Goal: Task Accomplishment & Management: Manage account settings

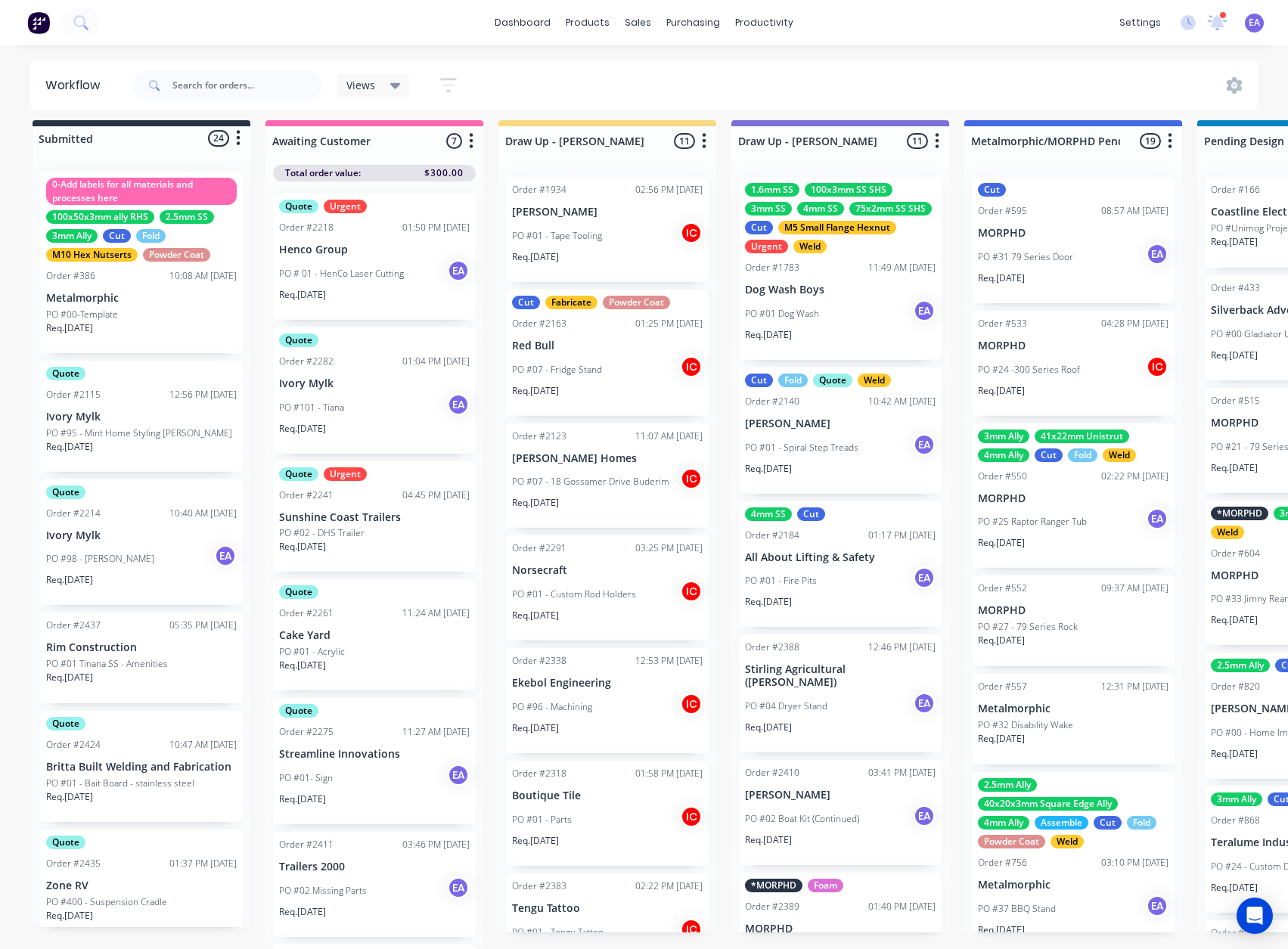
scroll to position [788, 0]
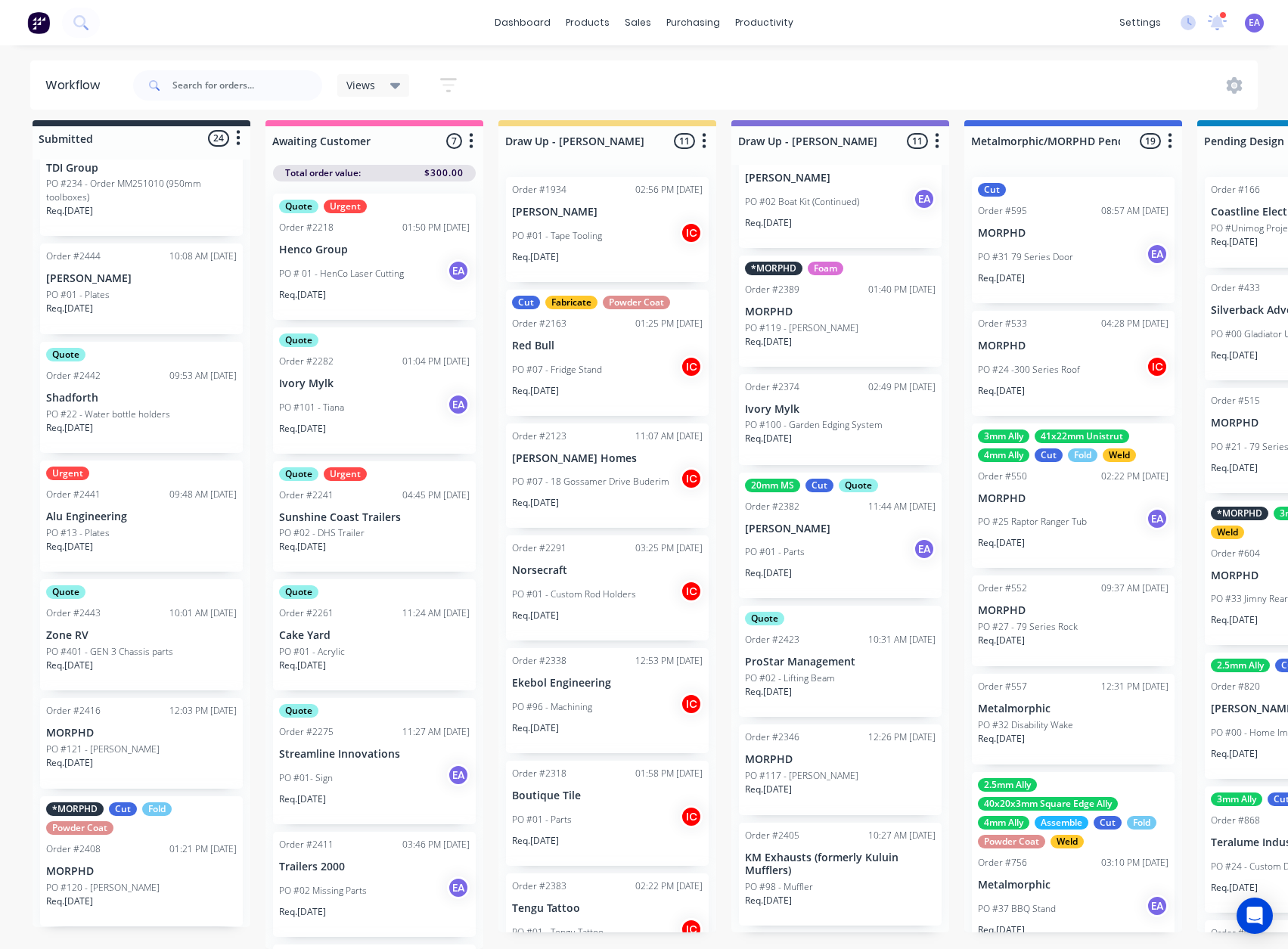
click at [808, 861] on p "KM Exhausts (formerly Kuluin Mufflers)" at bounding box center [840, 863] width 191 height 25
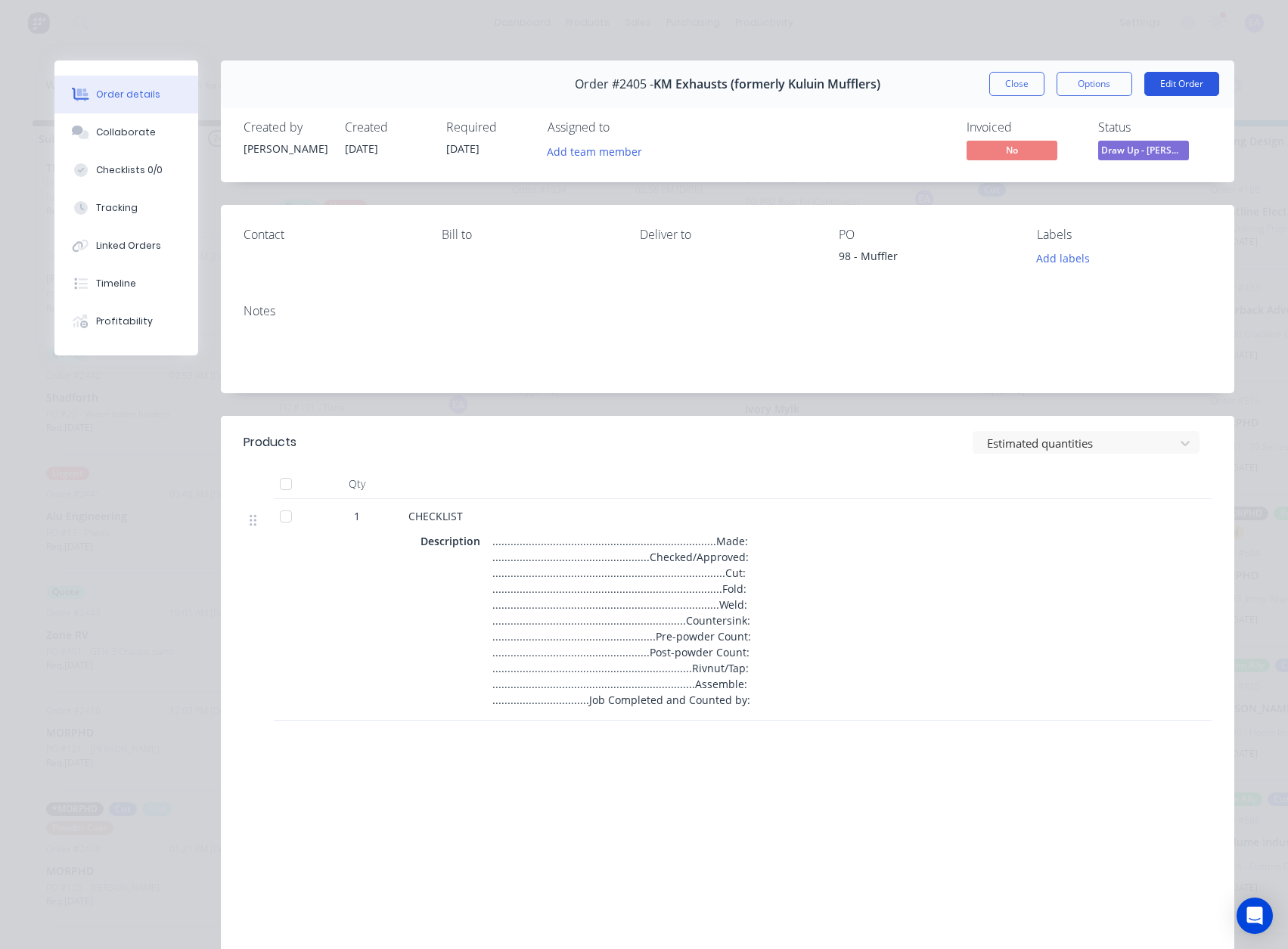
click at [1169, 88] on button "Edit Order" at bounding box center [1181, 84] width 74 height 25
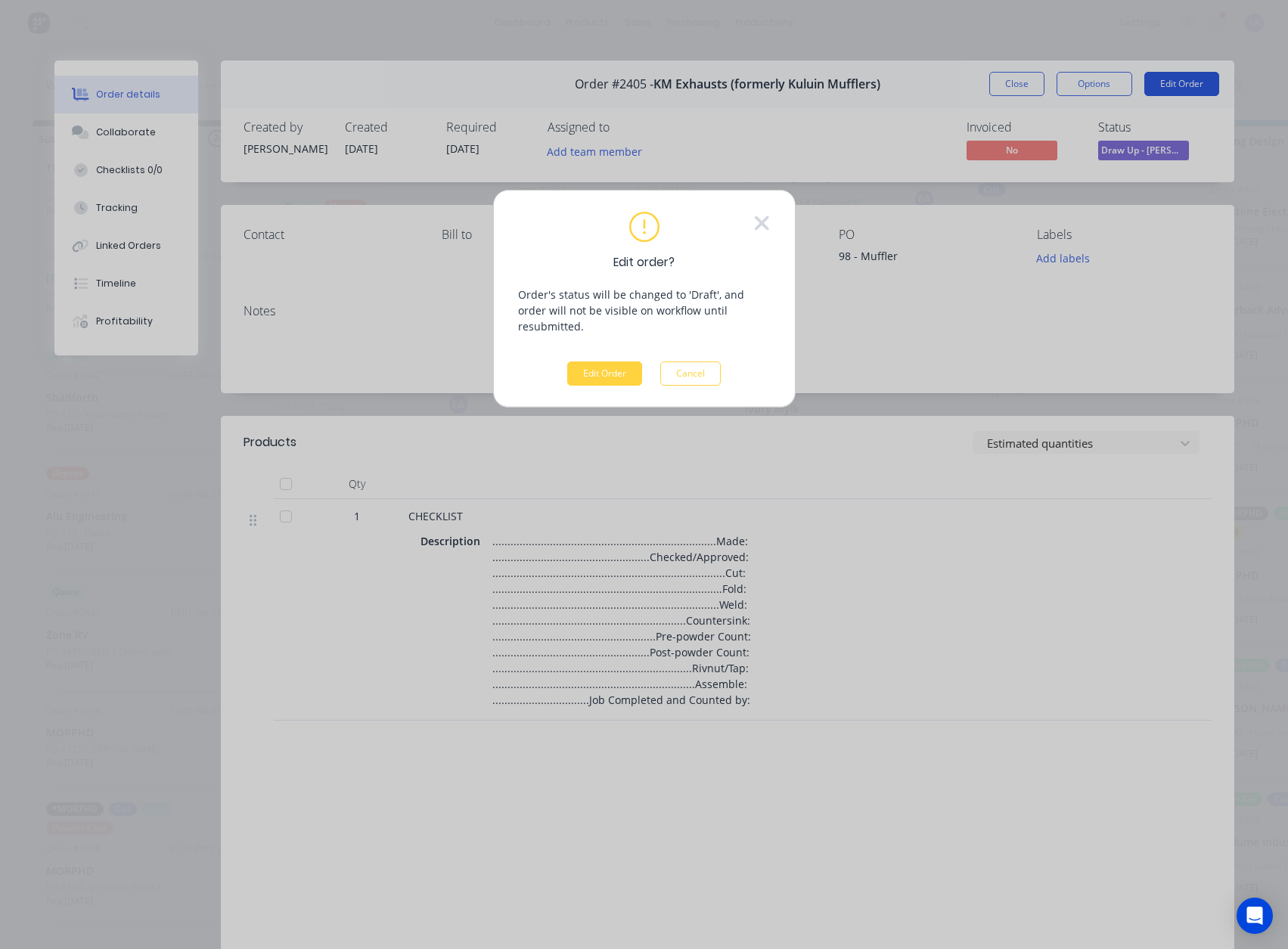
scroll to position [8, 0]
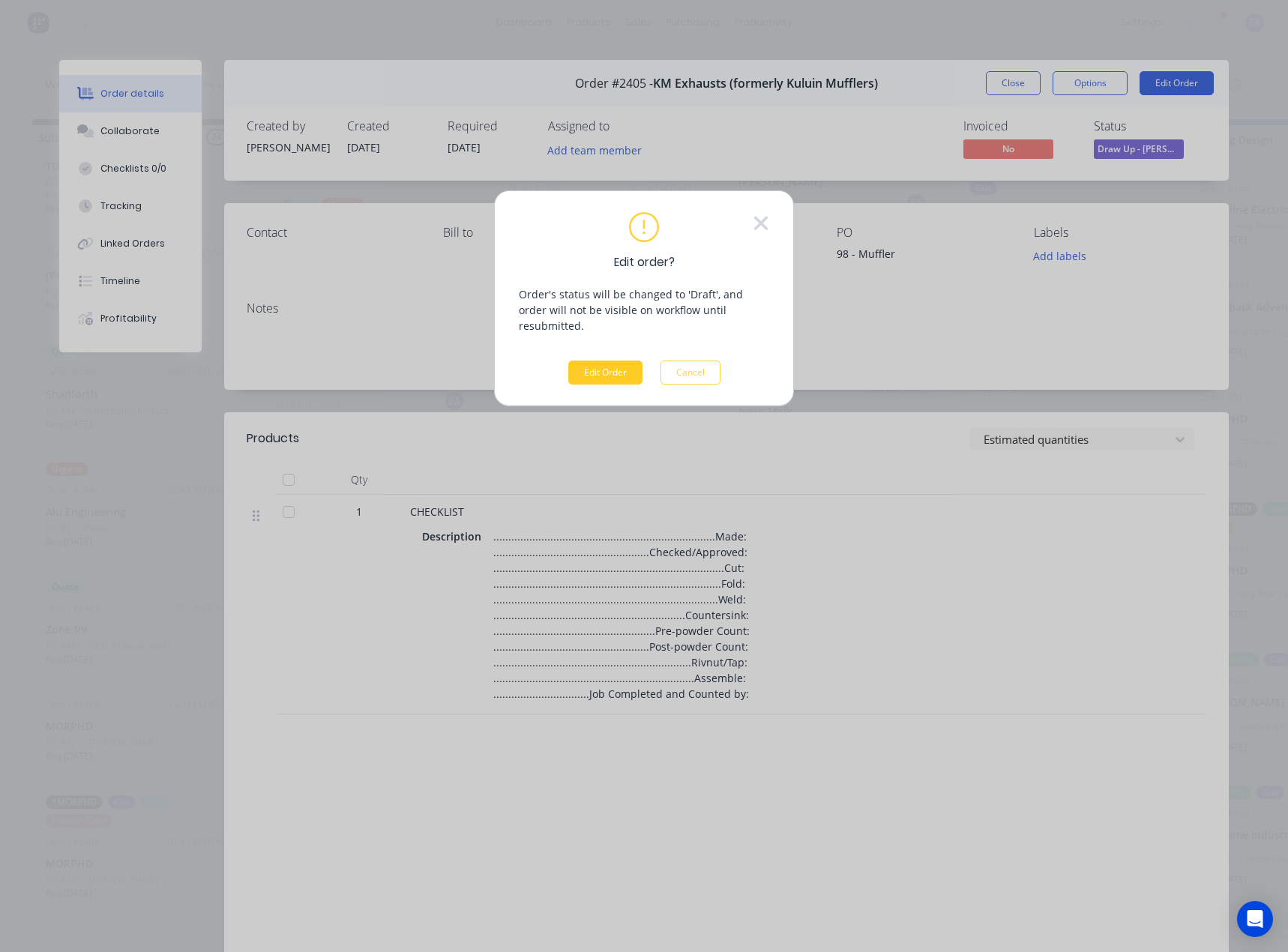
click at [602, 360] on button "Edit Order" at bounding box center [605, 373] width 74 height 24
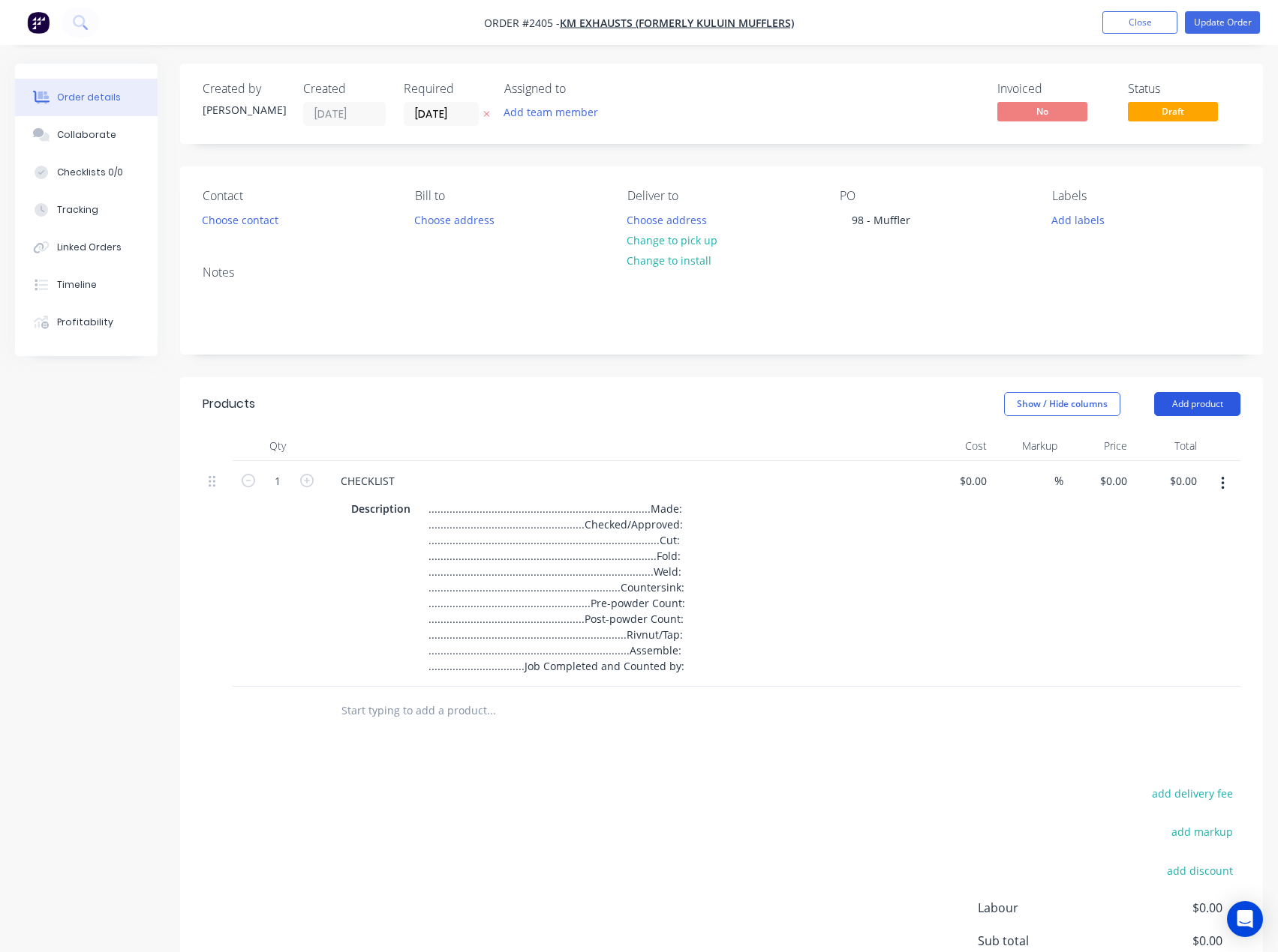
click at [1188, 409] on button "Add product" at bounding box center [1197, 404] width 86 height 24
click at [469, 715] on input "text" at bounding box center [491, 710] width 300 height 30
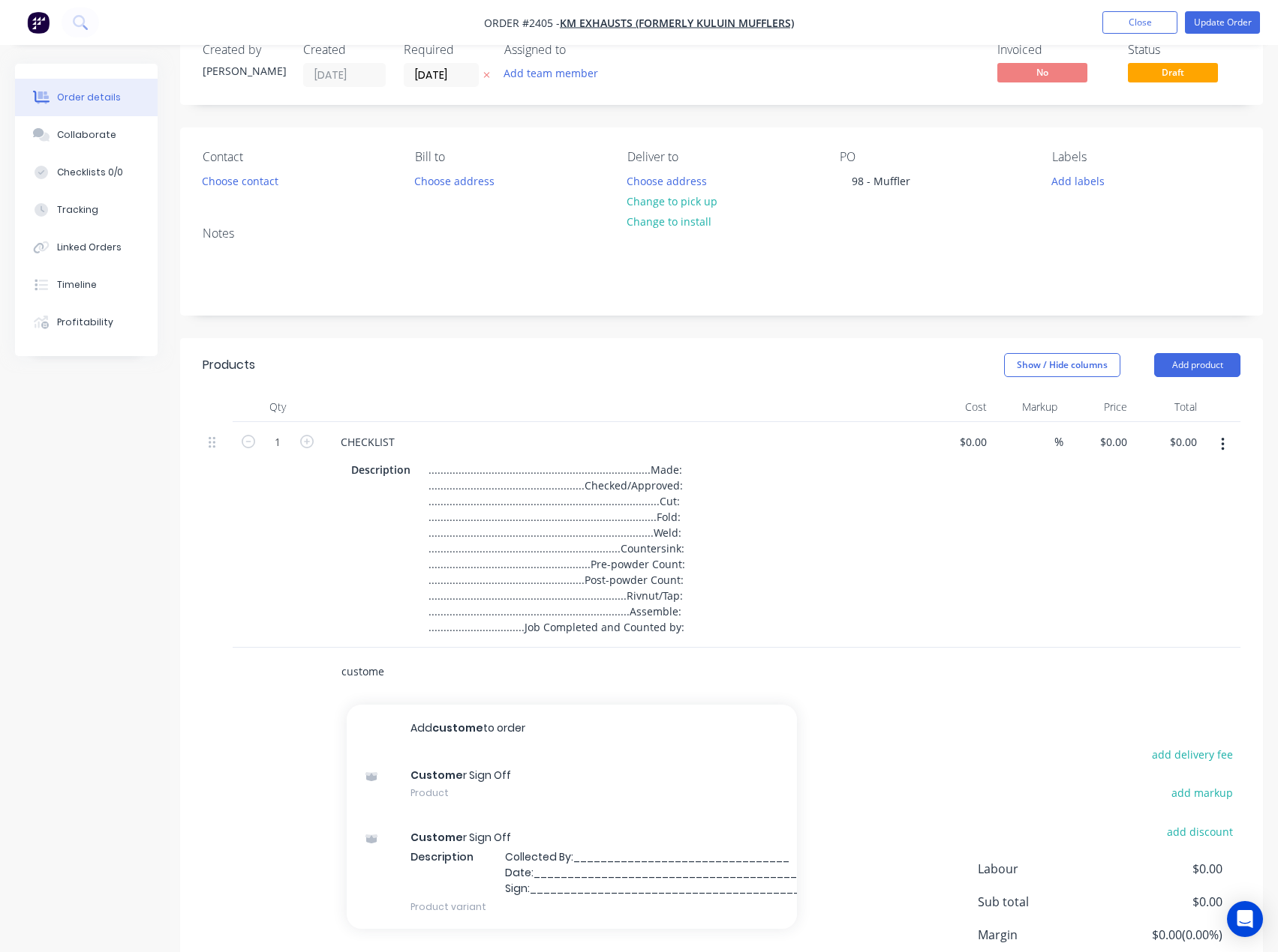
scroll to position [150, 0]
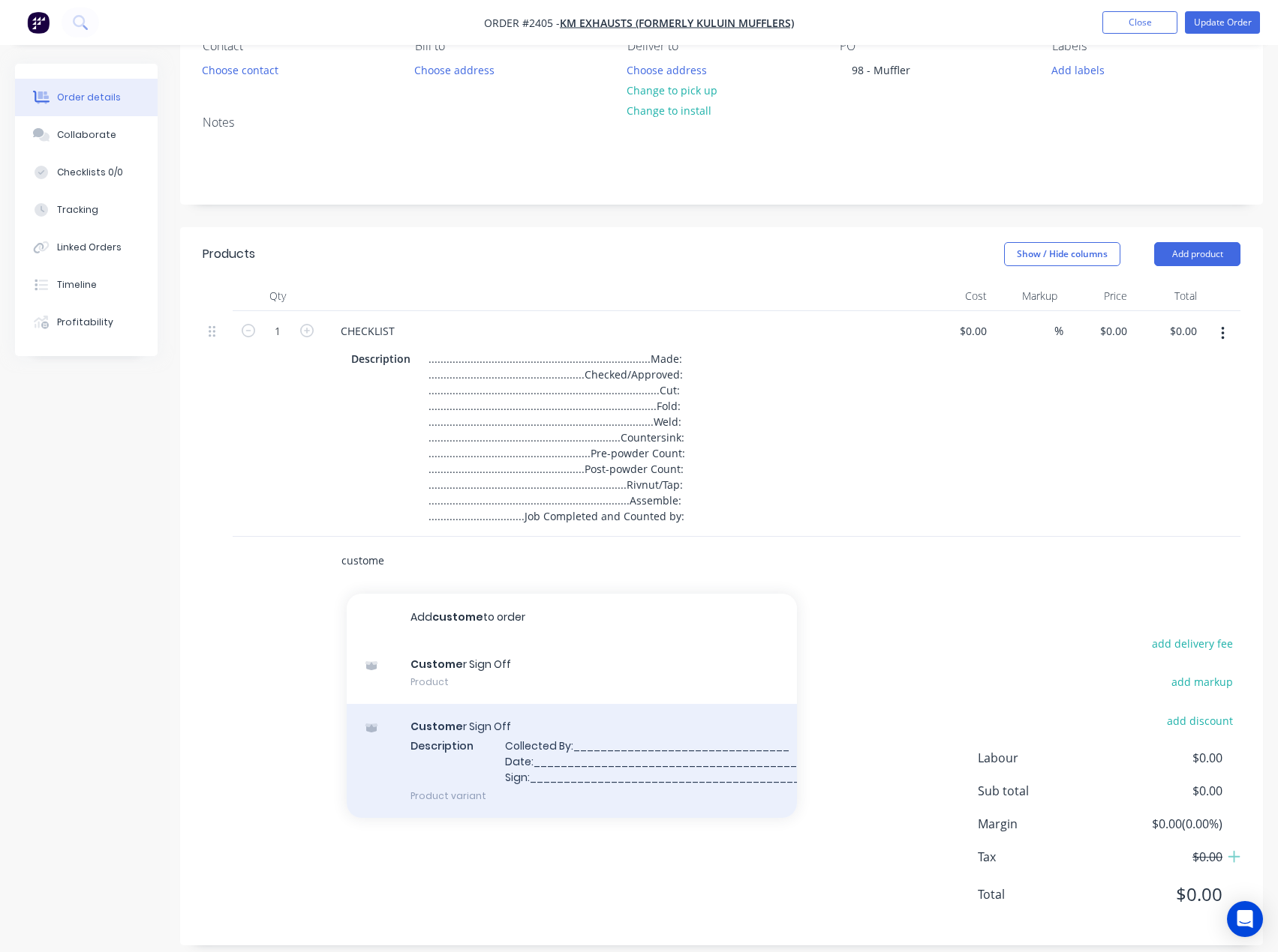
type input "custome"
click at [490, 769] on div "Custome r Sign Off Description Collected By:________________________________ Da…" at bounding box center [572, 761] width 450 height 114
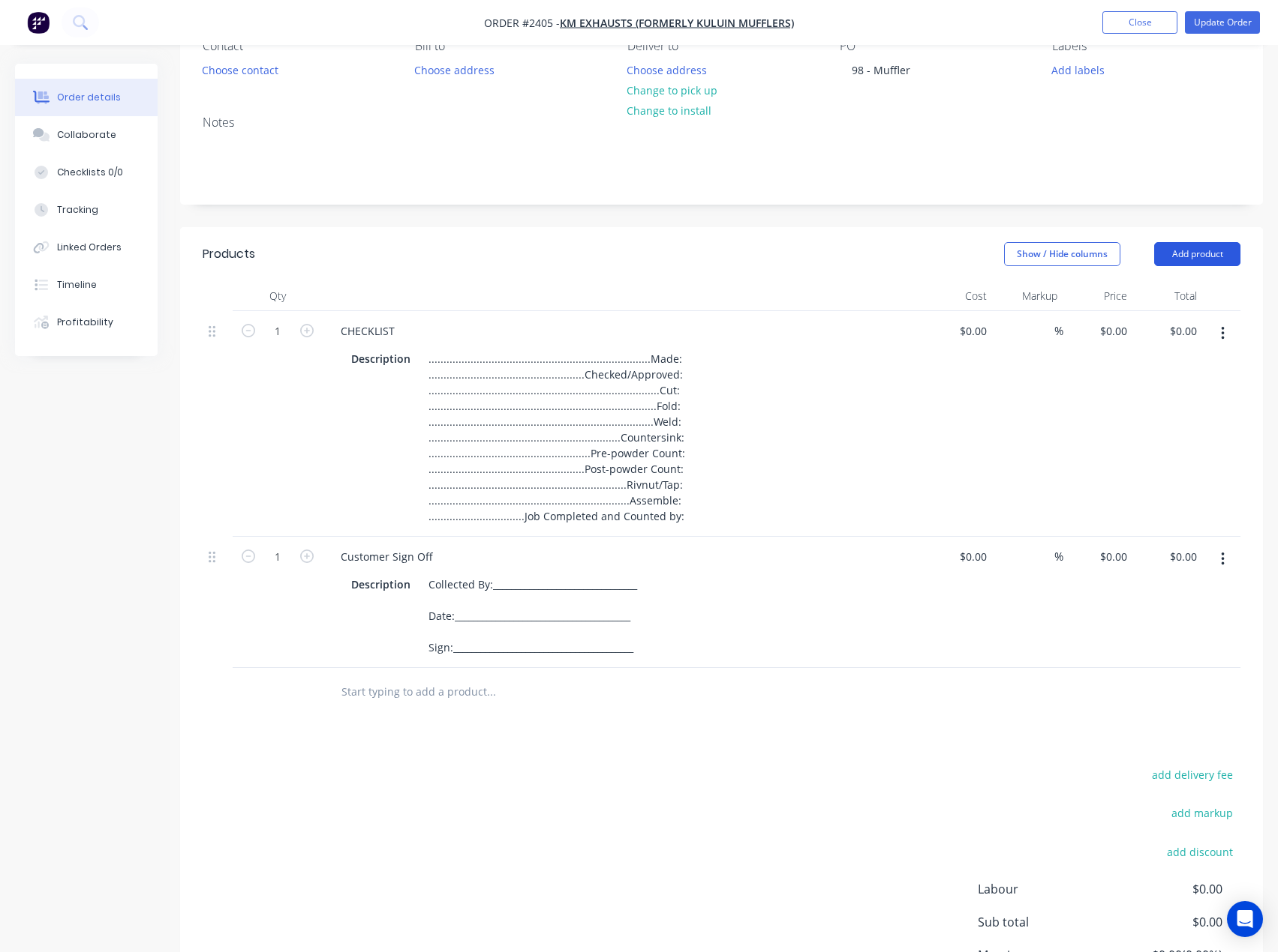
click at [1221, 258] on button "Add product" at bounding box center [1197, 254] width 86 height 24
drag, startPoint x: 1126, startPoint y: 330, endPoint x: 1159, endPoint y: 301, distance: 43.9
click at [1127, 330] on div "Basic product" at bounding box center [1168, 321] width 115 height 22
click at [1200, 261] on button "Add product" at bounding box center [1197, 254] width 86 height 24
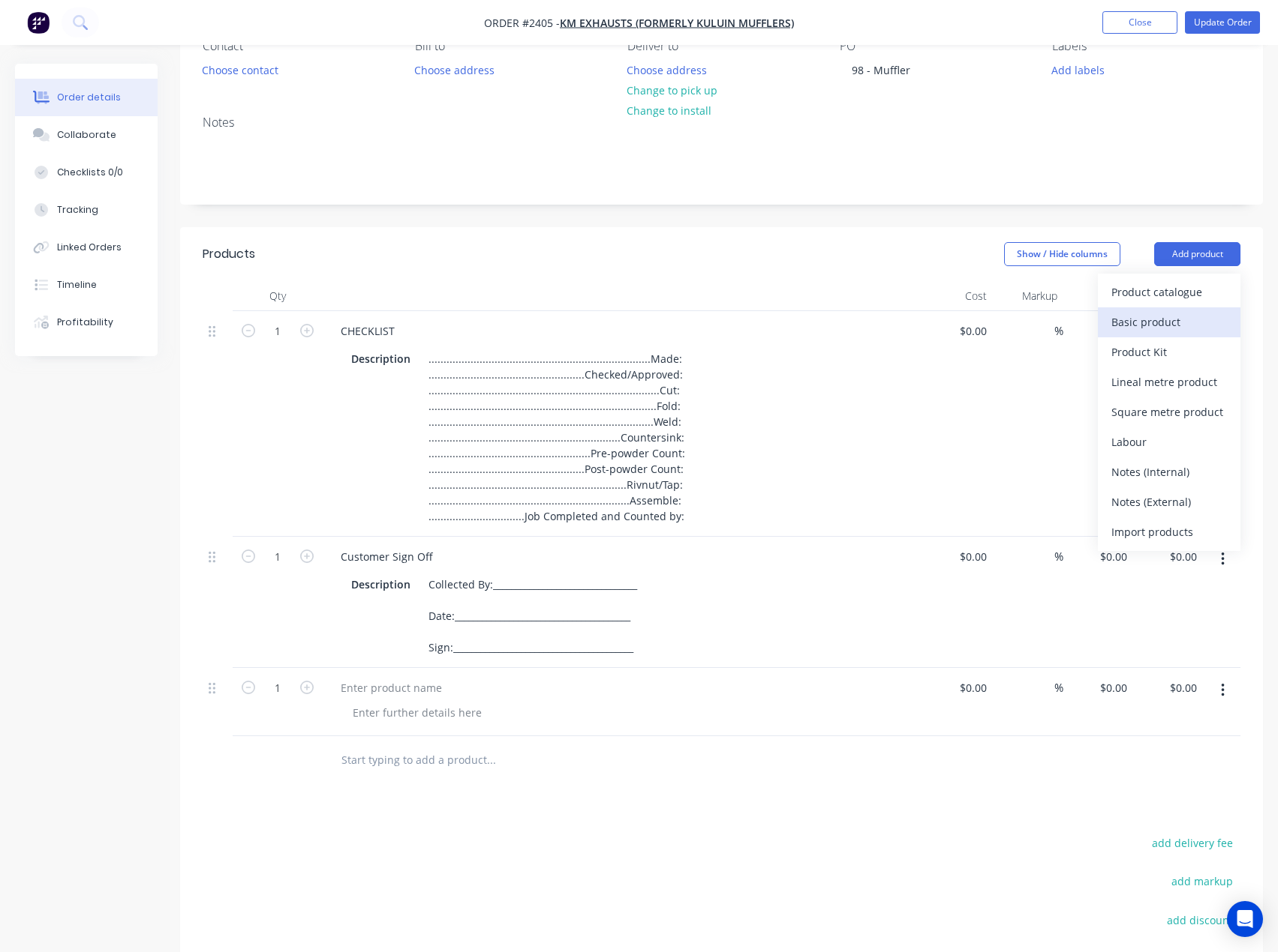
click at [1164, 318] on div "Basic product" at bounding box center [1168, 321] width 115 height 22
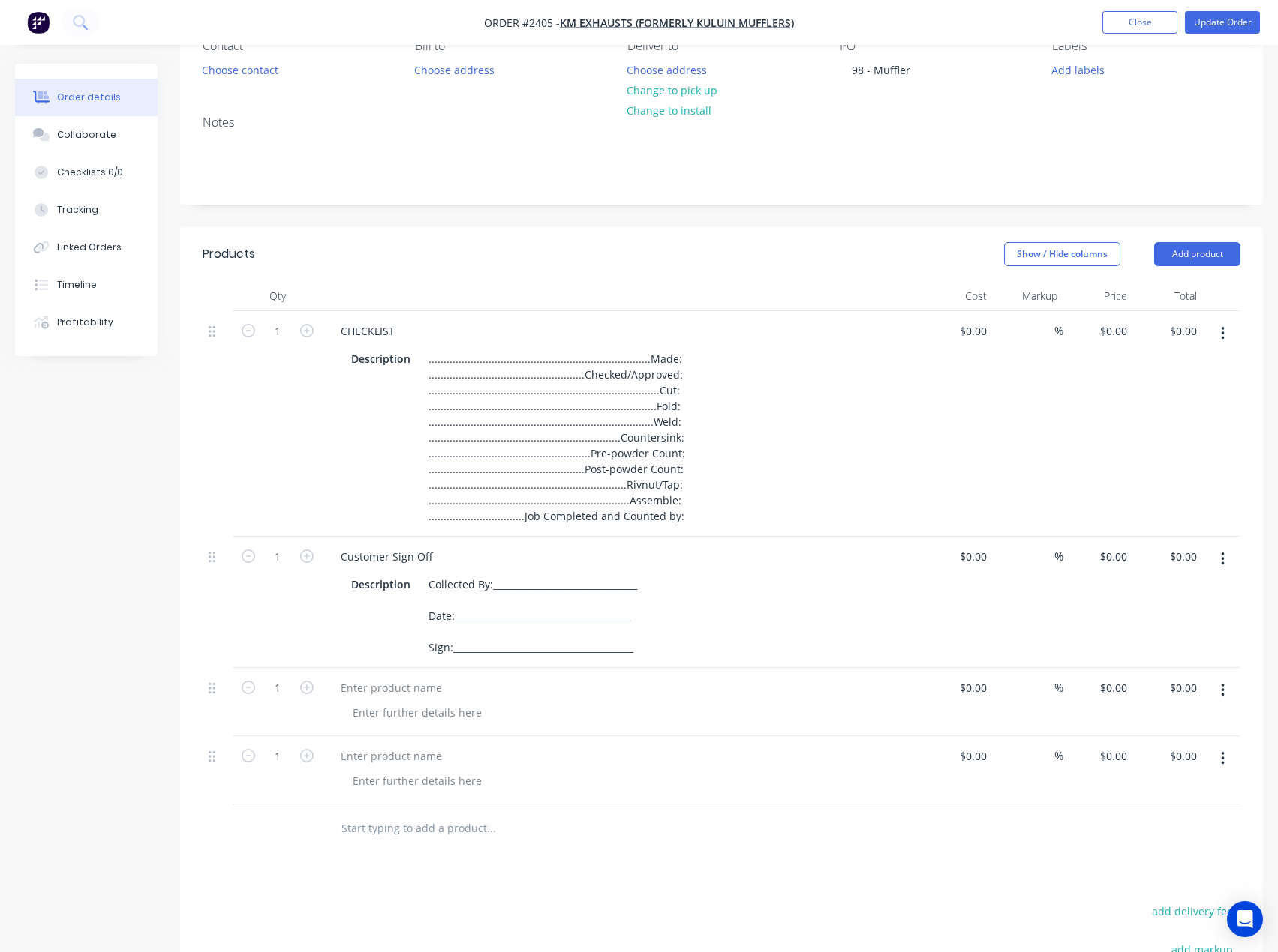
drag, startPoint x: 1204, startPoint y: 258, endPoint x: 1198, endPoint y: 272, distance: 15.2
click at [1204, 259] on button "Add product" at bounding box center [1197, 254] width 86 height 24
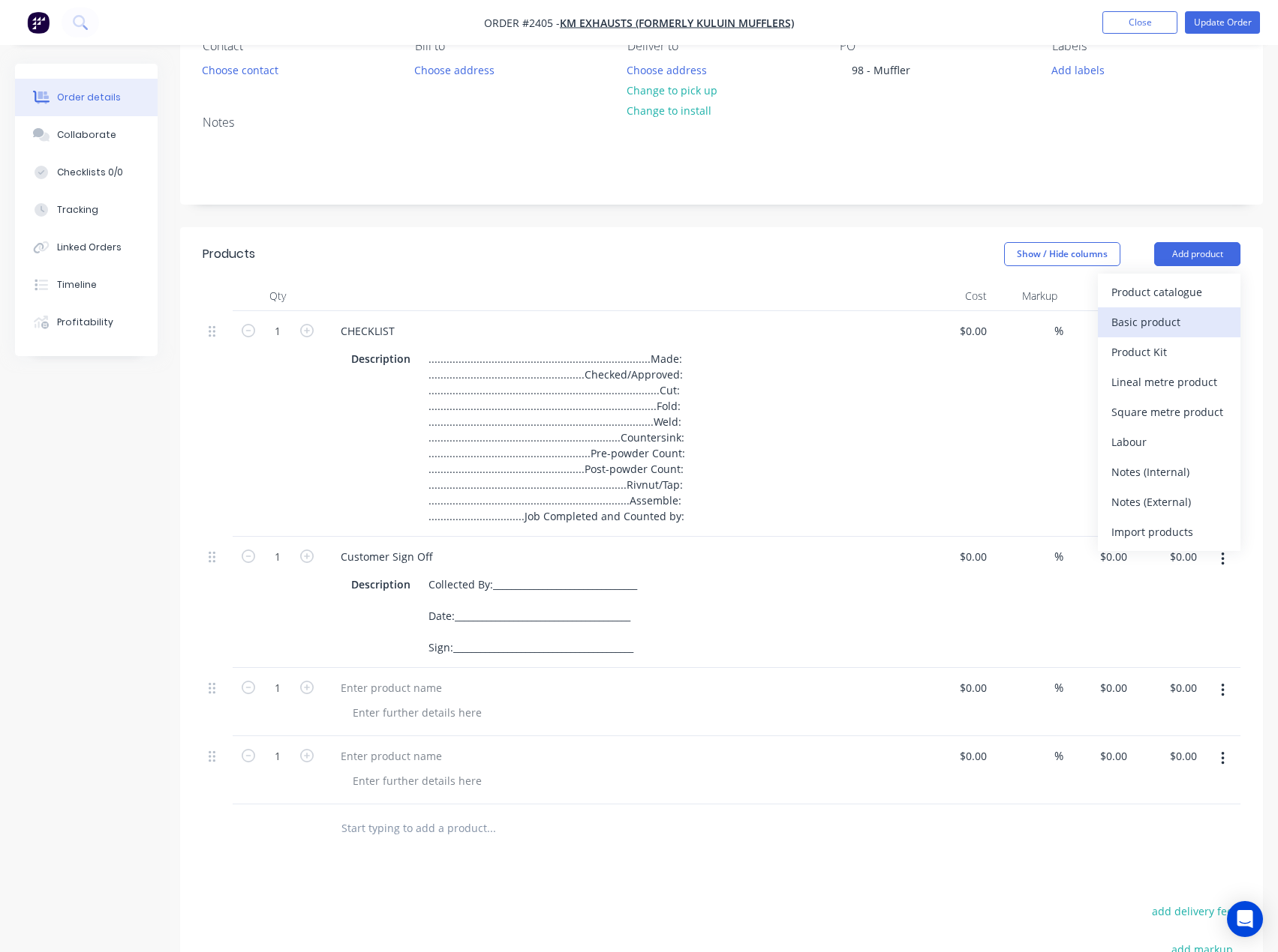
click at [1170, 312] on div "Basic product" at bounding box center [1168, 321] width 115 height 22
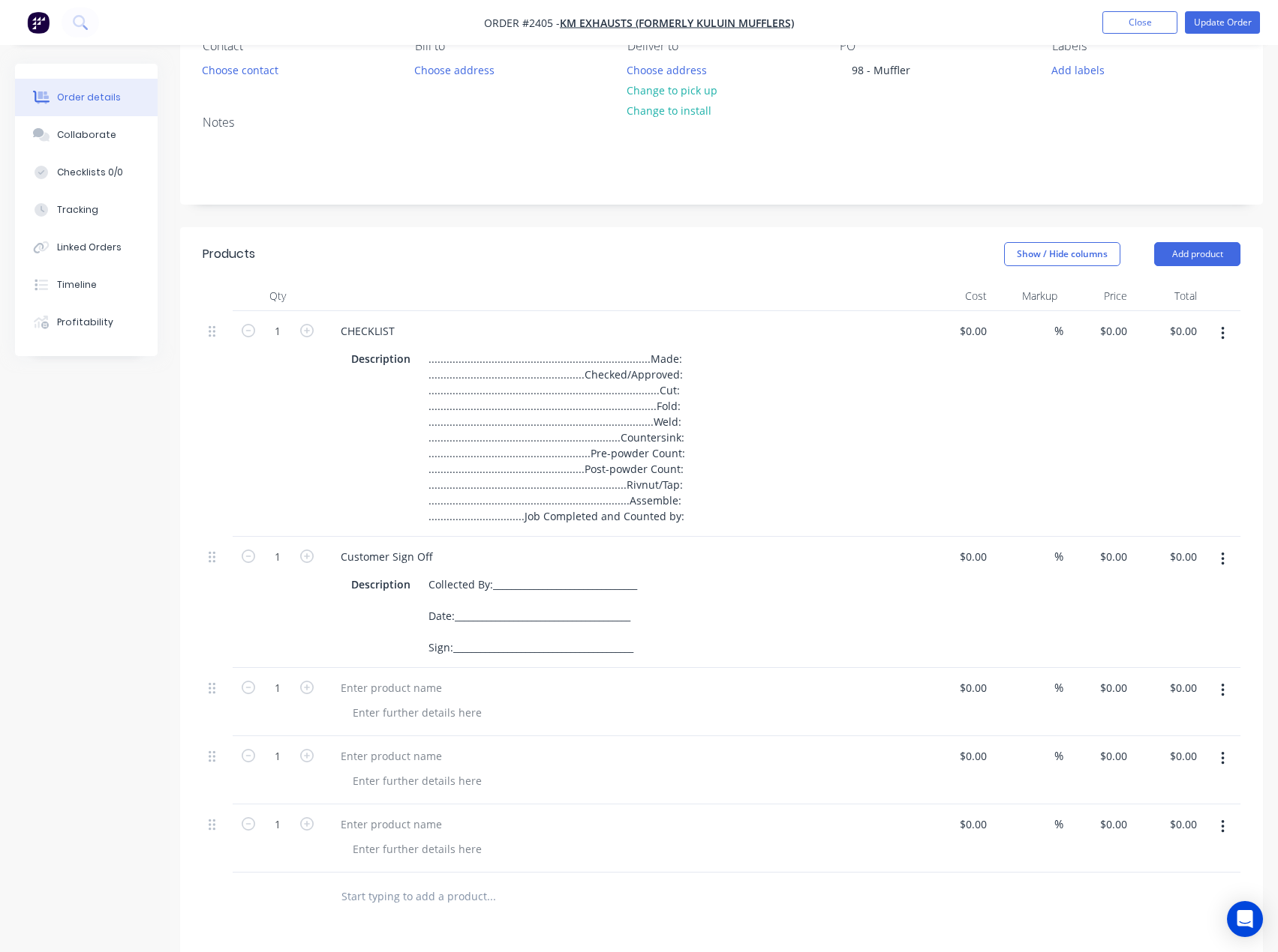
drag, startPoint x: 1204, startPoint y: 261, endPoint x: 1202, endPoint y: 271, distance: 10.2
click at [1204, 261] on button "Add product" at bounding box center [1197, 254] width 86 height 24
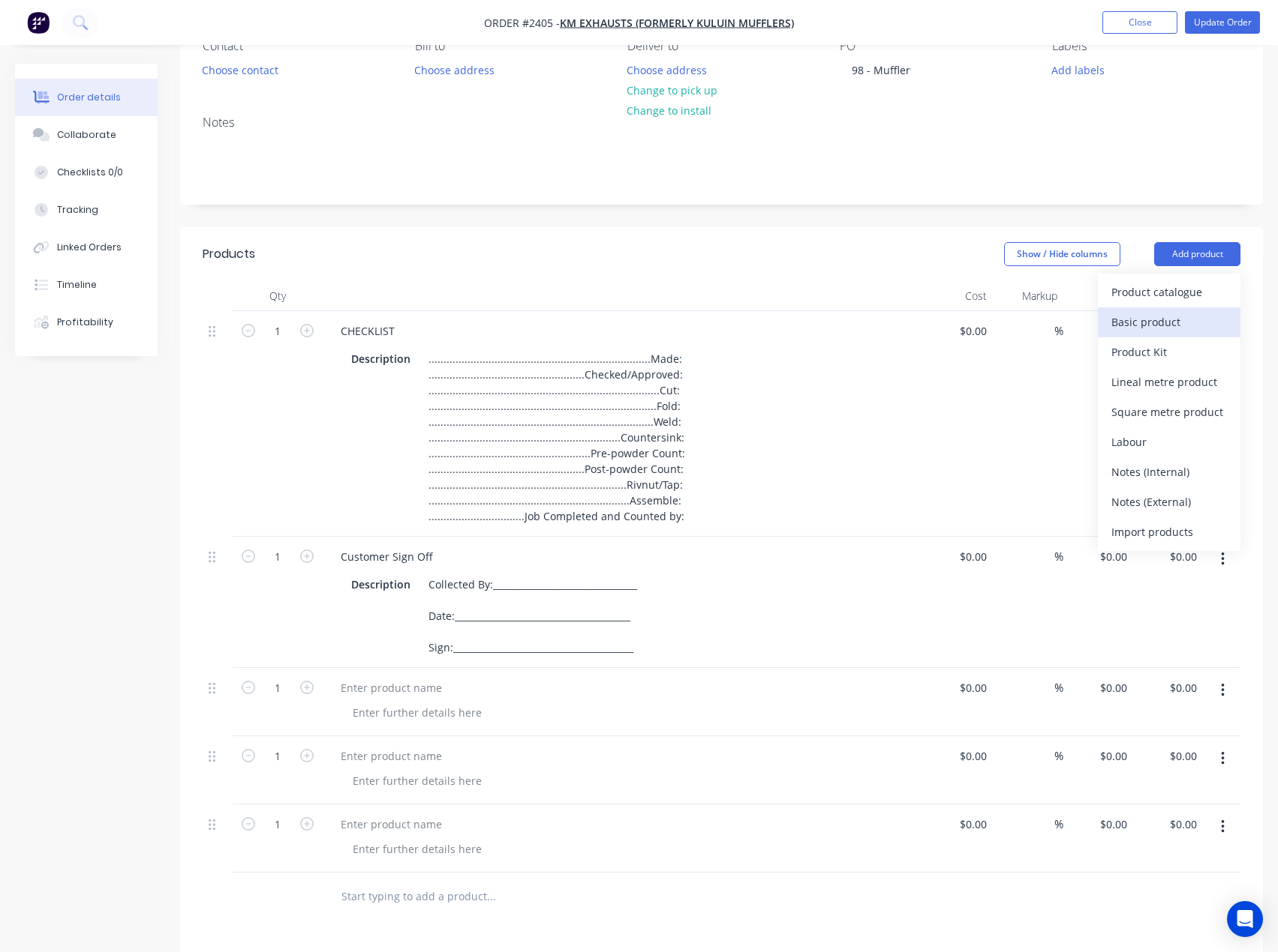
click at [1179, 308] on button "Basic product" at bounding box center [1169, 322] width 143 height 30
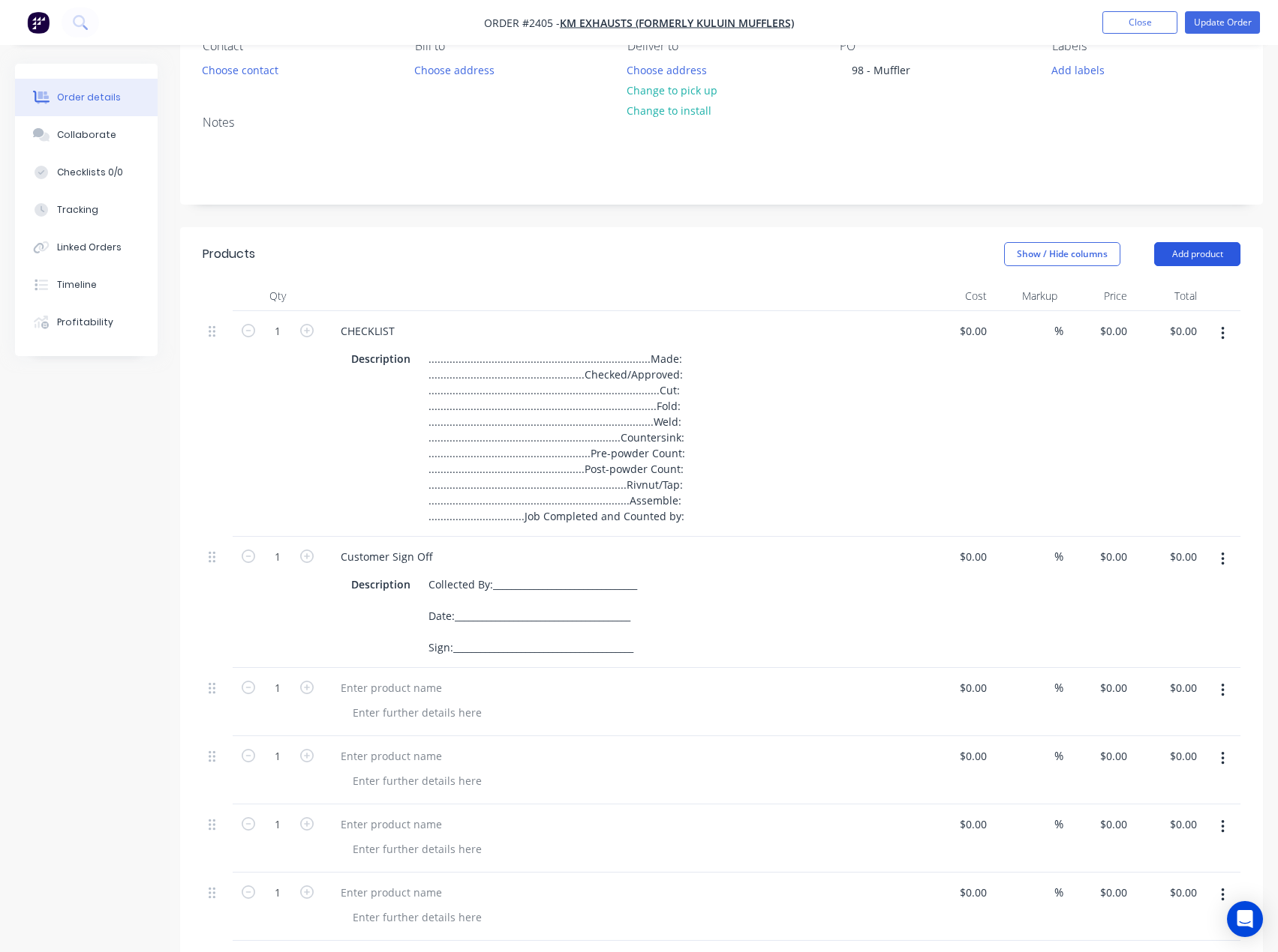
click at [1206, 251] on button "Add product" at bounding box center [1197, 254] width 86 height 24
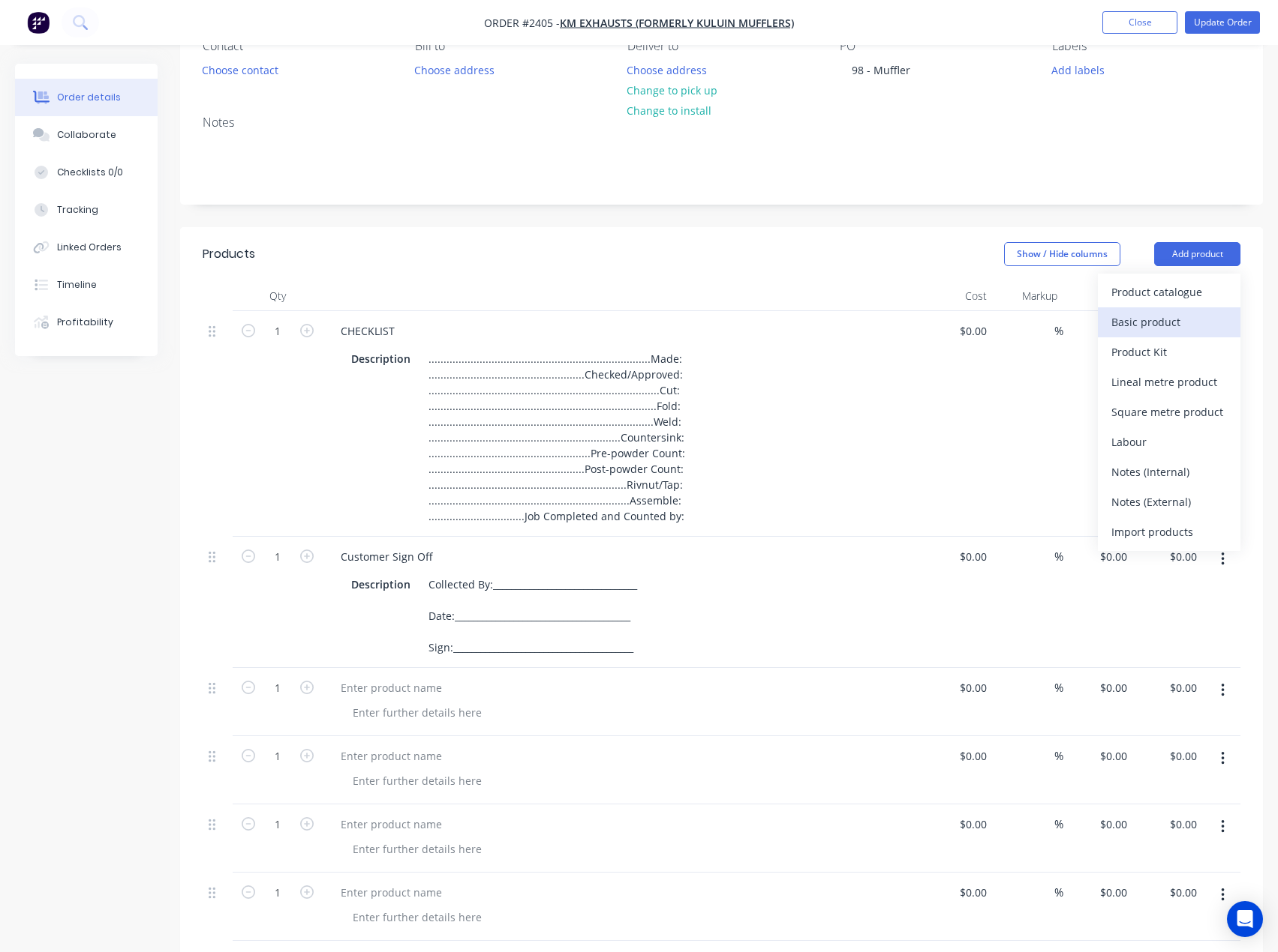
click at [1163, 317] on div "Basic product" at bounding box center [1168, 321] width 115 height 22
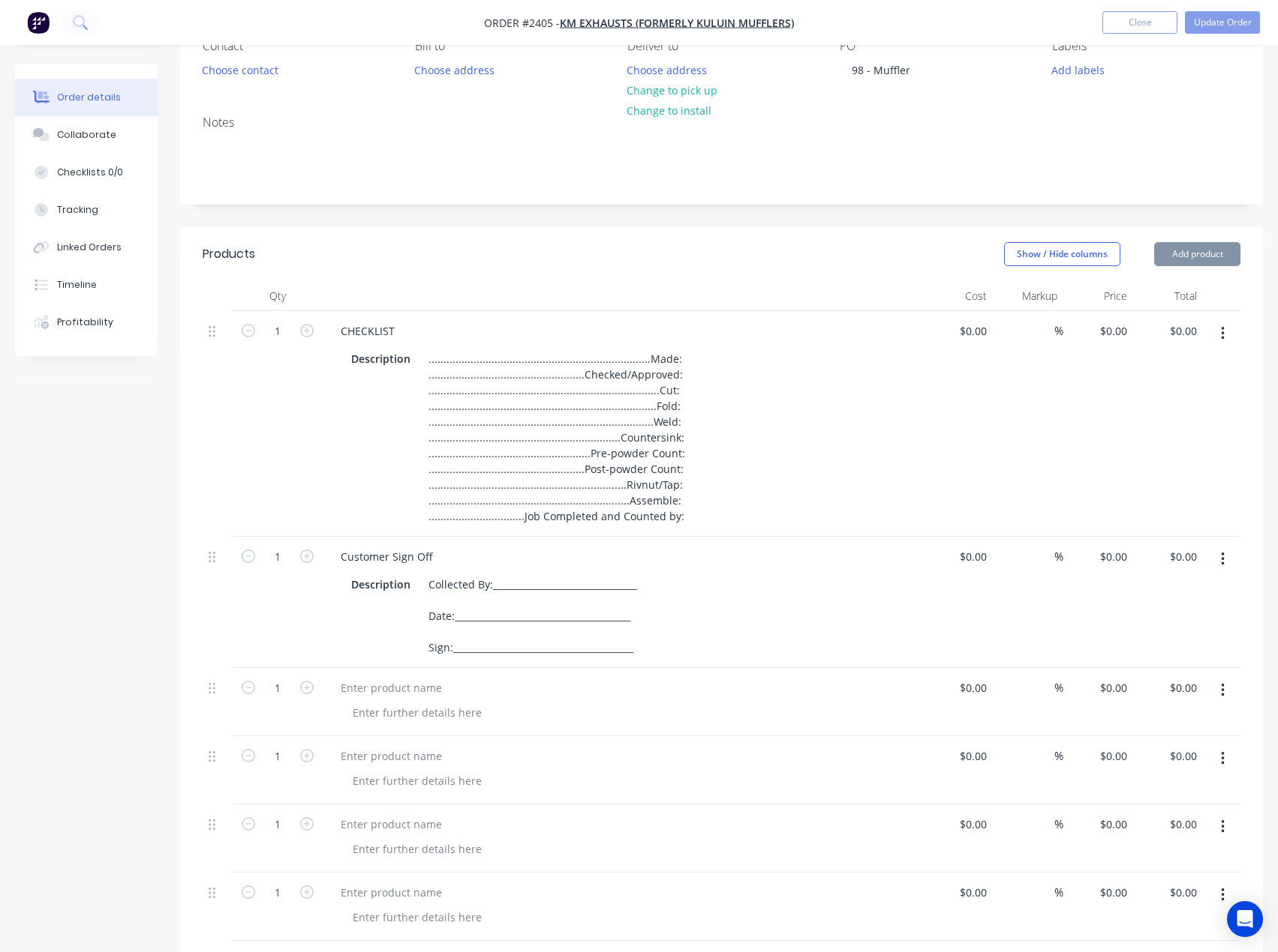
drag, startPoint x: 1205, startPoint y: 259, endPoint x: 1202, endPoint y: 271, distance: 12.4
click at [1205, 260] on button "Add product" at bounding box center [1197, 254] width 86 height 24
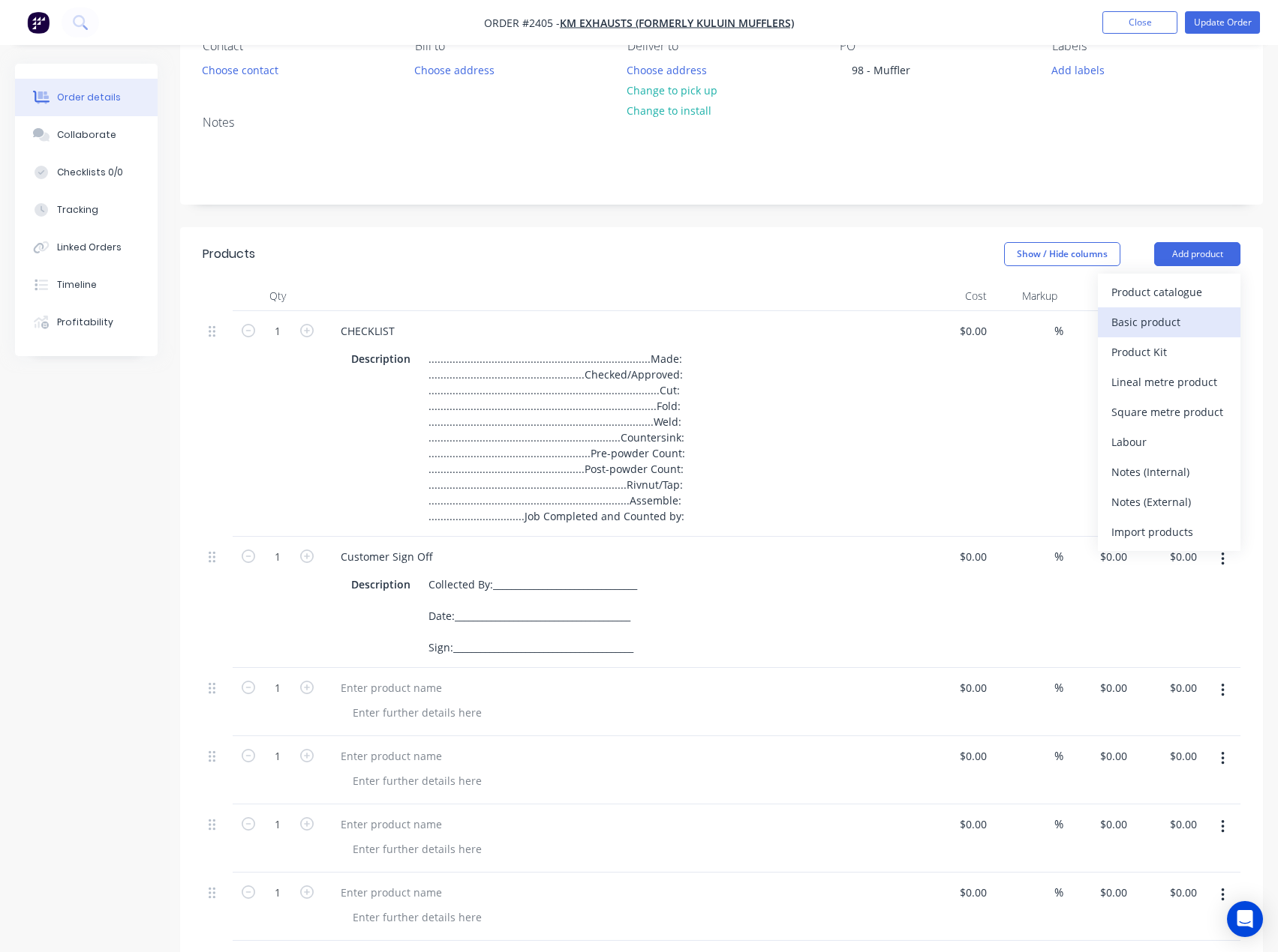
click at [1178, 317] on div "Basic product" at bounding box center [1168, 321] width 115 height 22
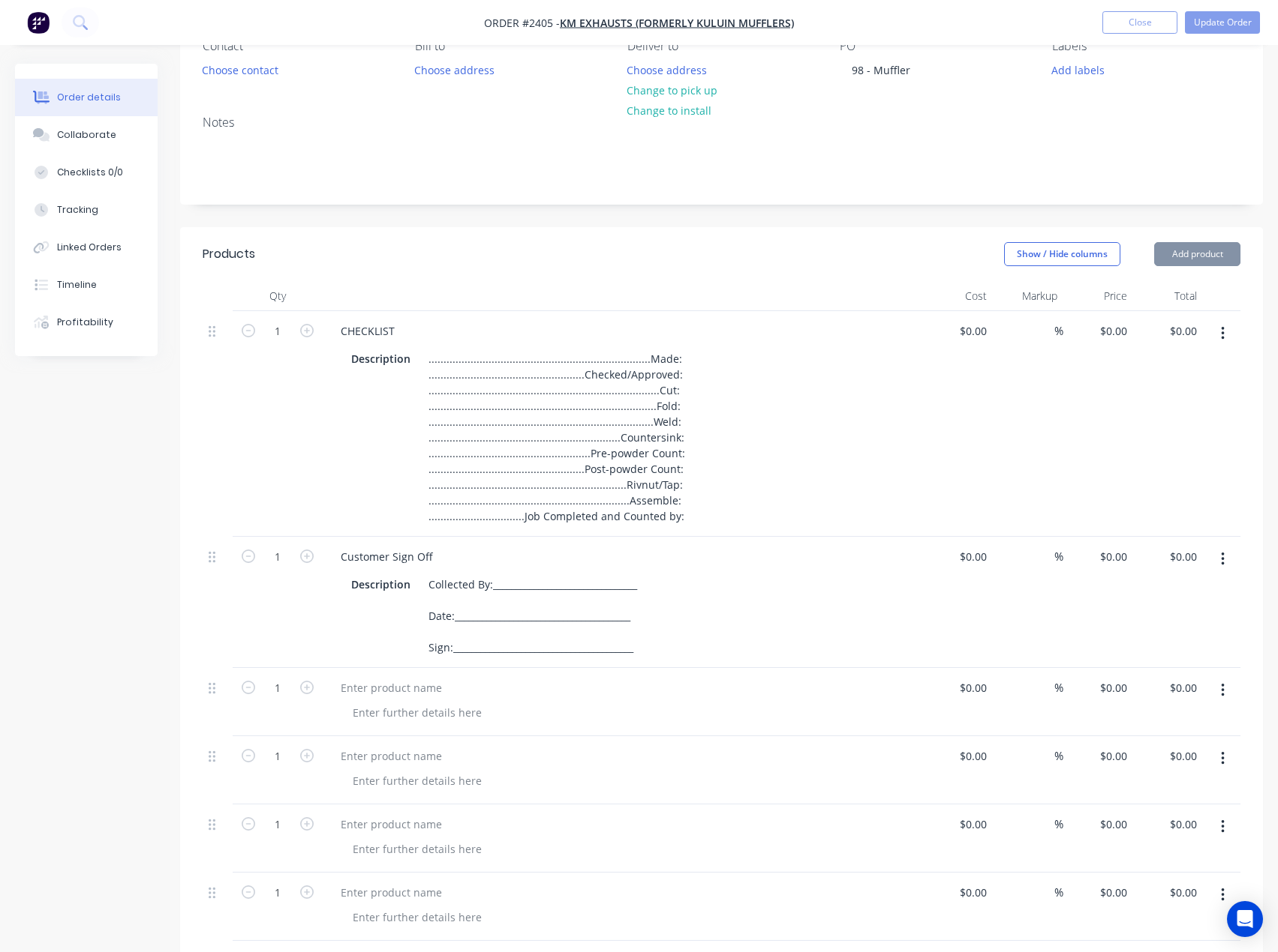
click at [1206, 252] on button "Add product" at bounding box center [1197, 254] width 86 height 24
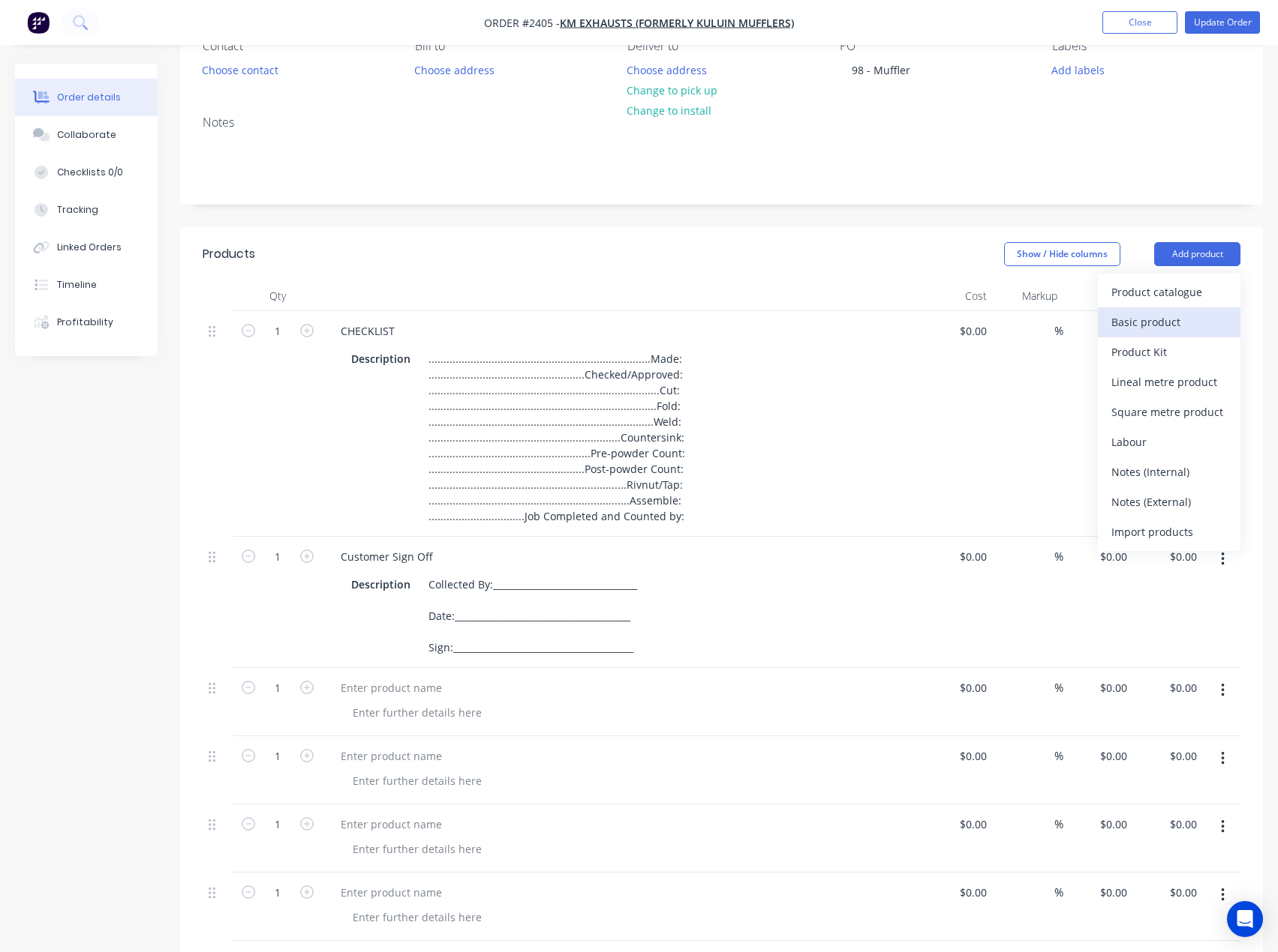
click at [1183, 316] on div "Basic product" at bounding box center [1168, 321] width 115 height 22
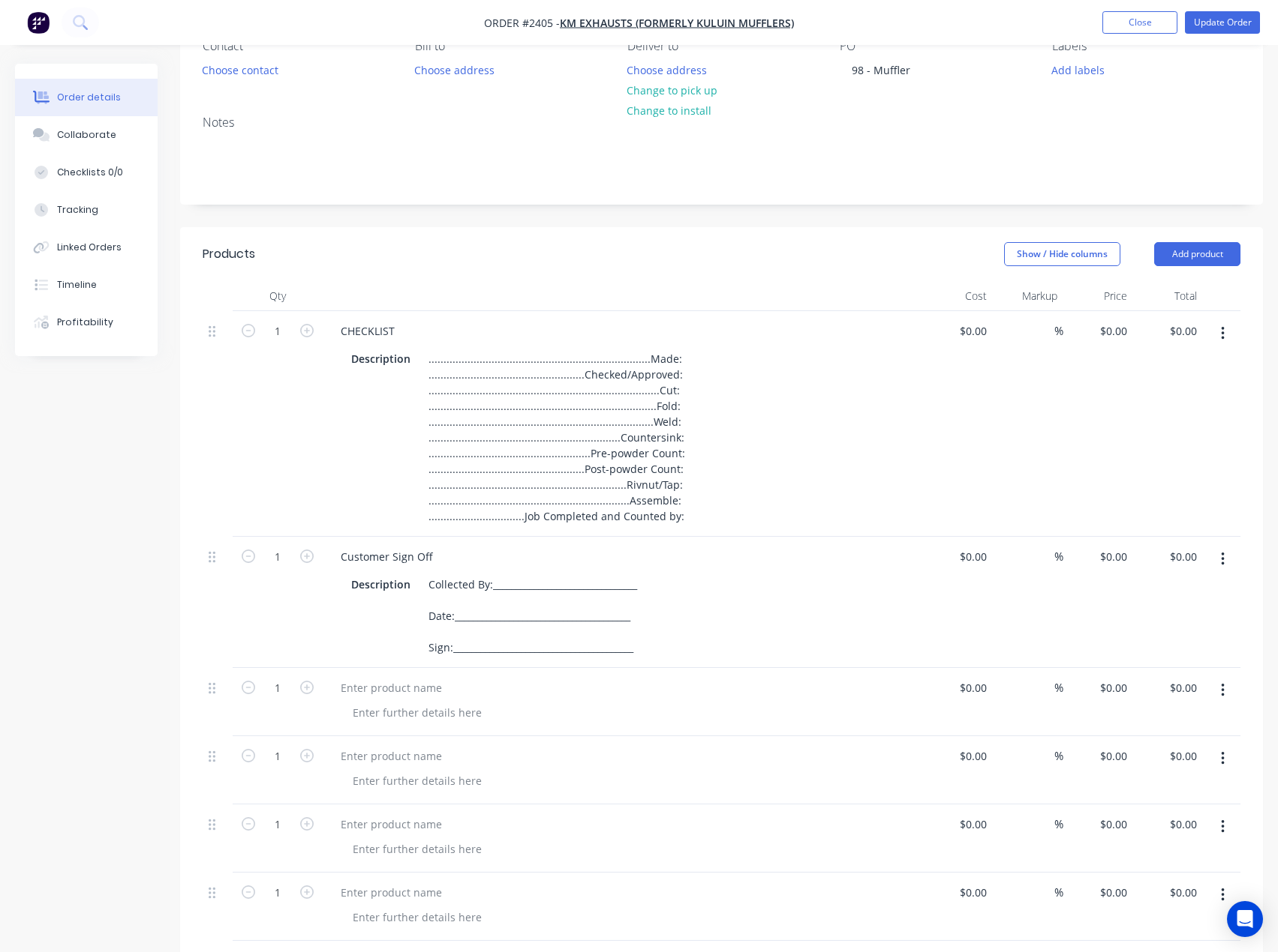
drag, startPoint x: 1194, startPoint y: 258, endPoint x: 1194, endPoint y: 266, distance: 8.0
click at [1194, 258] on button "Add product" at bounding box center [1197, 254] width 86 height 24
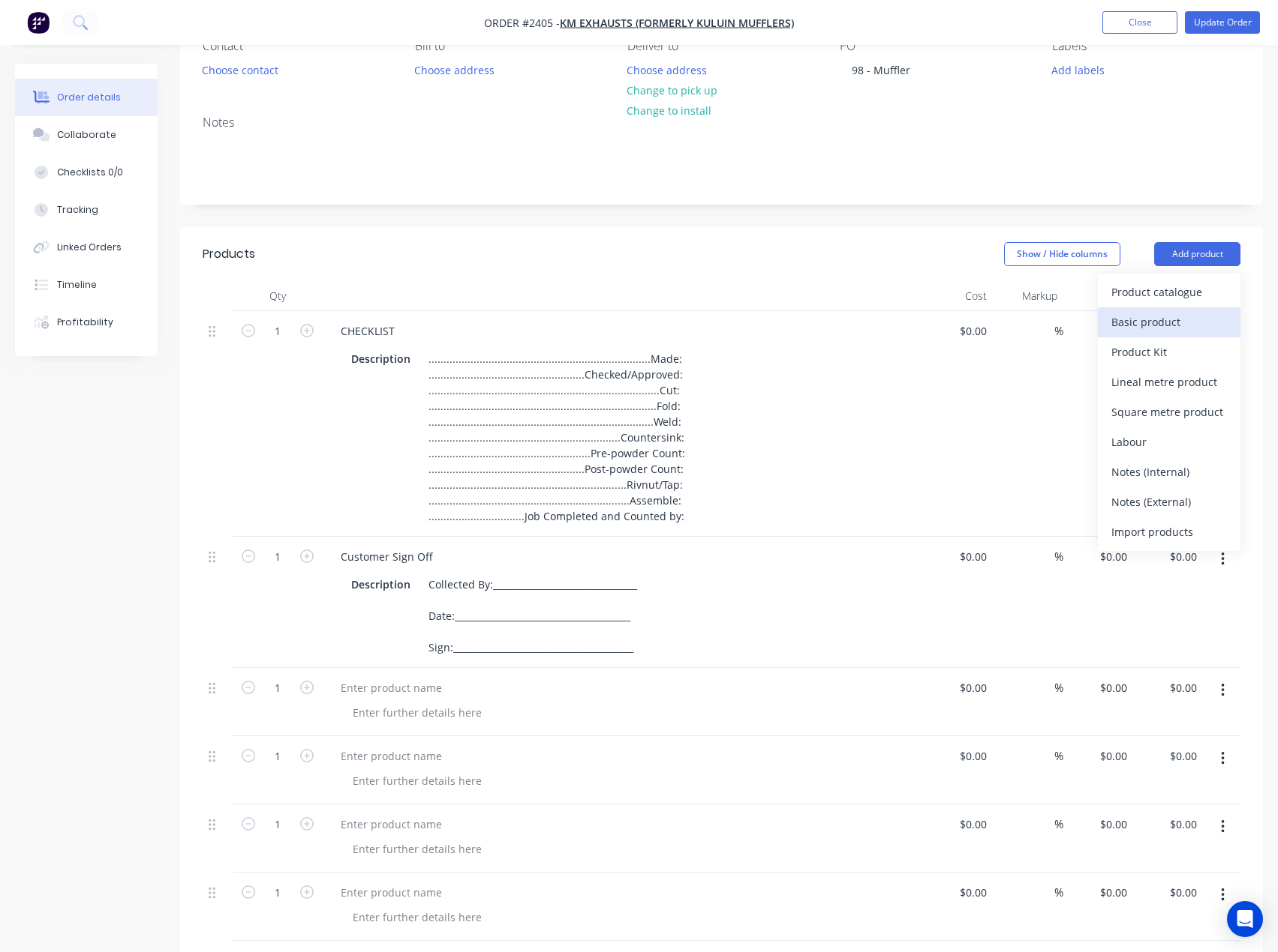
click at [1172, 316] on div "Basic product" at bounding box center [1168, 321] width 115 height 22
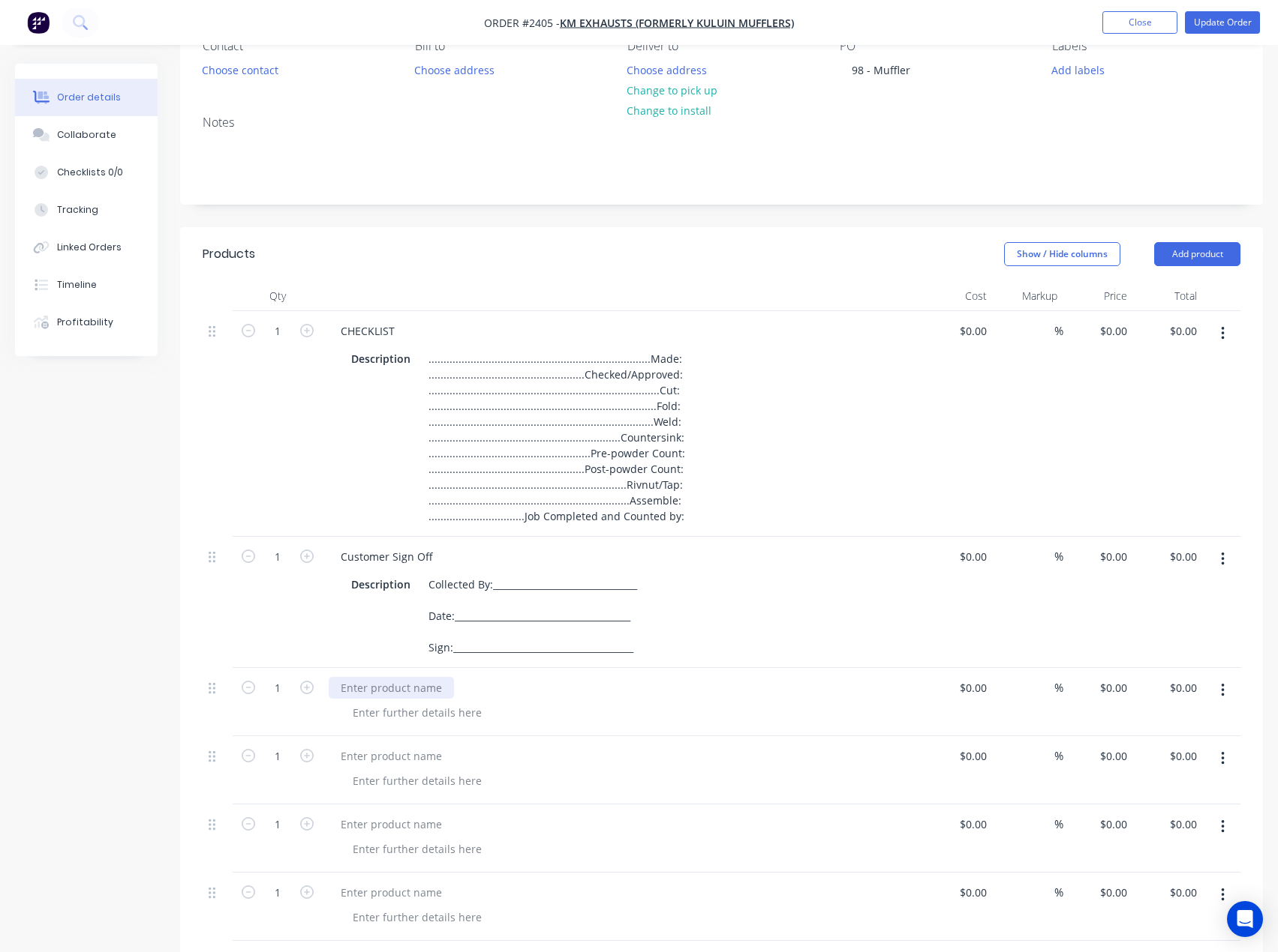
drag, startPoint x: 371, startPoint y: 688, endPoint x: 61, endPoint y: 643, distance: 313.2
click at [371, 688] on div at bounding box center [391, 687] width 125 height 22
paste div
drag, startPoint x: 426, startPoint y: 757, endPoint x: 24, endPoint y: 696, distance: 406.6
click at [426, 757] on div at bounding box center [391, 756] width 125 height 22
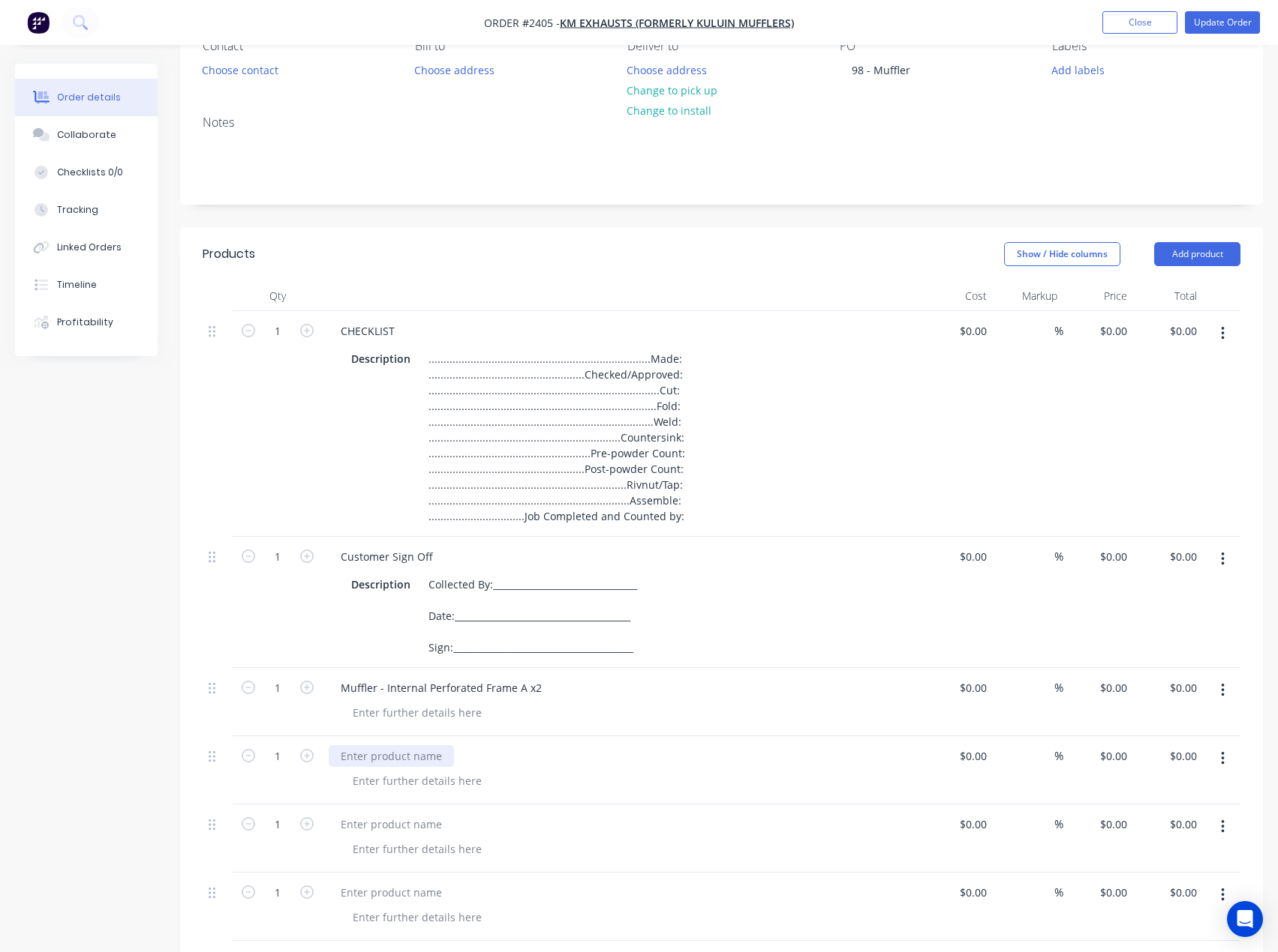
paste div
click at [433, 716] on div at bounding box center [417, 713] width 153 height 22
paste div
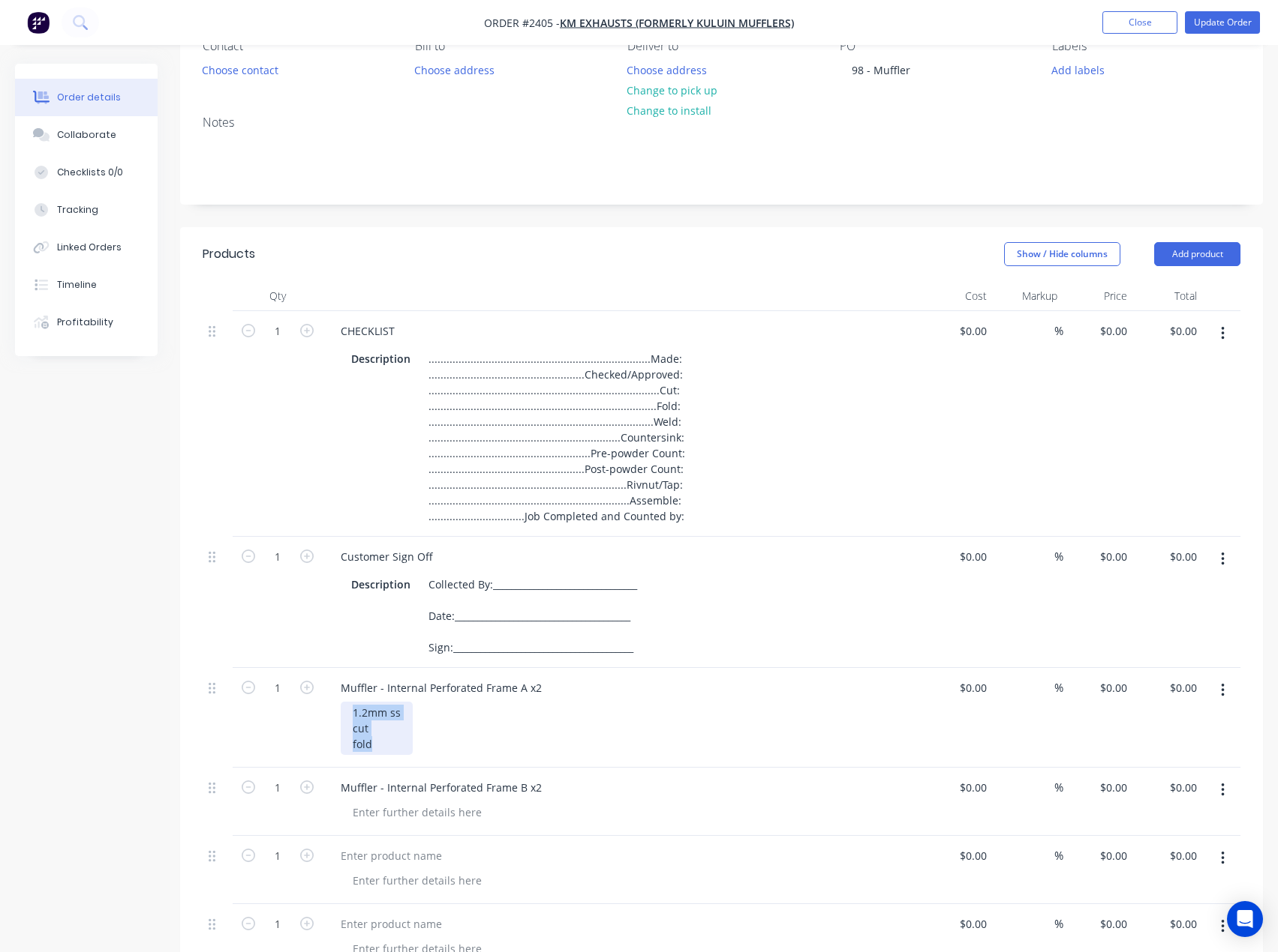
drag, startPoint x: 387, startPoint y: 745, endPoint x: 330, endPoint y: 712, distance: 65.9
click at [330, 712] on div "Muffler - Internal Perforated Frame A x2 1.2mm ss cut fold" at bounding box center [622, 717] width 600 height 100
click at [387, 729] on div "1.2mm ss cut fold" at bounding box center [377, 729] width 72 height 54
drag, startPoint x: 371, startPoint y: 729, endPoint x: 338, endPoint y: 712, distance: 37.1
click at [338, 712] on div "Muffler - Internal Perforated Frame A x2 1.2mm ss cut fold" at bounding box center [622, 717] width 600 height 100
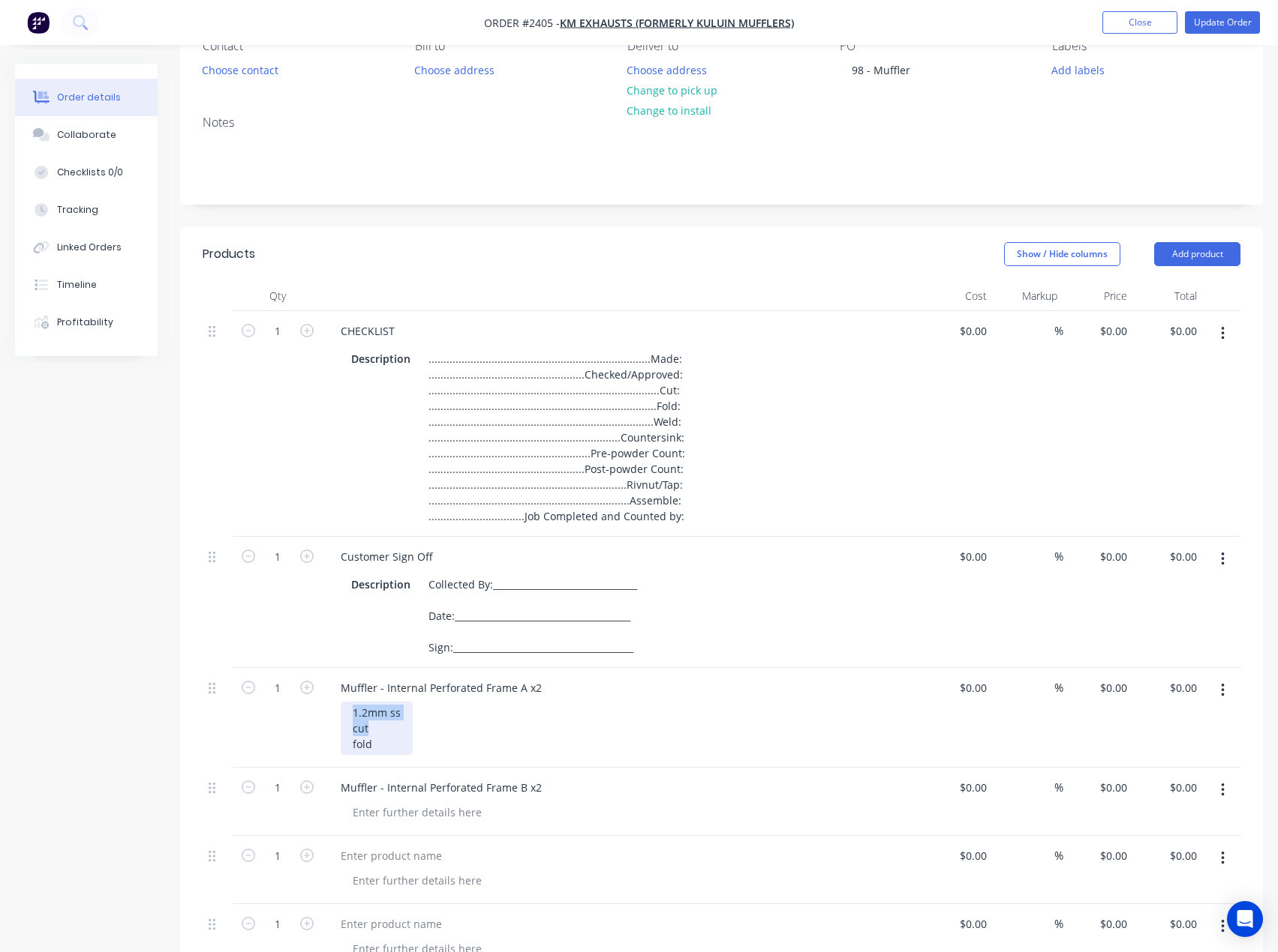
copy div "1.2mm ss cut"
click at [419, 808] on div at bounding box center [417, 812] width 153 height 22
paste div
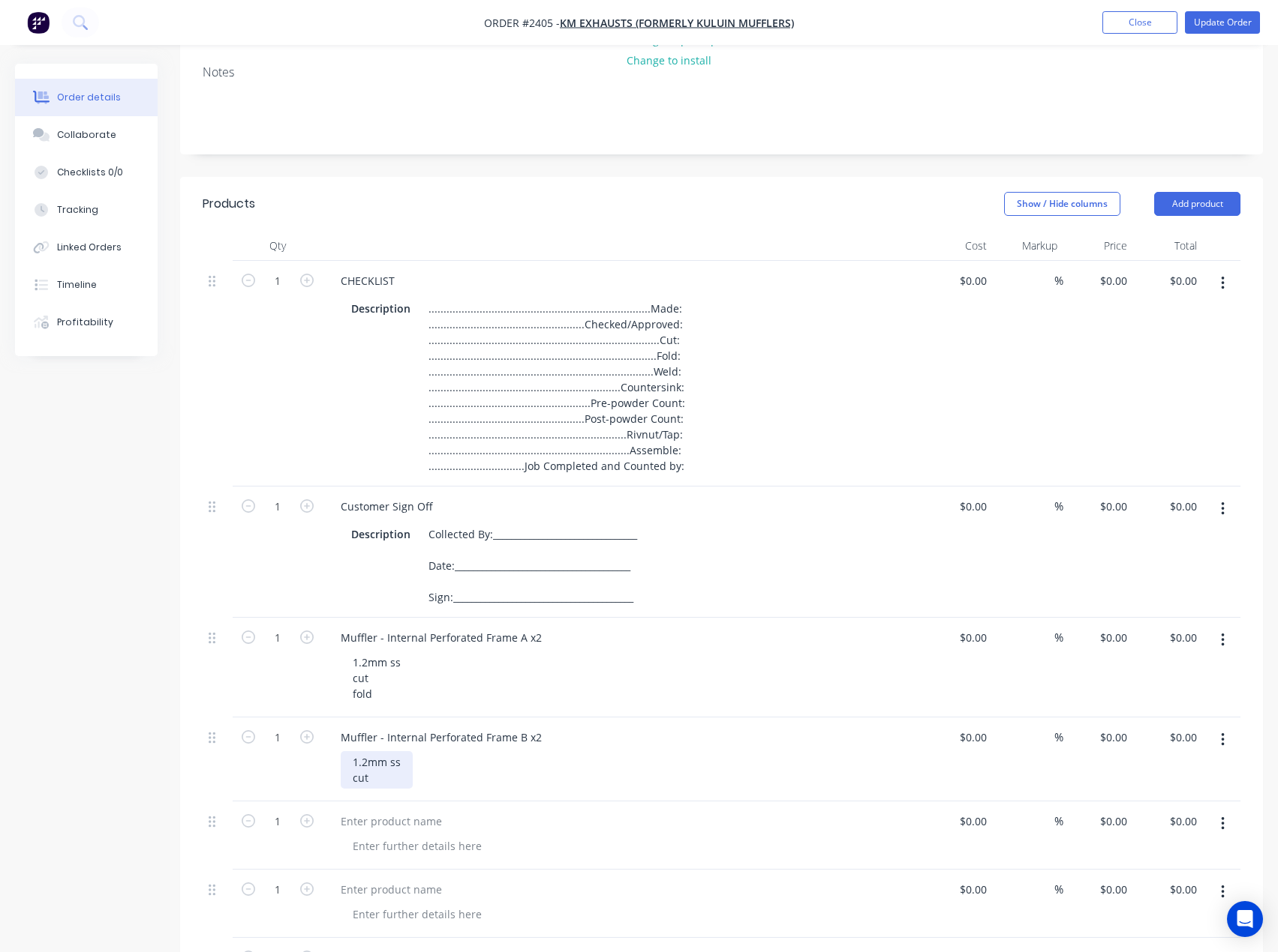
scroll to position [450, 0]
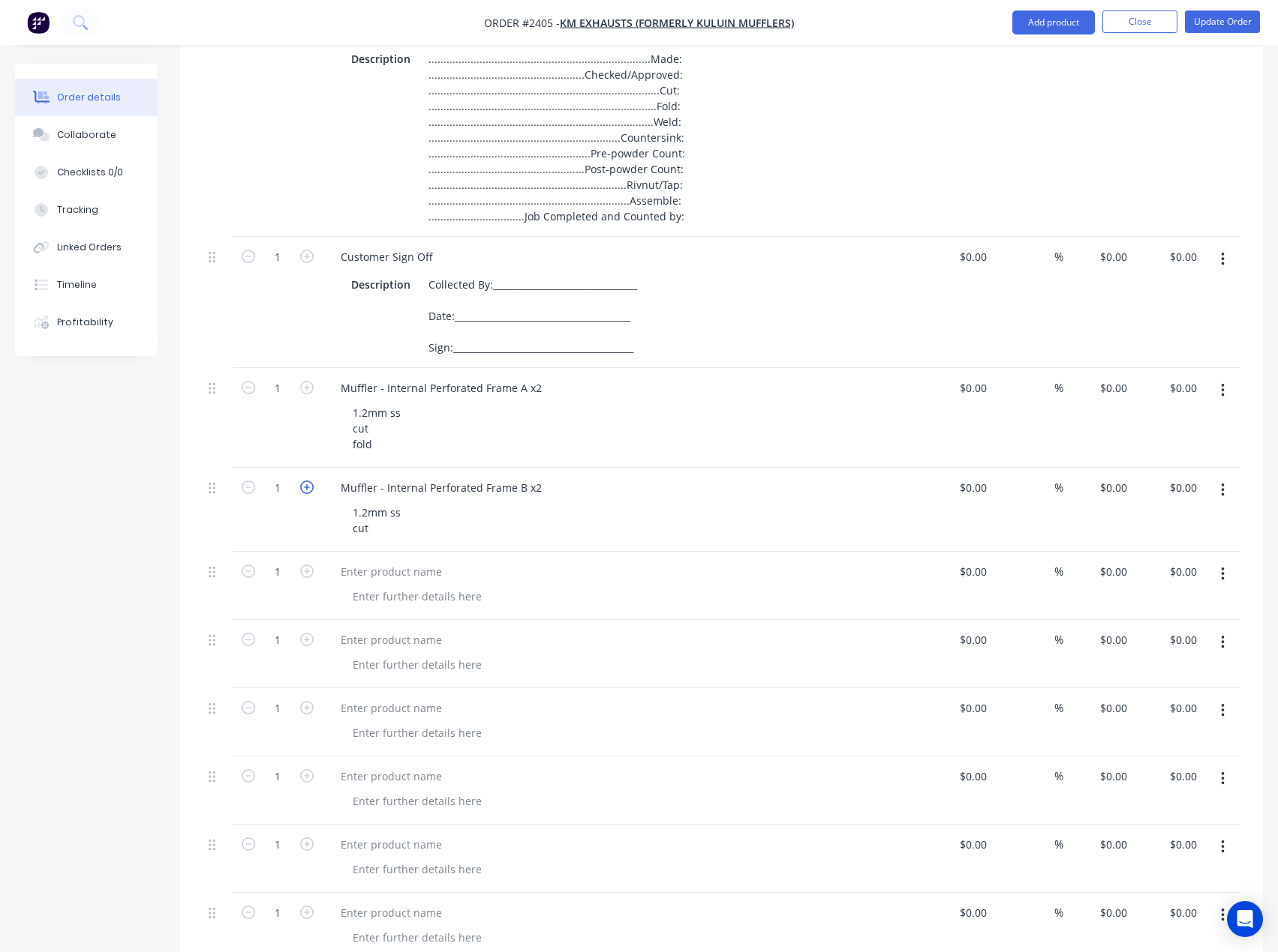
click at [310, 487] on icon "button" at bounding box center [307, 487] width 14 height 14
type input "2"
drag, startPoint x: 302, startPoint y: 388, endPoint x: 291, endPoint y: 394, distance: 12.5
click at [302, 387] on icon "button" at bounding box center [307, 387] width 14 height 14
type input "2"
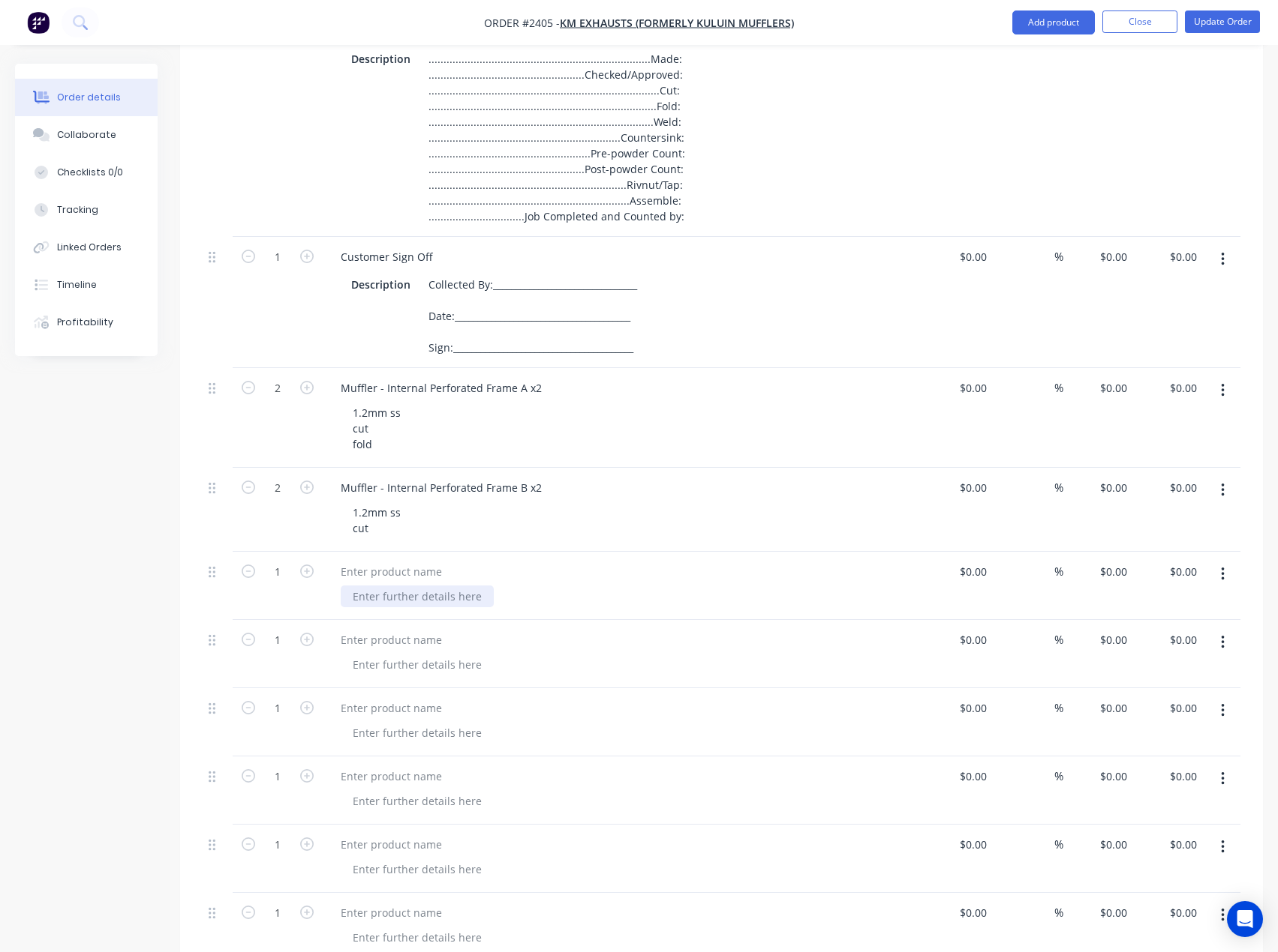
click at [385, 594] on div at bounding box center [417, 597] width 153 height 22
paste div
click at [405, 562] on div at bounding box center [391, 571] width 125 height 22
paste div
click at [410, 637] on div at bounding box center [391, 640] width 125 height 22
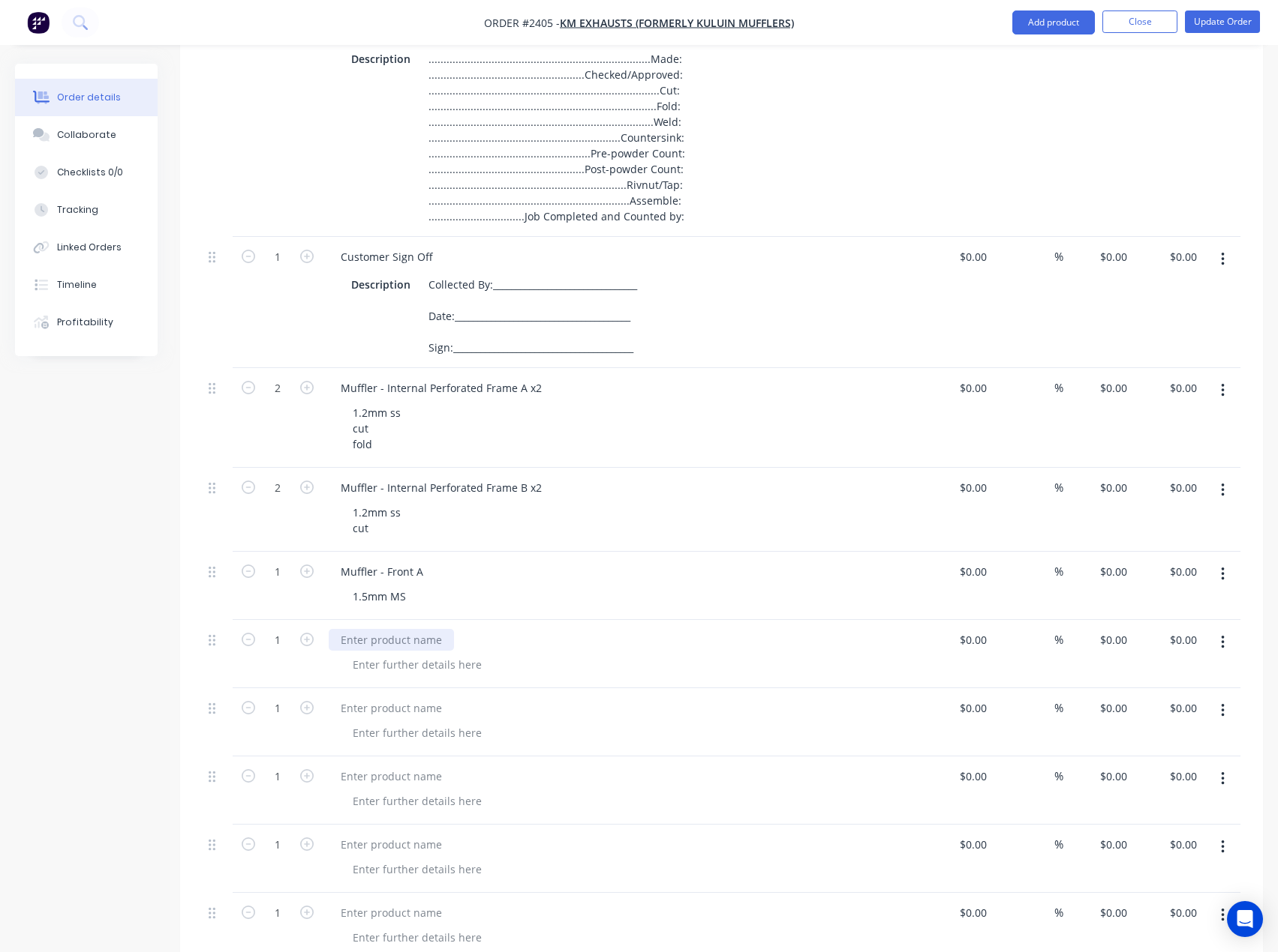
drag, startPoint x: 395, startPoint y: 641, endPoint x: 60, endPoint y: 618, distance: 335.8
click at [395, 641] on div at bounding box center [391, 640] width 125 height 22
paste div
drag, startPoint x: 404, startPoint y: 705, endPoint x: 43, endPoint y: 686, distance: 361.5
click at [404, 705] on div at bounding box center [391, 708] width 125 height 22
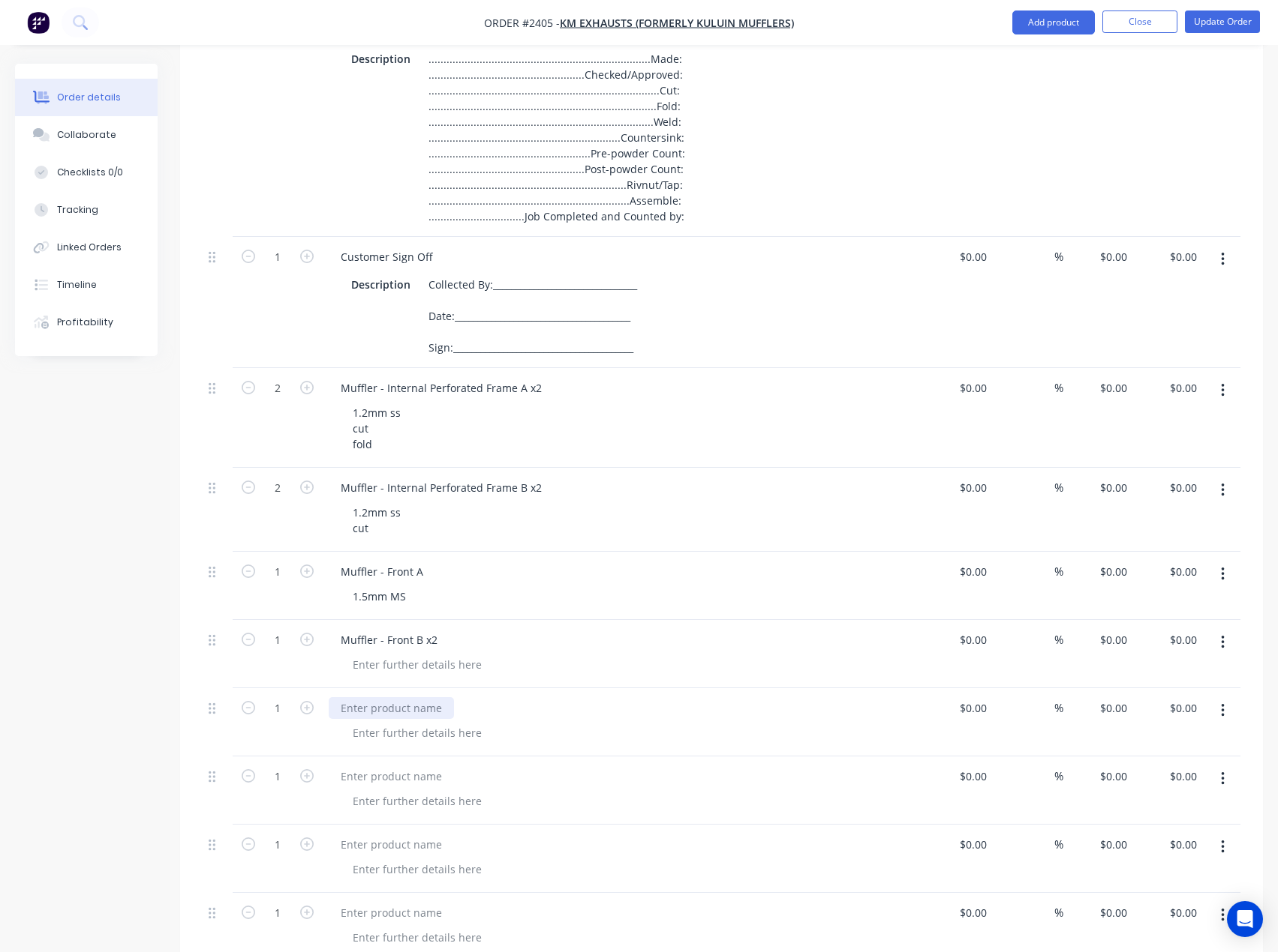
paste div
click at [394, 780] on div at bounding box center [391, 776] width 125 height 22
paste div
click at [386, 854] on div at bounding box center [391, 845] width 125 height 22
paste div
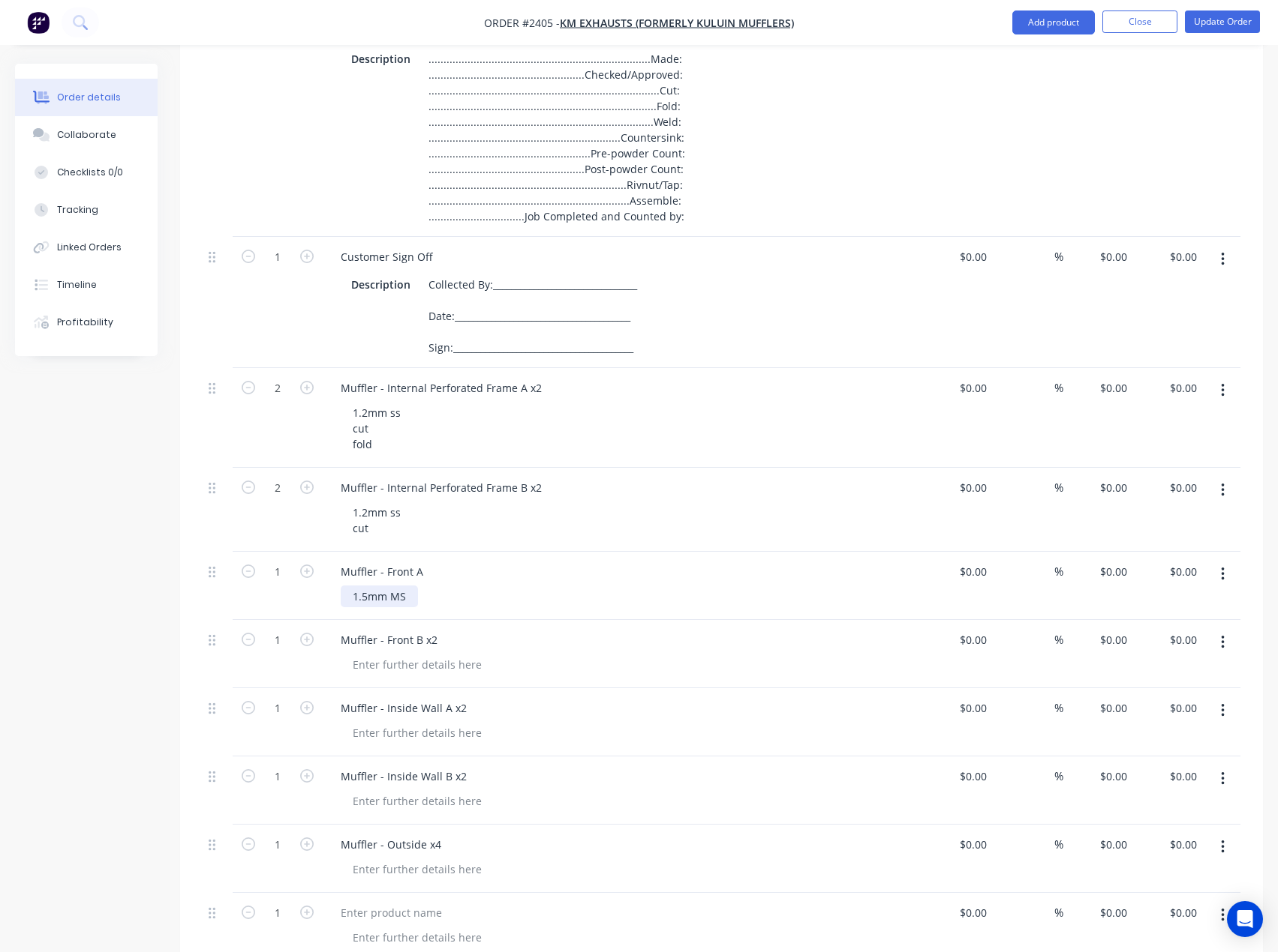
click at [408, 601] on div "1.5mm MS" at bounding box center [379, 597] width 77 height 22
click at [417, 597] on div "1.5mm MS" at bounding box center [379, 597] width 77 height 22
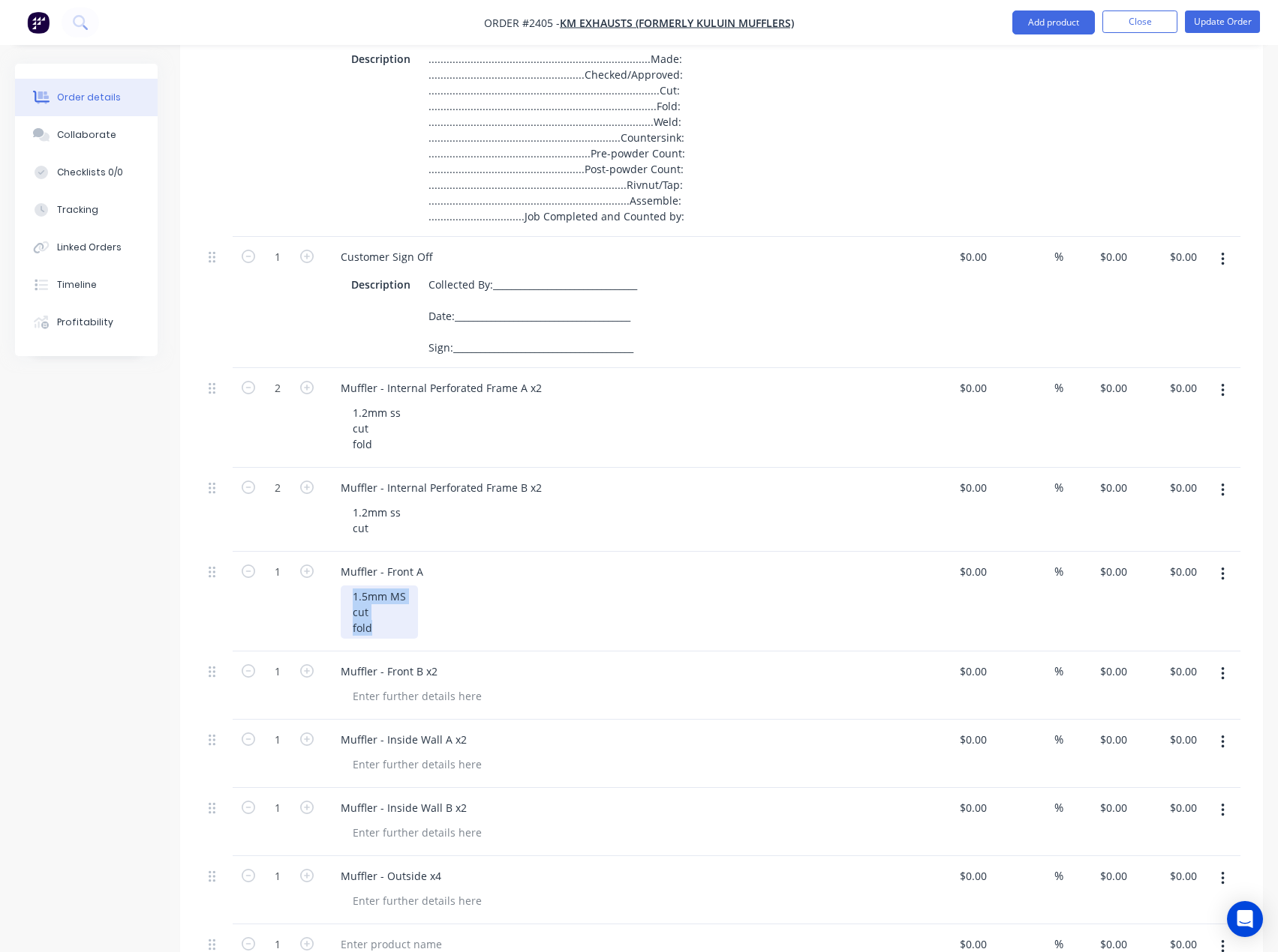
drag, startPoint x: 378, startPoint y: 630, endPoint x: 339, endPoint y: 597, distance: 51.1
click at [339, 597] on div "Muffler - Front A 1.5mm MS cut fold" at bounding box center [622, 601] width 600 height 100
copy div "1.5mm MS cut fold"
click at [310, 574] on icon "button" at bounding box center [307, 571] width 14 height 14
type input "2"
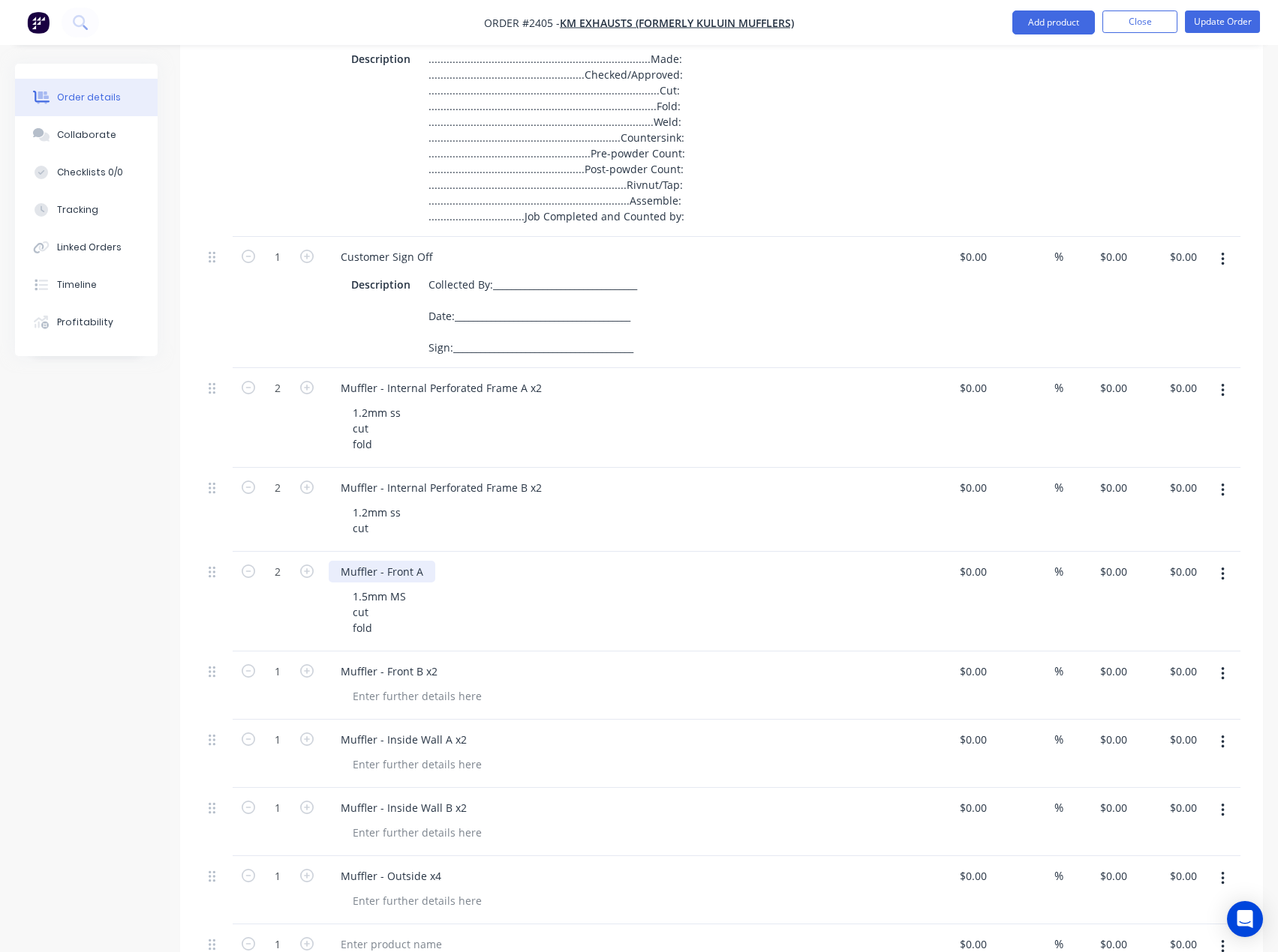
click at [425, 573] on div "Muffler - Front A" at bounding box center [382, 571] width 106 height 22
drag, startPoint x: 384, startPoint y: 637, endPoint x: 346, endPoint y: 597, distance: 55.2
click at [346, 597] on div "1.5mm MS cut fold" at bounding box center [379, 613] width 77 height 54
copy div "1.5mm MS cut fold"
click at [417, 699] on div at bounding box center [417, 696] width 153 height 22
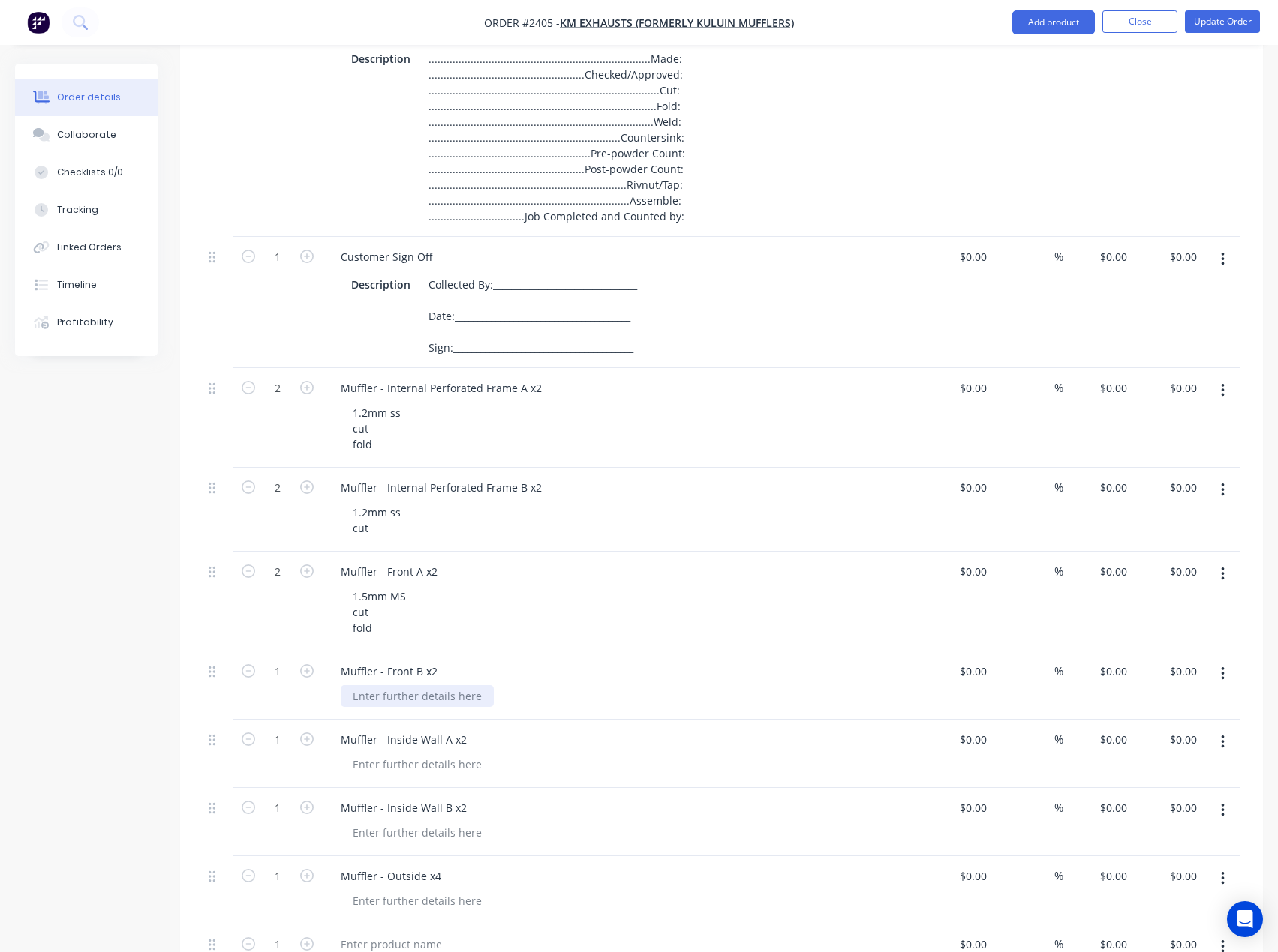
paste div
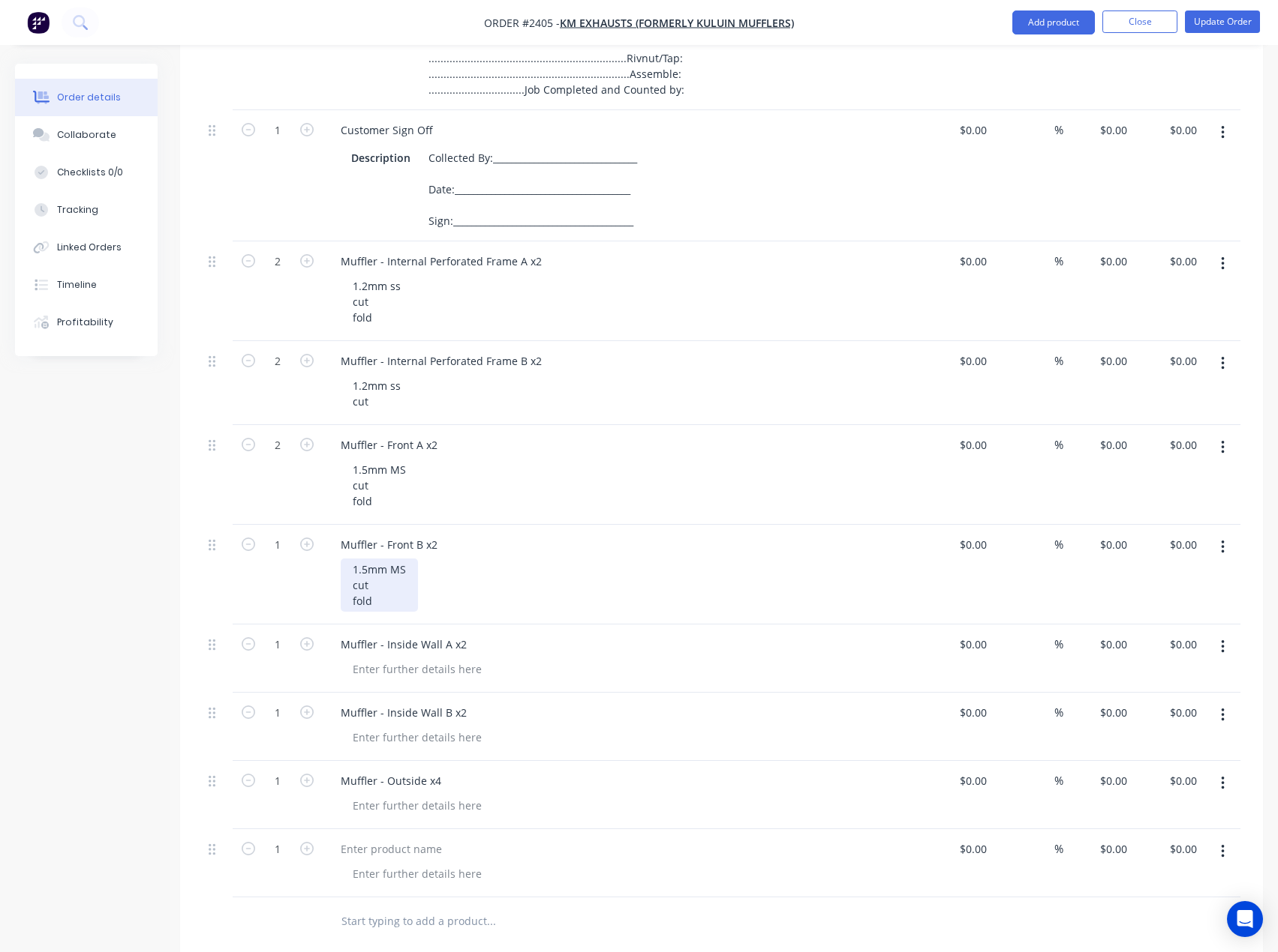
scroll to position [600, 0]
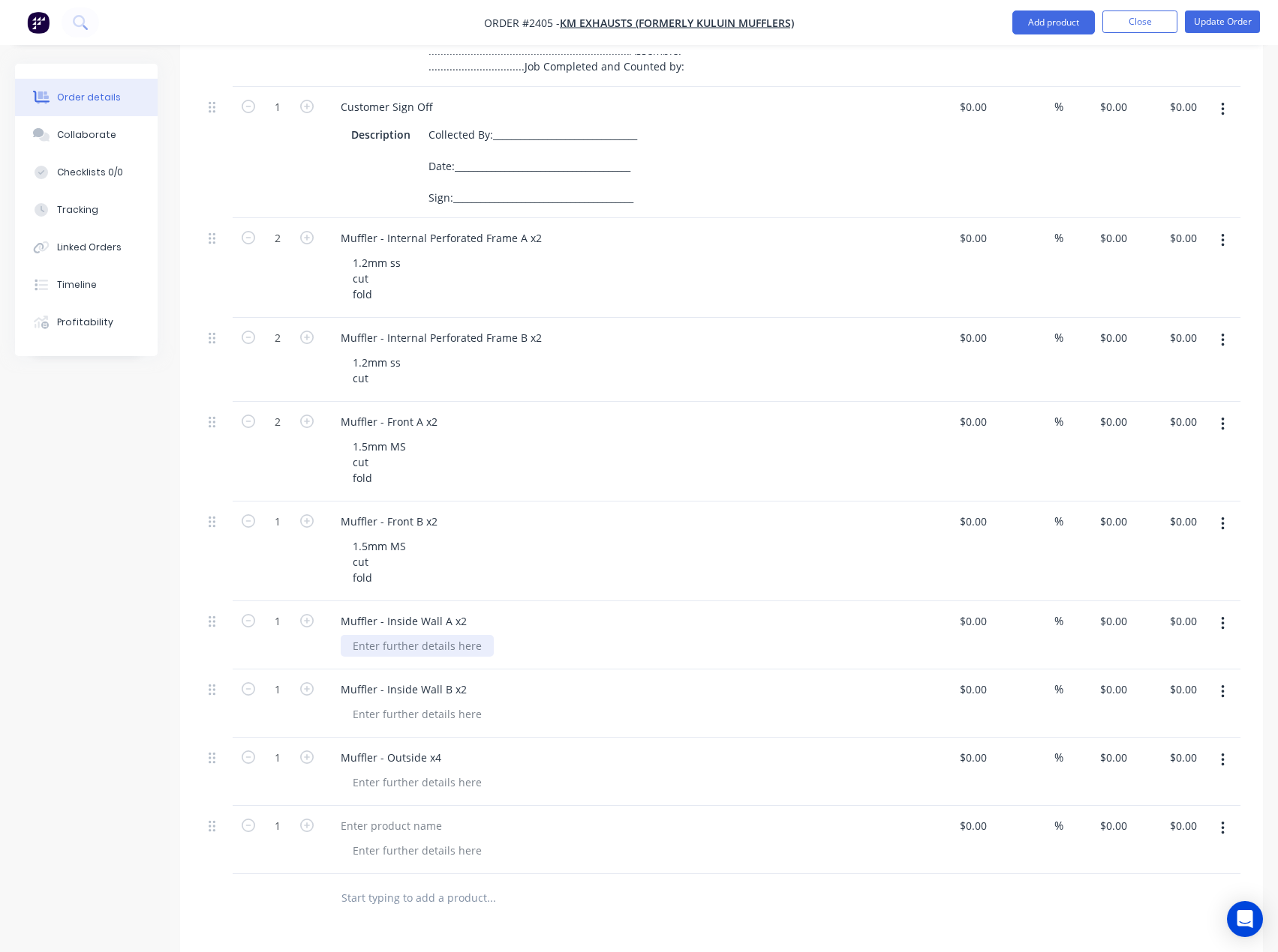
click at [415, 646] on div at bounding box center [417, 646] width 153 height 22
drag, startPoint x: 370, startPoint y: 562, endPoint x: 350, endPoint y: 547, distance: 25.0
click at [350, 547] on div "1.5mm MS cut fold" at bounding box center [379, 562] width 77 height 54
copy div "1.5mm MS cut"
click at [419, 651] on div at bounding box center [417, 646] width 153 height 22
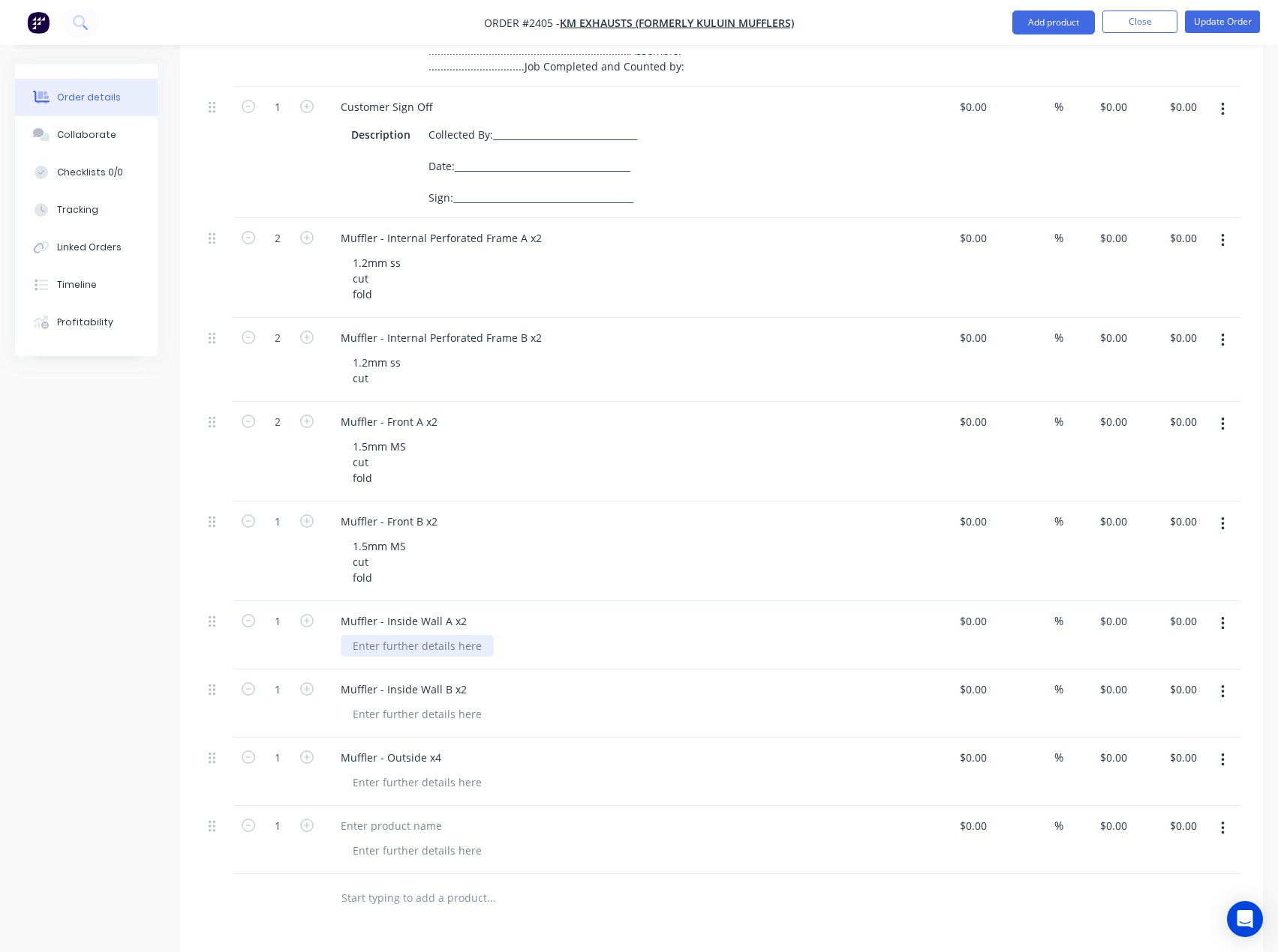
paste div
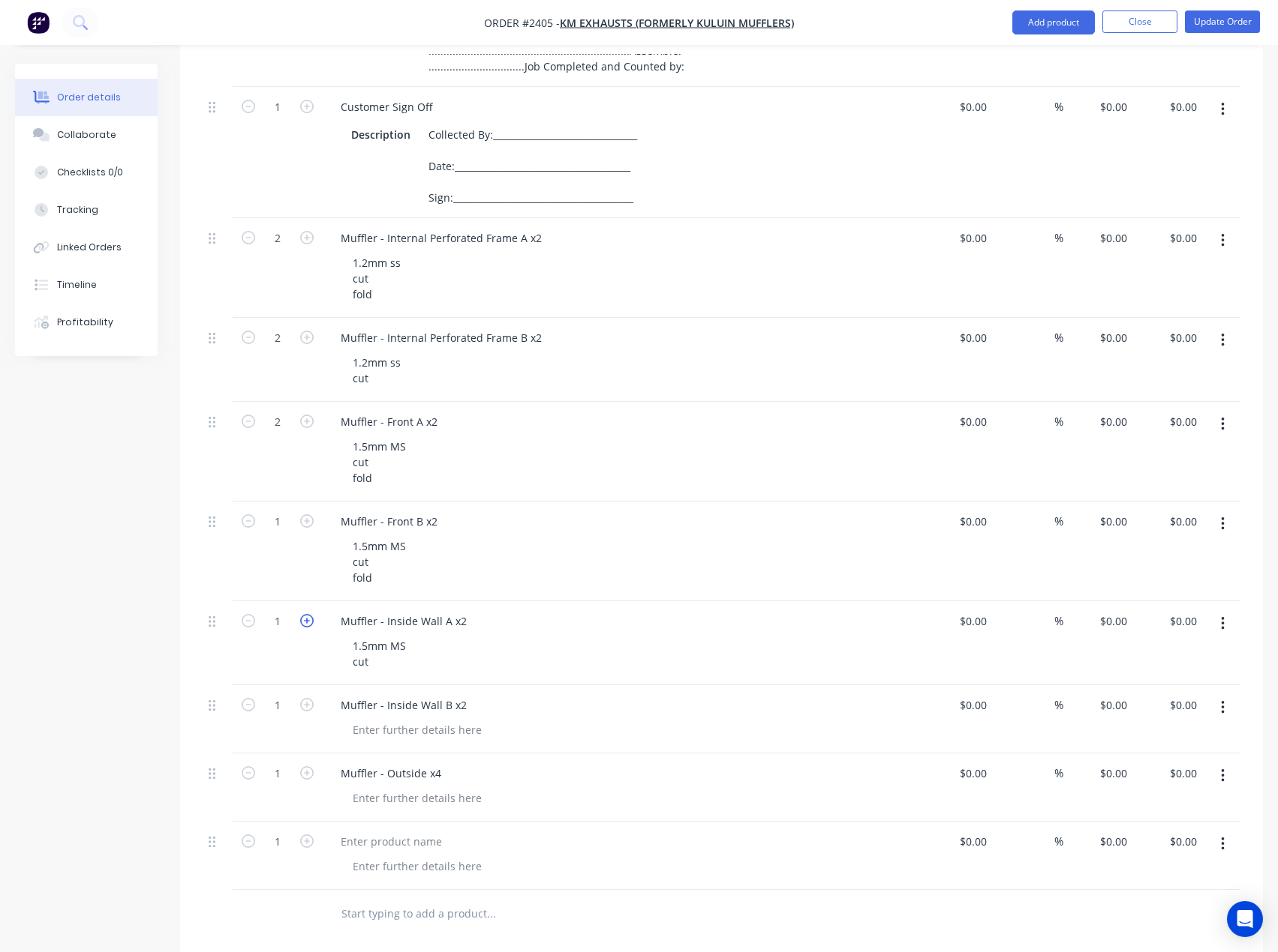
click at [304, 618] on icon "button" at bounding box center [307, 621] width 14 height 14
type input "2"
click at [308, 700] on icon "button" at bounding box center [307, 704] width 14 height 14
type input "2"
click at [394, 733] on div at bounding box center [417, 730] width 153 height 22
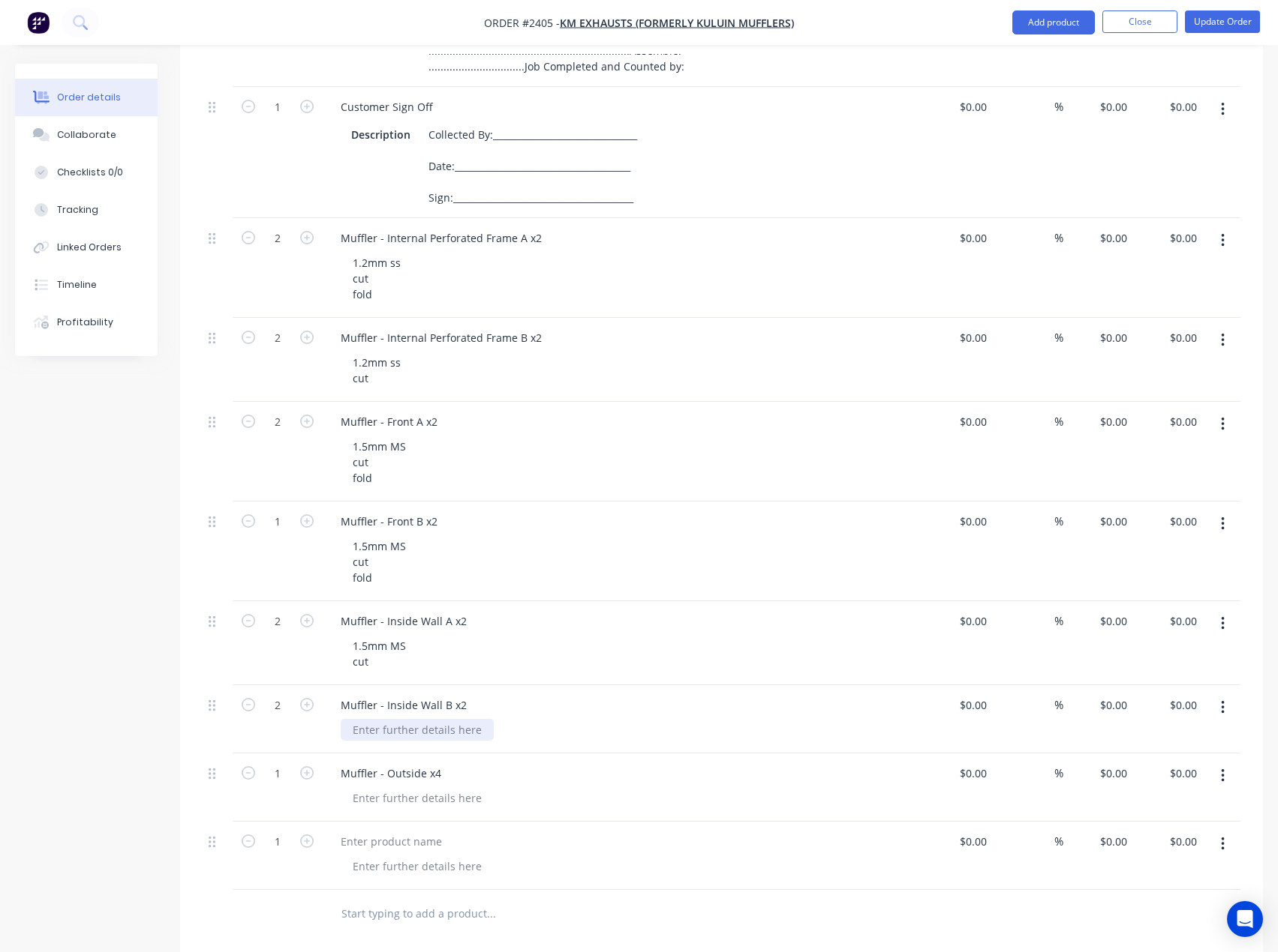
paste div
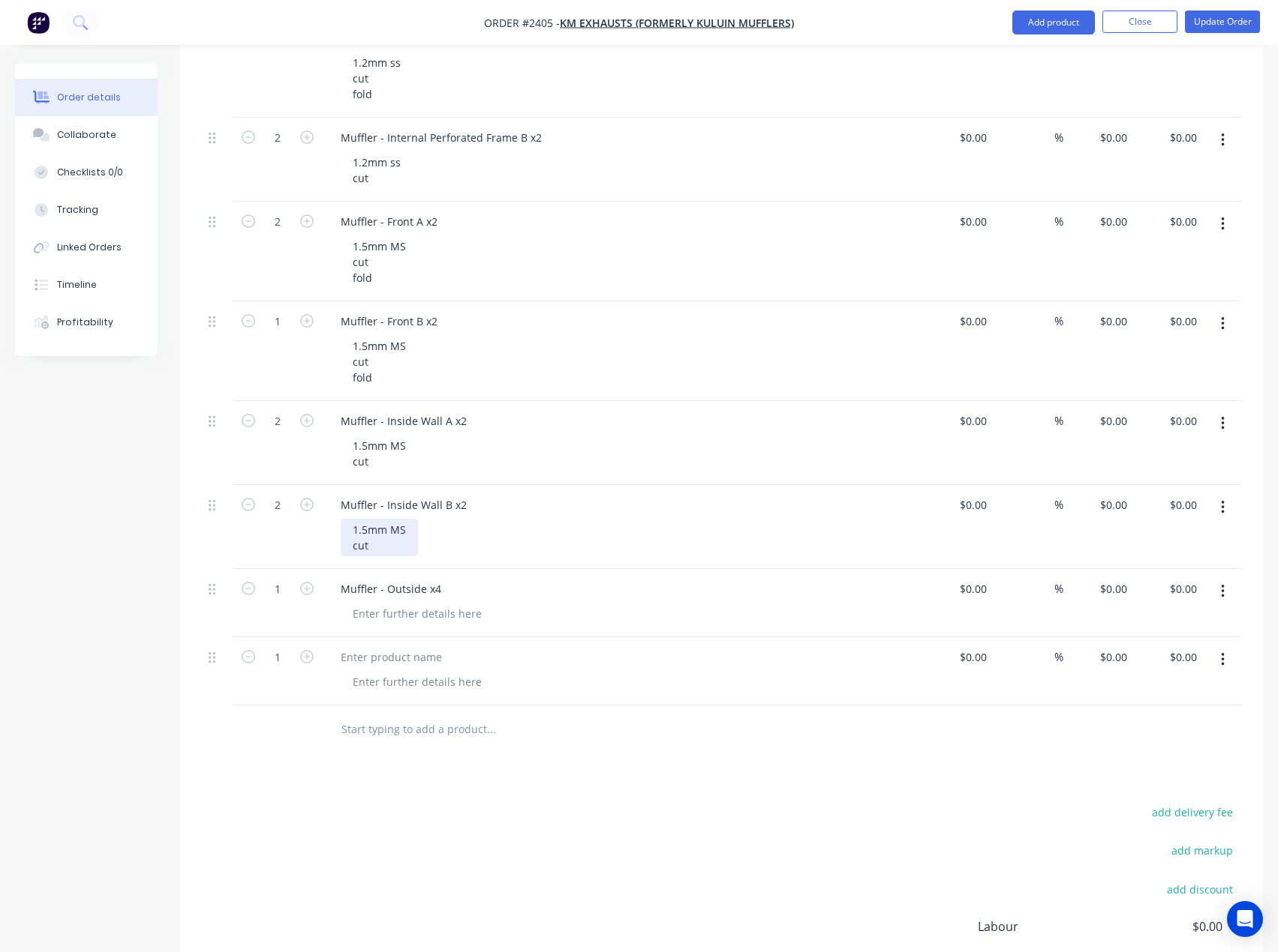
scroll to position [825, 0]
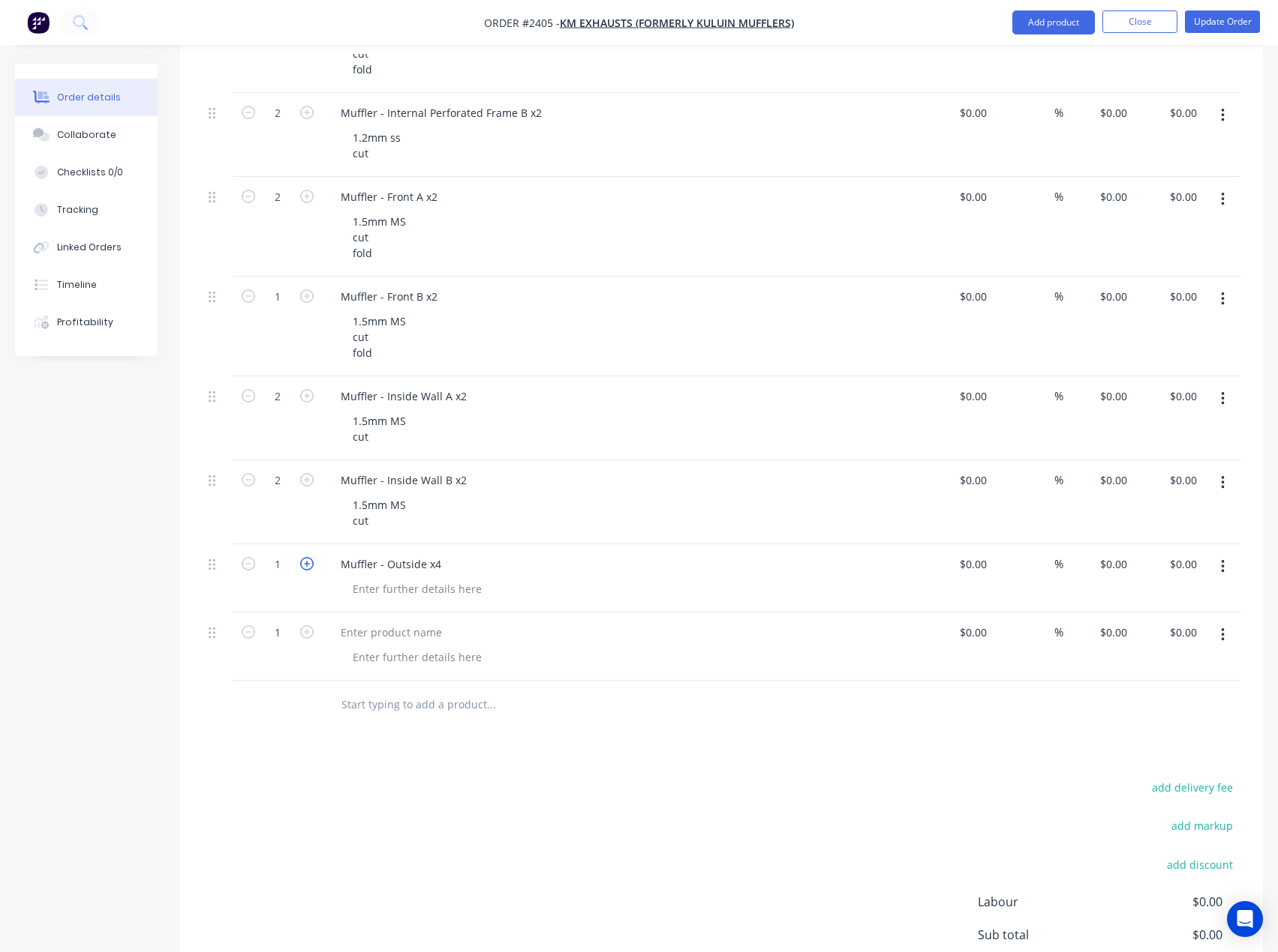
click at [305, 560] on icon "button" at bounding box center [307, 564] width 14 height 14
type input "4"
drag, startPoint x: 373, startPoint y: 350, endPoint x: 343, endPoint y: 306, distance: 53.3
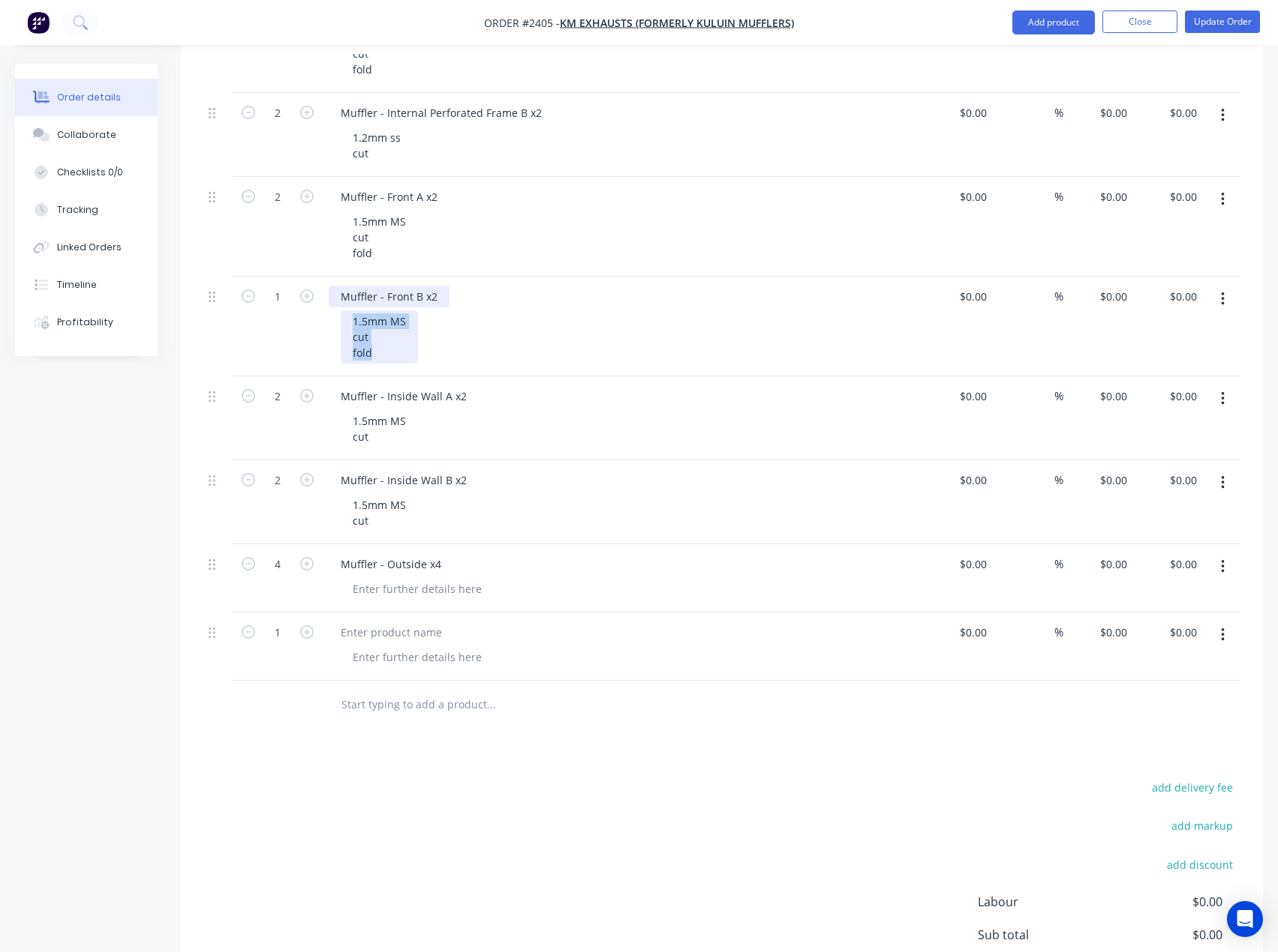
click at [343, 306] on div "Muffler - Front B x2 1.5mm MS cut fold" at bounding box center [622, 326] width 600 height 100
copy div "1.5mm MS cut fold"
click at [391, 583] on div at bounding box center [417, 588] width 153 height 22
paste div
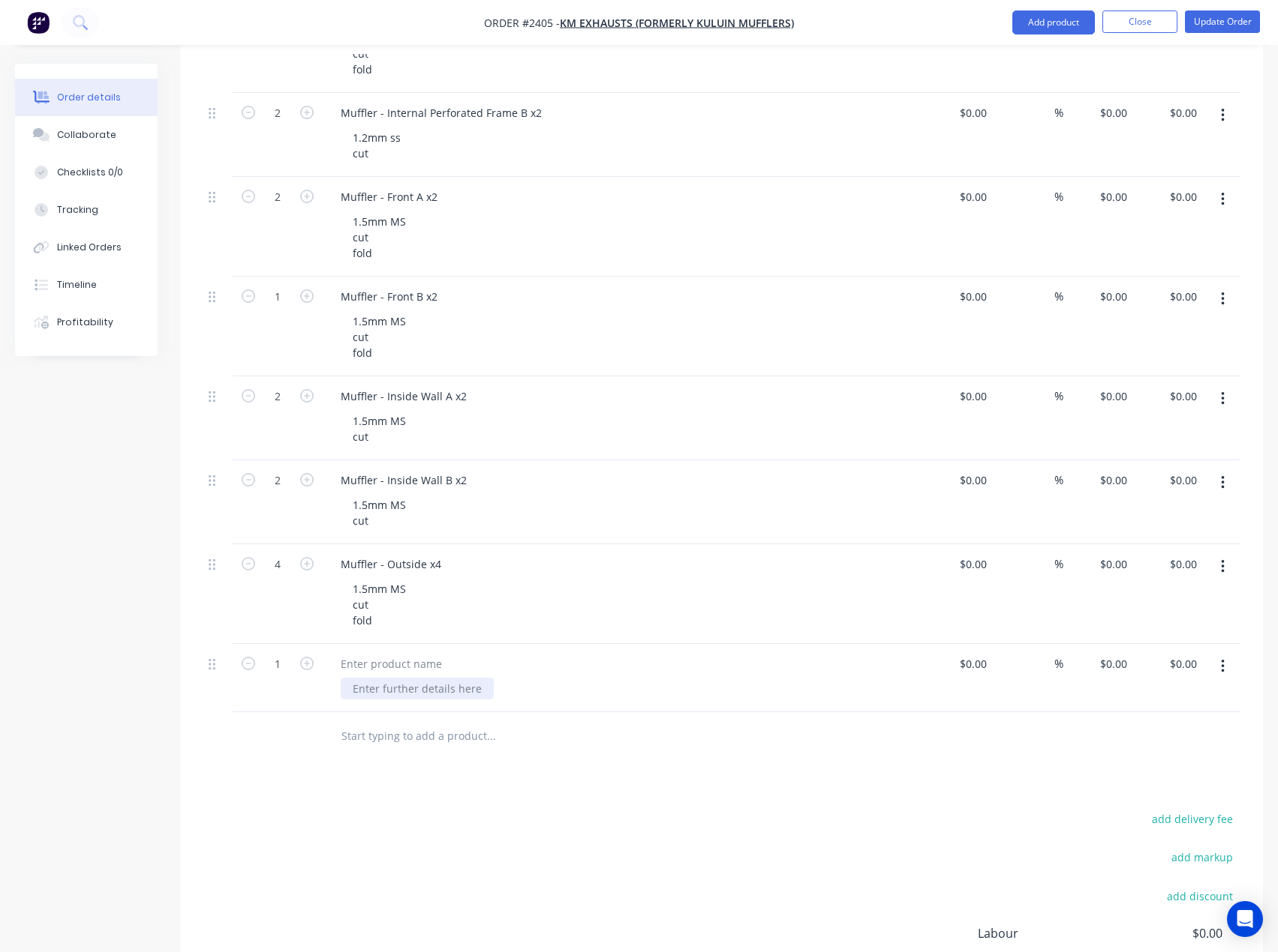
click at [383, 681] on div at bounding box center [417, 688] width 153 height 22
paste div
click at [396, 664] on div at bounding box center [391, 664] width 125 height 22
paste div
click at [314, 927] on div "add delivery fee add markup add discount Labour $0.00 Sub total $0.00 Margin $0…" at bounding box center [721, 969] width 1038 height 290
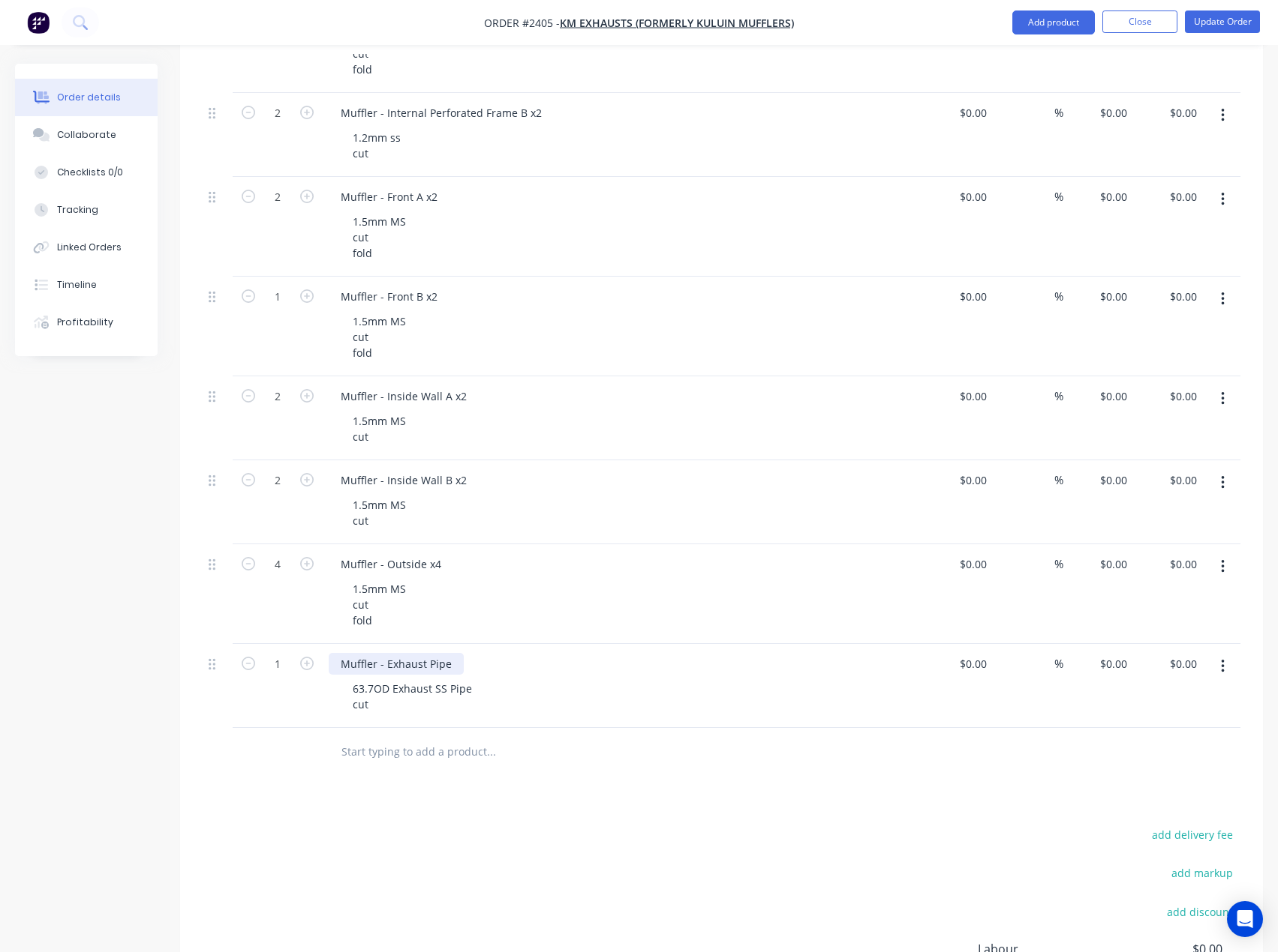
click at [459, 666] on div "Muffler - Exhaust Pipe" at bounding box center [396, 664] width 135 height 22
click at [313, 658] on icon "button" at bounding box center [307, 663] width 14 height 14
click at [311, 659] on icon "button" at bounding box center [307, 663] width 14 height 14
click at [311, 661] on icon "button" at bounding box center [307, 663] width 14 height 14
type input "4"
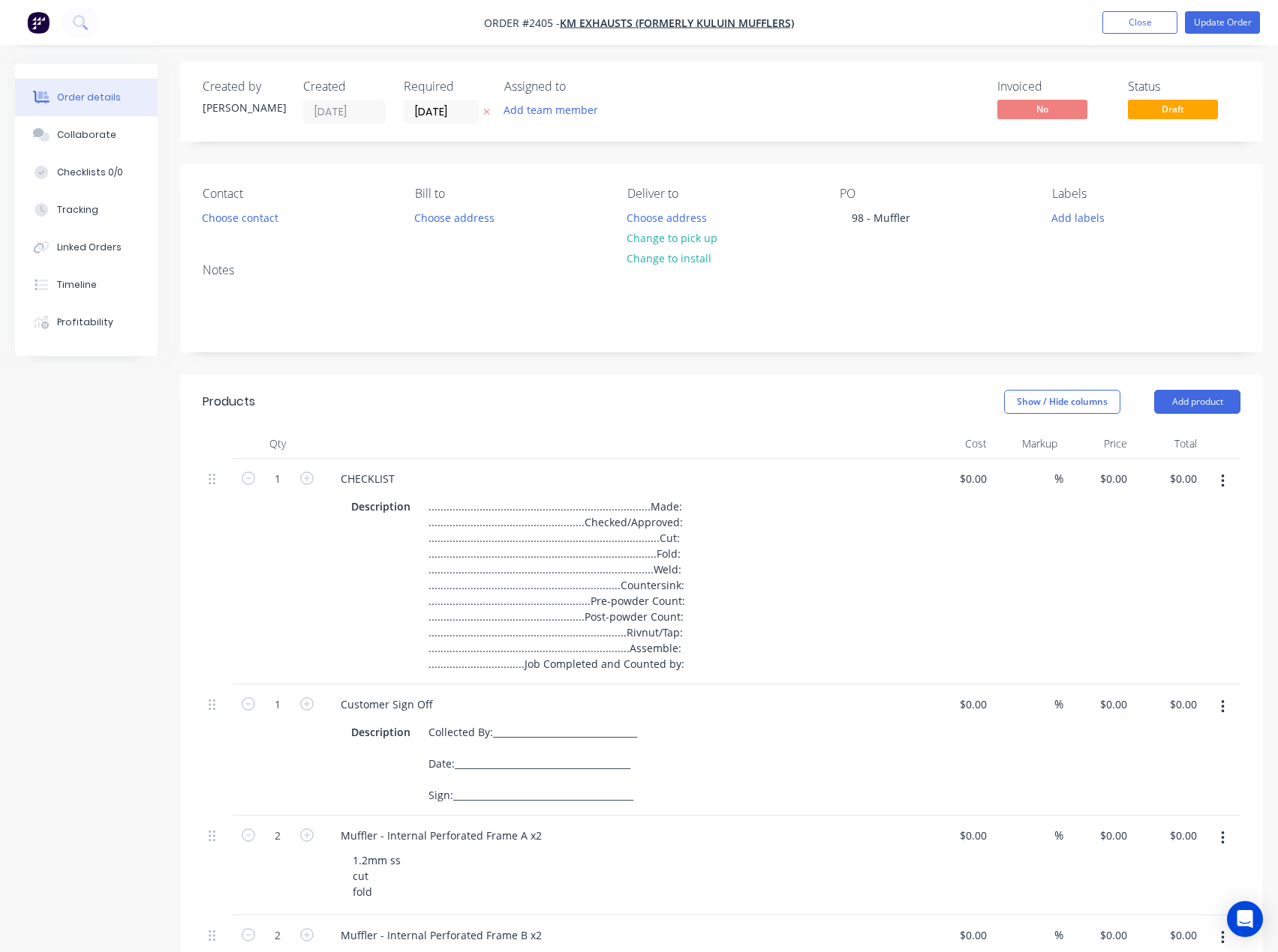
scroll to position [0, 0]
click at [564, 114] on button "Add team member" at bounding box center [551, 112] width 110 height 20
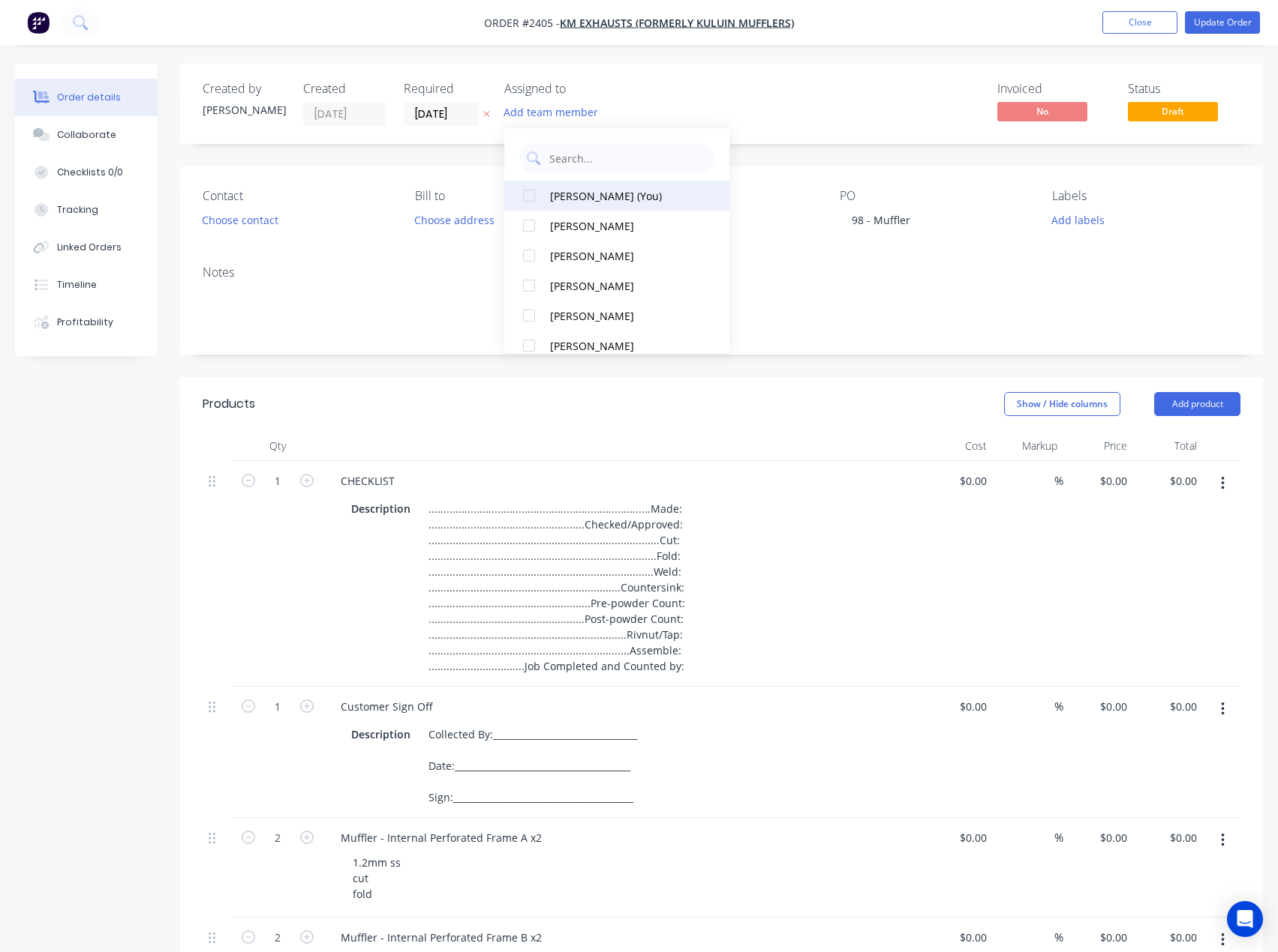
click at [601, 183] on button "[PERSON_NAME] (You)" at bounding box center [616, 196] width 225 height 30
click at [781, 114] on div "Invoiced No Status Draft" at bounding box center [948, 104] width 586 height 45
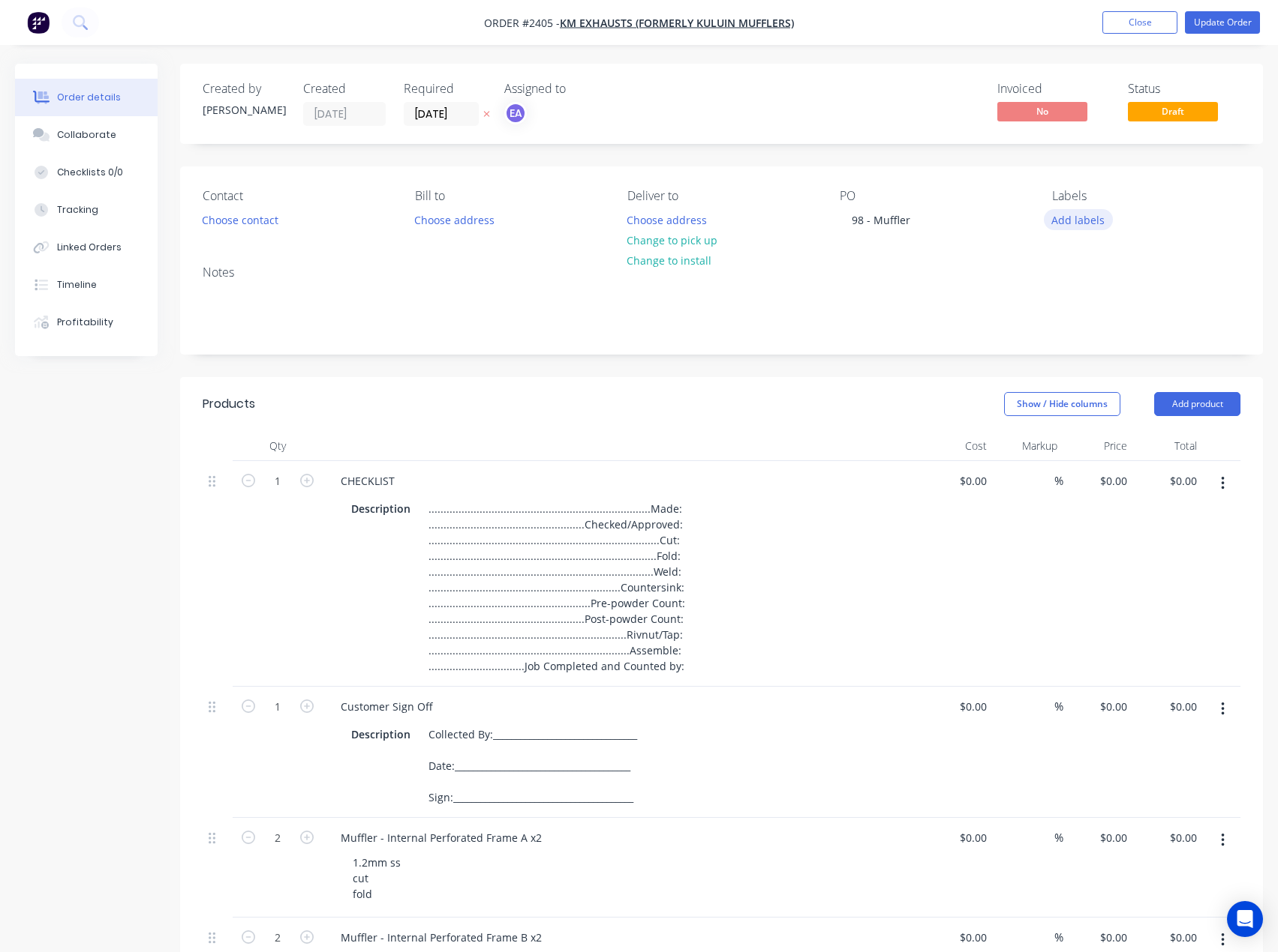
click at [1082, 214] on button "Add labels" at bounding box center [1077, 219] width 69 height 20
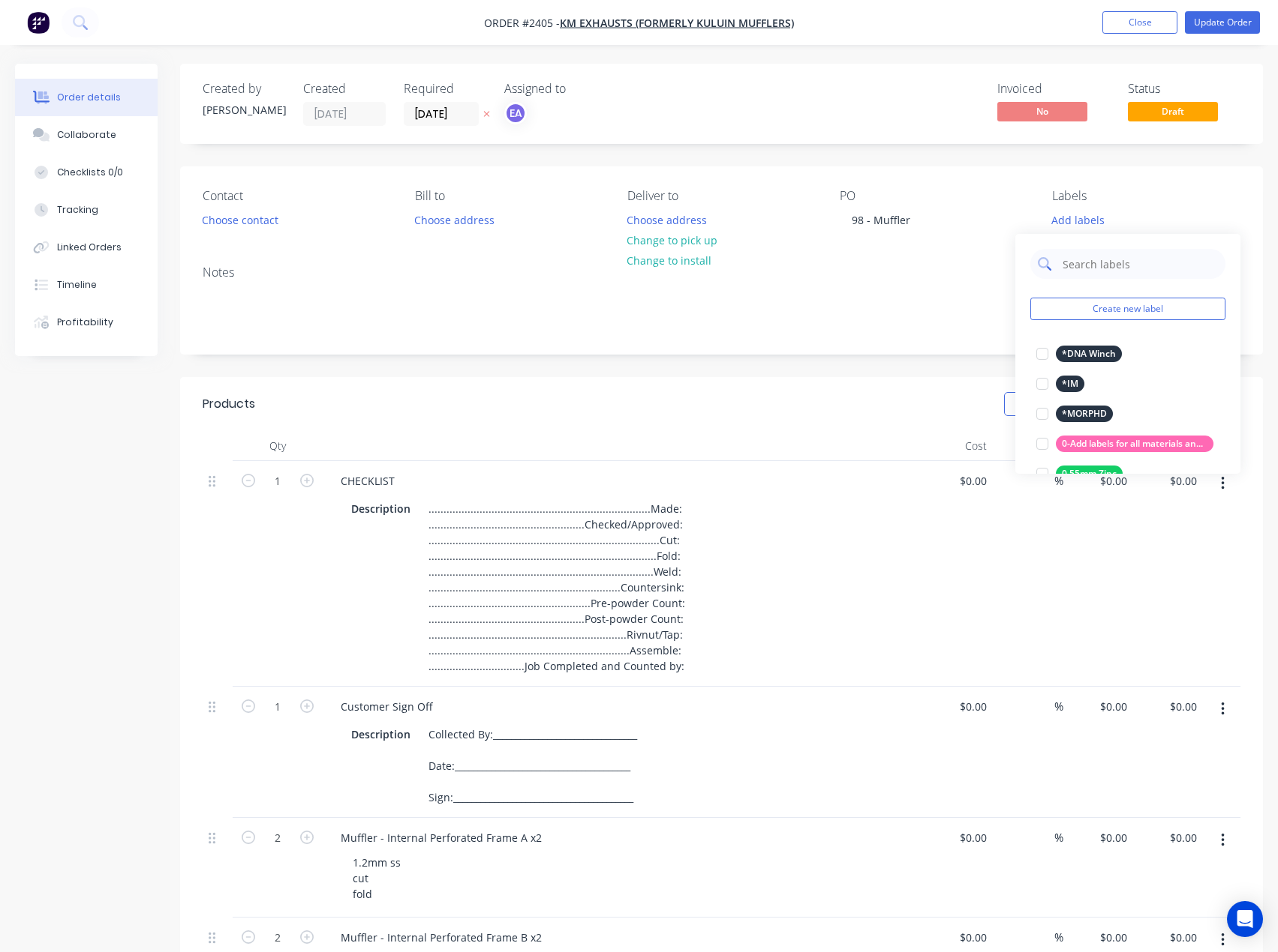
click at [1091, 259] on input "text" at bounding box center [1139, 264] width 157 height 30
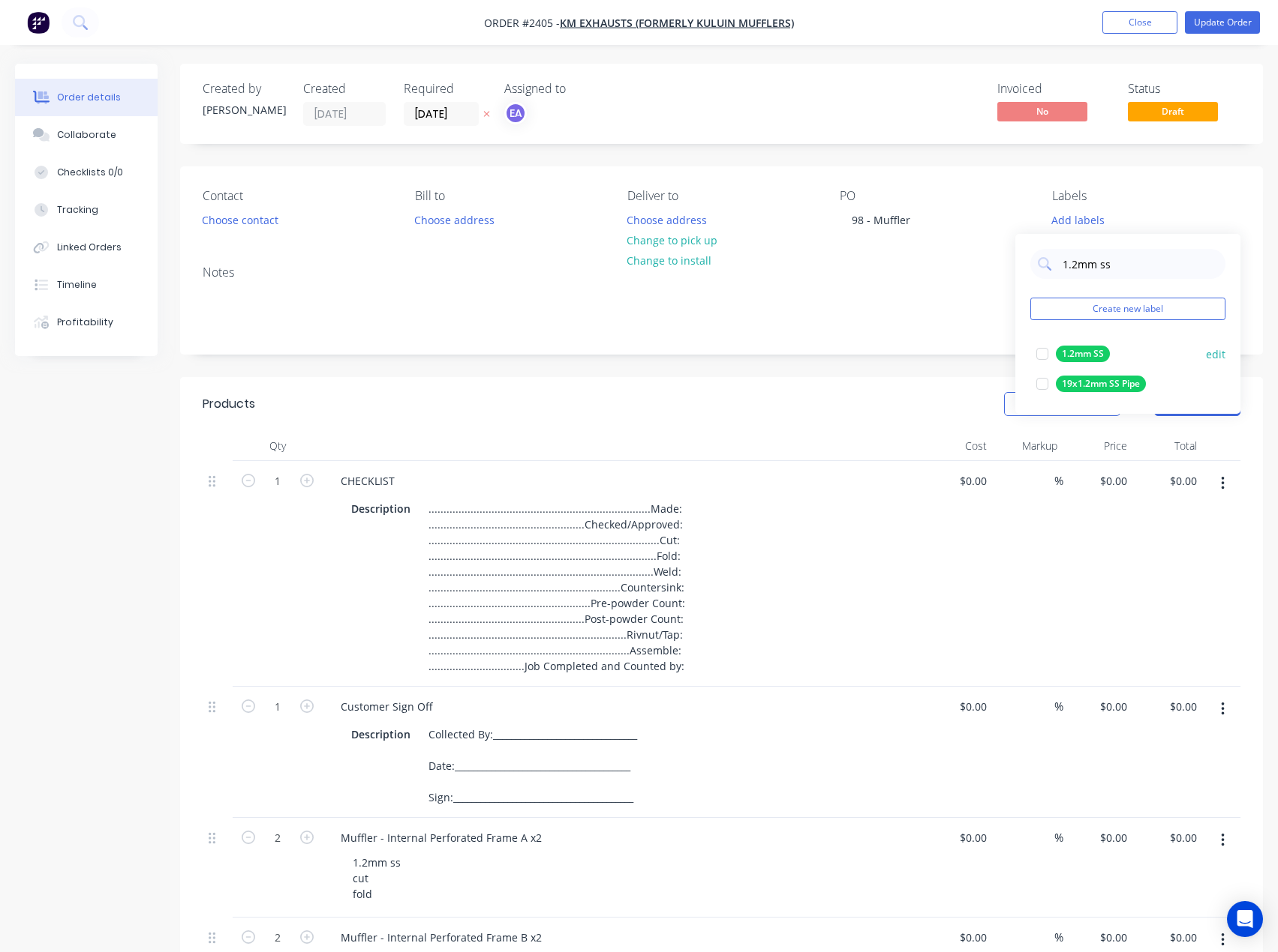
click at [1043, 352] on div at bounding box center [1042, 354] width 30 height 30
drag, startPoint x: 1124, startPoint y: 259, endPoint x: 1055, endPoint y: 258, distance: 69.0
click at [1055, 258] on div "1.2mm ss" at bounding box center [1128, 256] width 195 height 30
click at [1040, 351] on div at bounding box center [1042, 346] width 30 height 30
drag, startPoint x: 1083, startPoint y: 256, endPoint x: 1053, endPoint y: 254, distance: 30.1
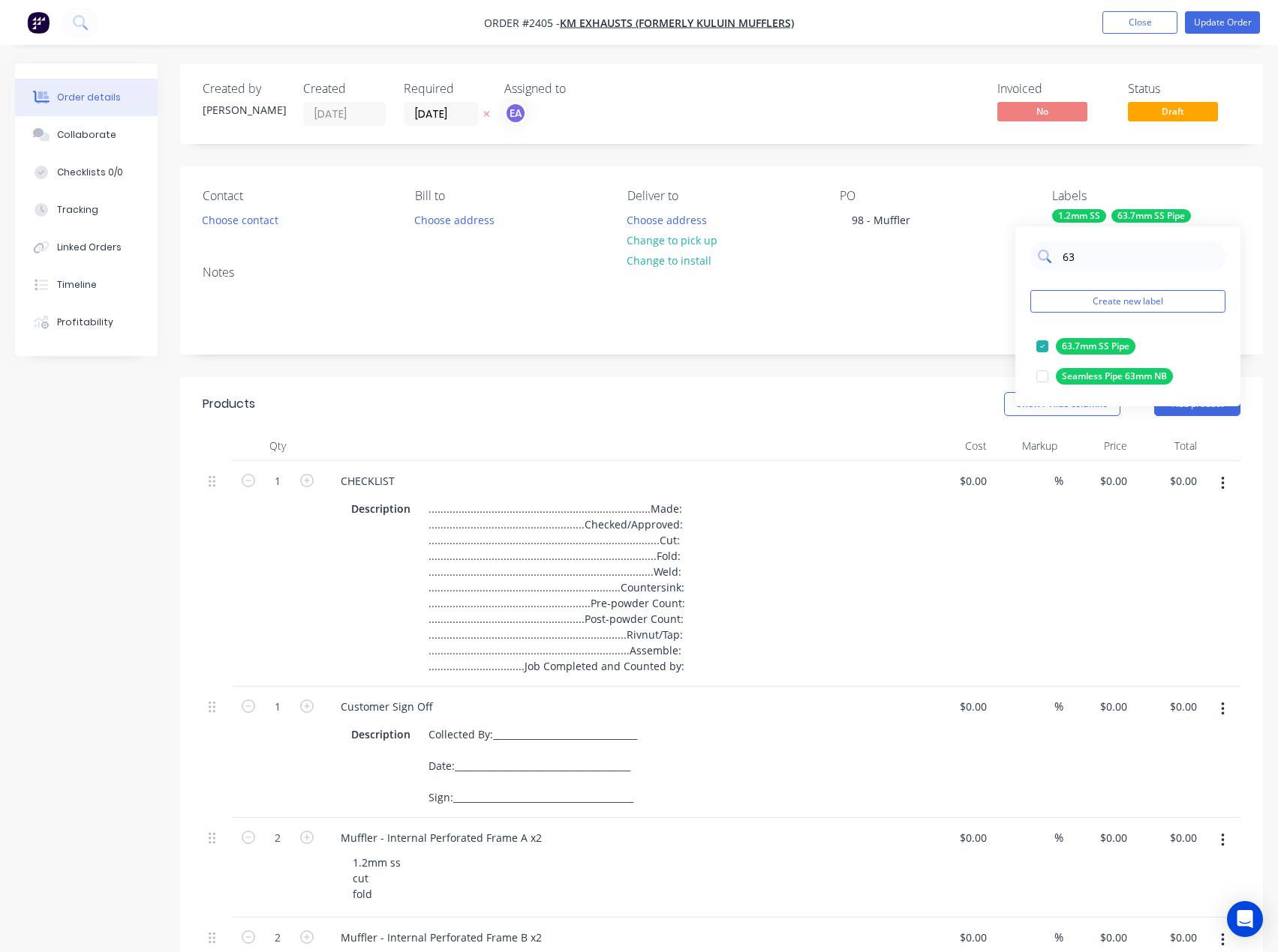
click at [1053, 254] on div "63" at bounding box center [1128, 256] width 195 height 30
type input "1"
click at [1086, 261] on input "text" at bounding box center [1139, 256] width 157 height 30
type input "1"
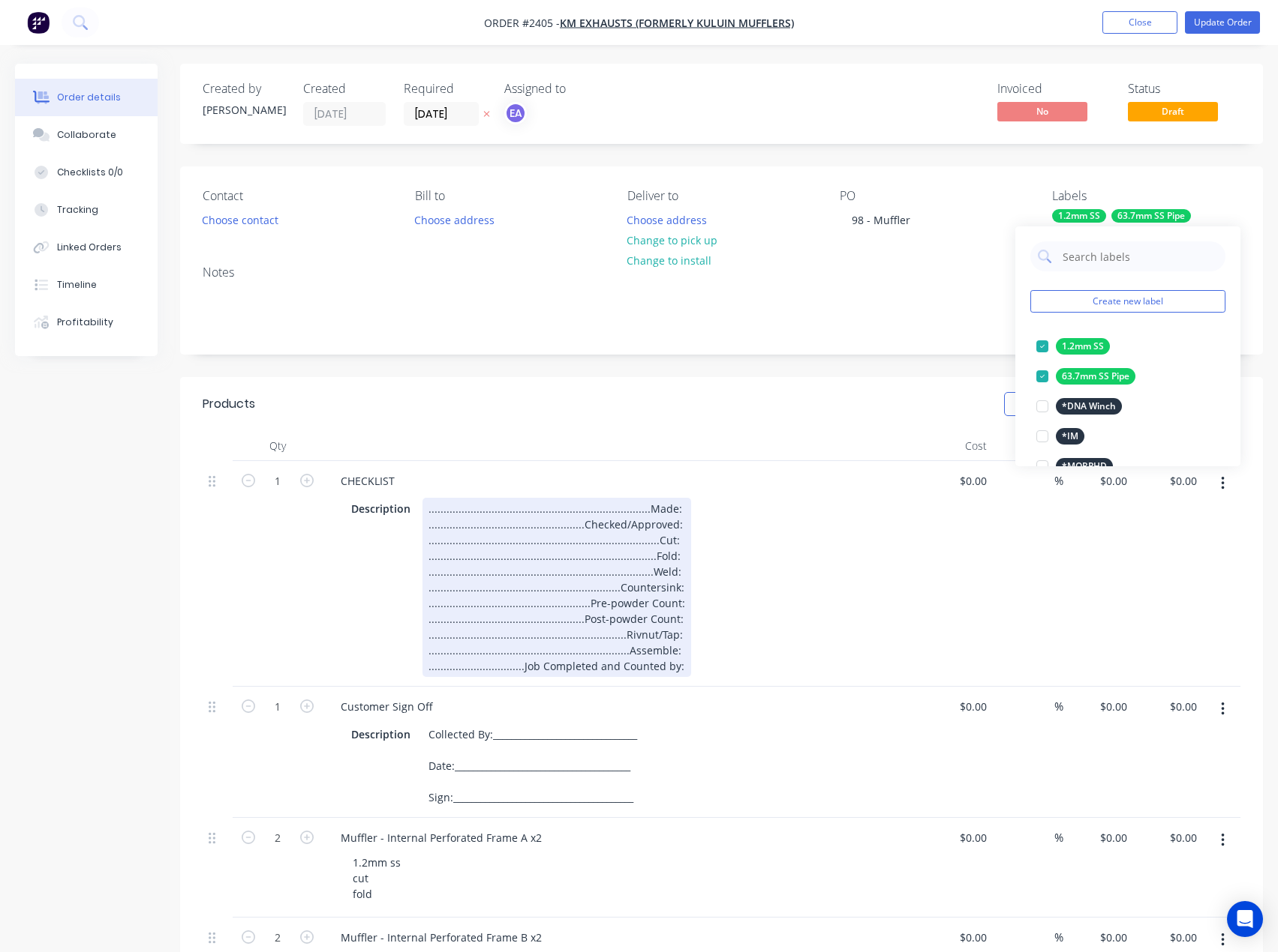
scroll to position [75, 0]
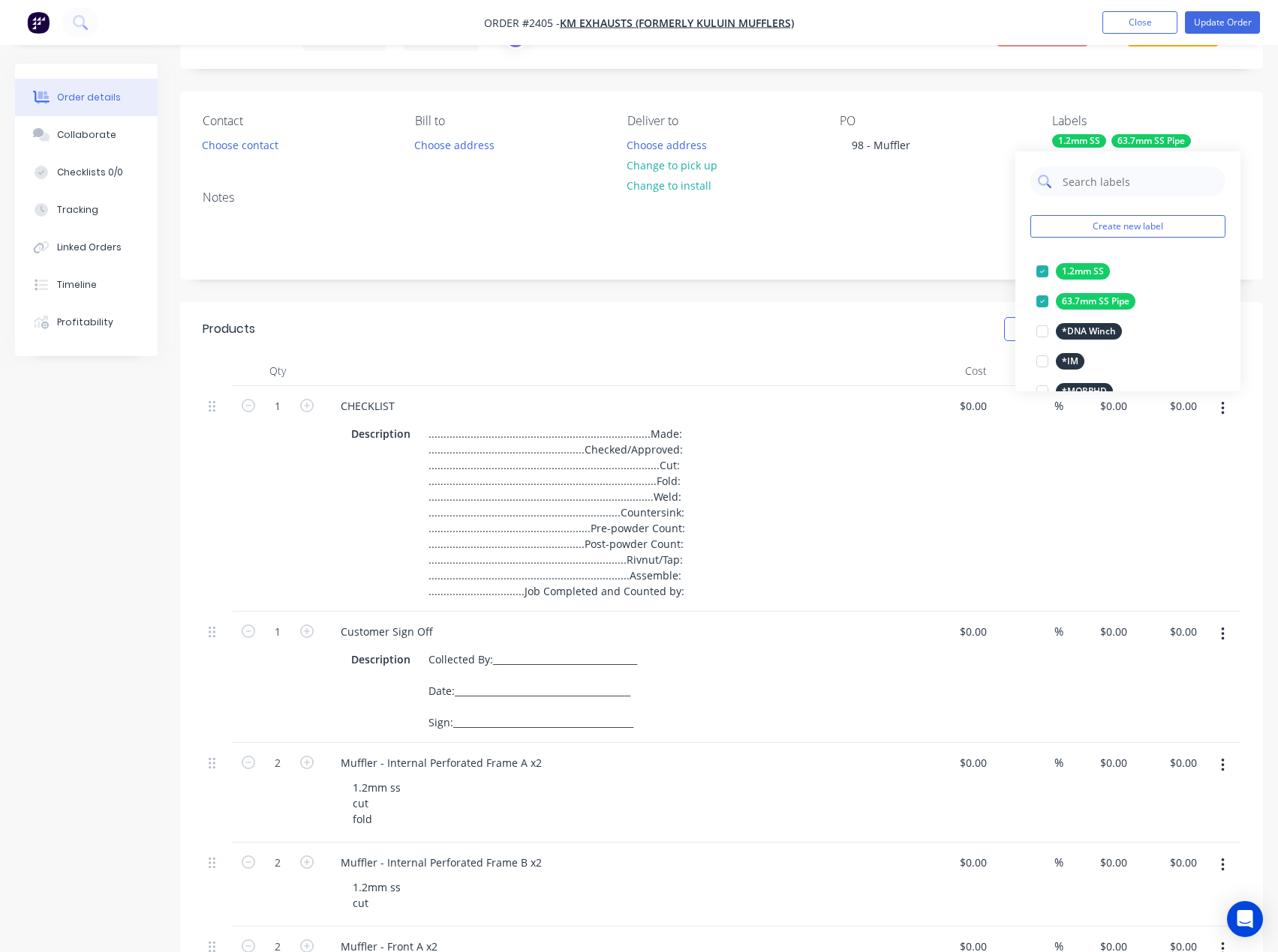
click at [1109, 176] on input "text" at bounding box center [1139, 181] width 157 height 30
type input "1.6mm ms"
click at [1034, 274] on div at bounding box center [1042, 271] width 30 height 30
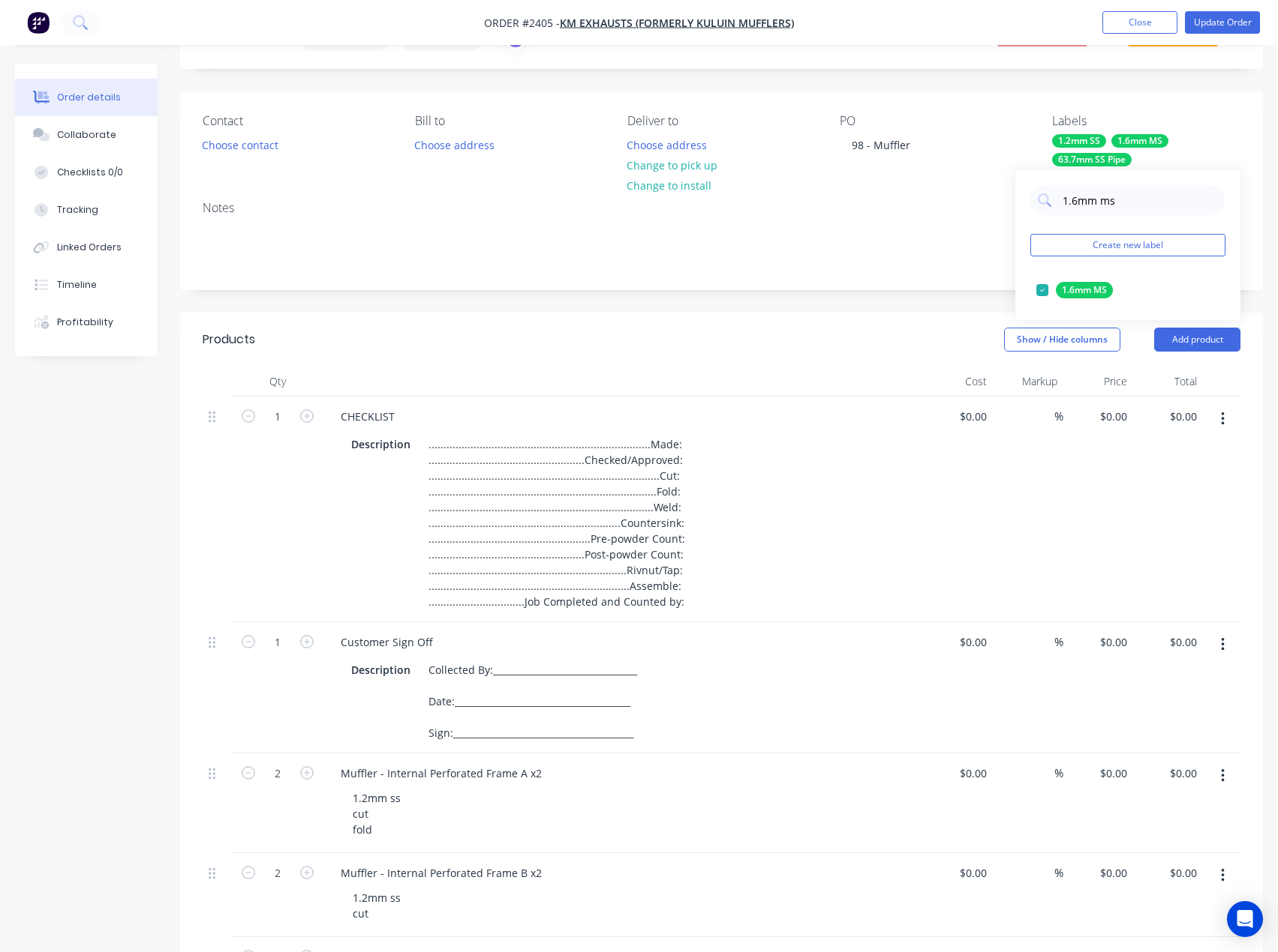
click at [954, 274] on div "Notes" at bounding box center [721, 239] width 1082 height 101
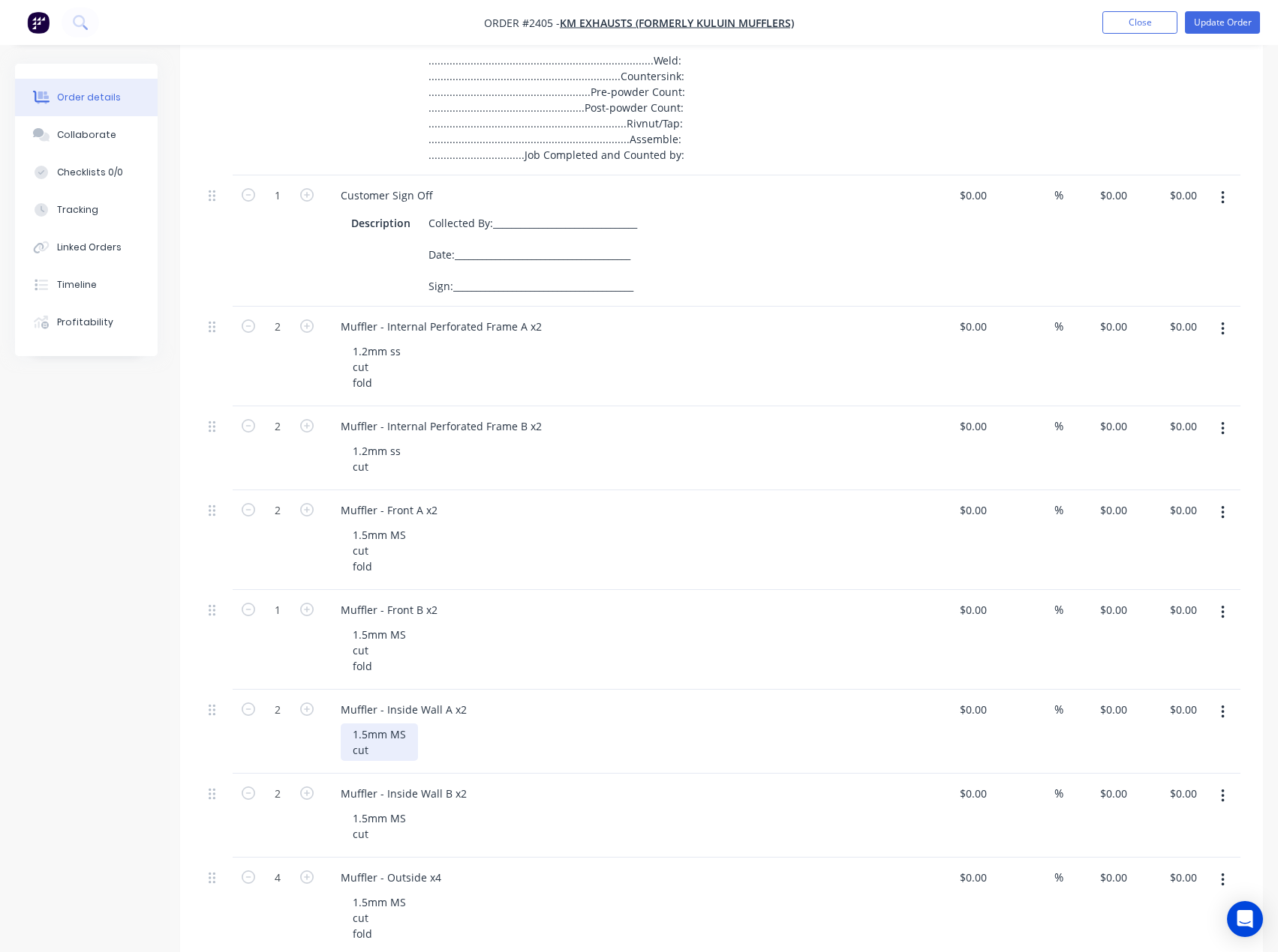
scroll to position [525, 0]
click at [362, 531] on div "1.5mm MS cut fold" at bounding box center [379, 548] width 77 height 54
click at [365, 631] on div "1.5mm MS cut fold" at bounding box center [379, 648] width 77 height 54
click at [361, 631] on div "1.5mm MS cut fold" at bounding box center [379, 648] width 77 height 54
click at [363, 530] on div "1.5mm MS cut fold" at bounding box center [379, 548] width 77 height 54
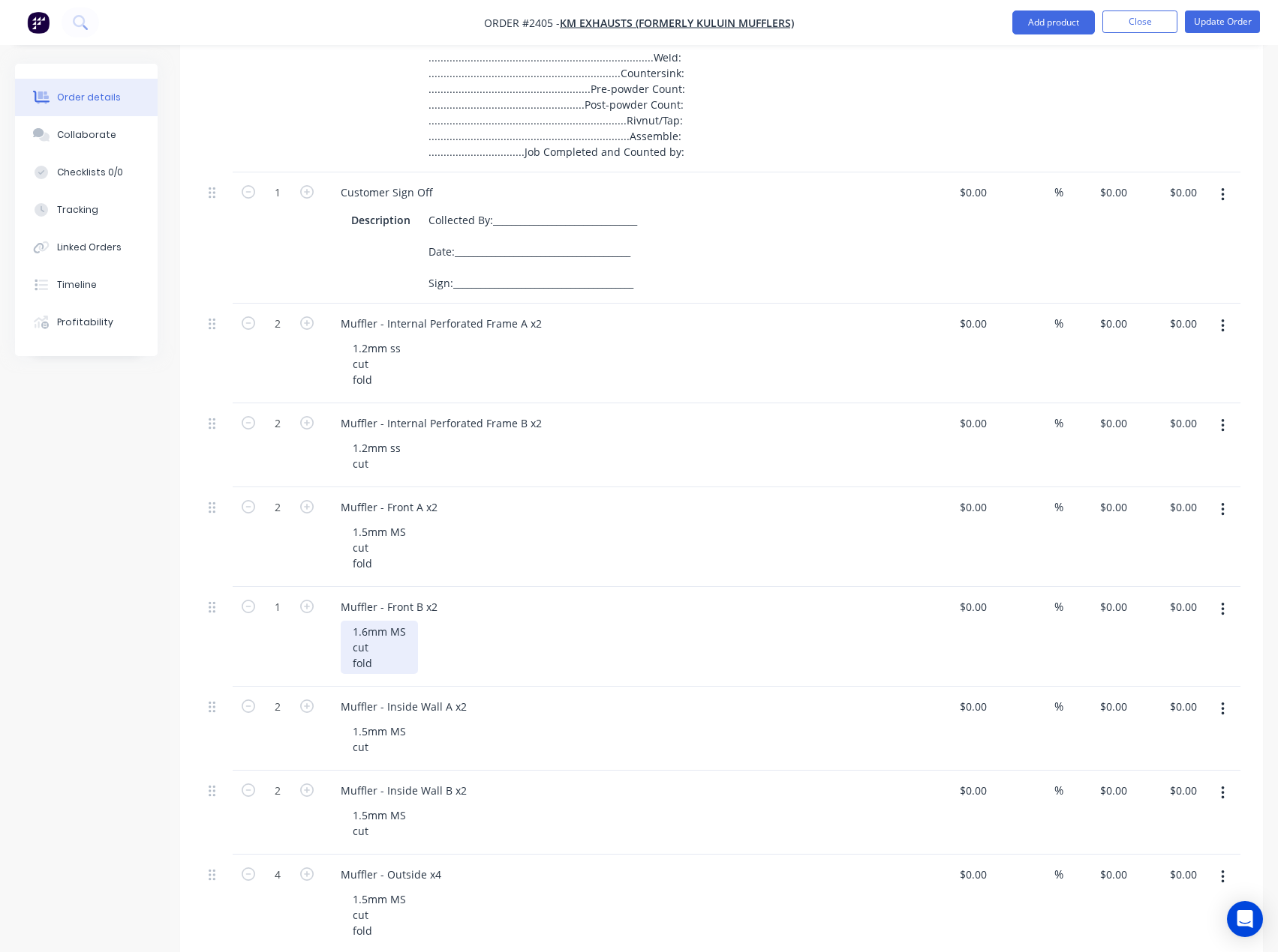
click at [362, 634] on div "1.6mm MS cut fold" at bounding box center [379, 648] width 77 height 54
click at [363, 632] on div "1.65m MS cut fold" at bounding box center [378, 648] width 74 height 54
click at [123, 743] on div "Created by [PERSON_NAME] Created [DATE] Required [DATE] Assigned to EA Invoiced…" at bounding box center [638, 504] width 1248 height 1931
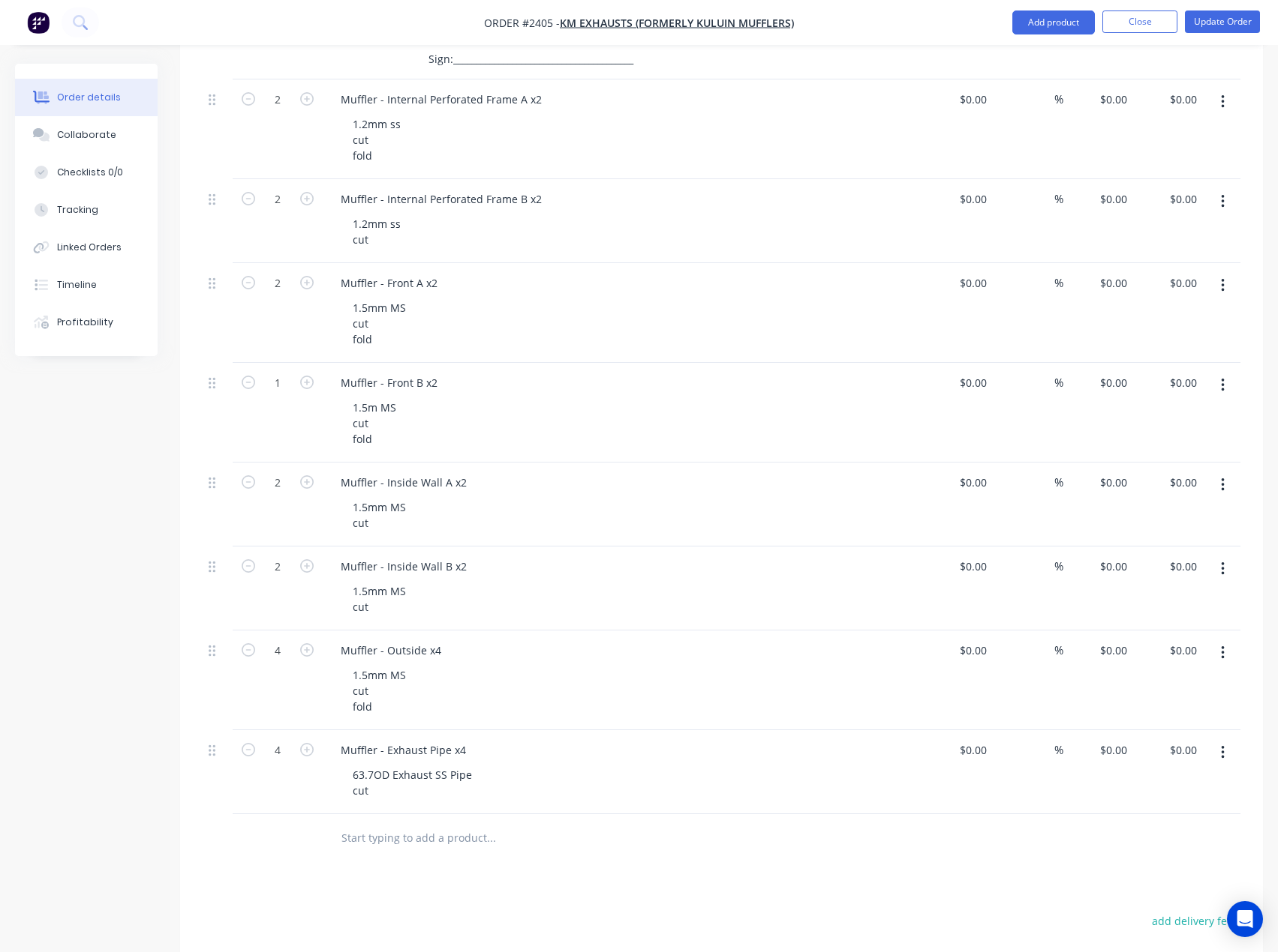
scroll to position [750, 0]
drag, startPoint x: 362, startPoint y: 674, endPoint x: 401, endPoint y: 676, distance: 39.1
click at [363, 675] on div "1.5mm MS cut fold" at bounding box center [379, 691] width 77 height 54
click at [362, 674] on div "1.56m MS cut fold" at bounding box center [378, 691] width 74 height 54
click at [362, 593] on div "1.5mm MS cut" at bounding box center [379, 598] width 77 height 37
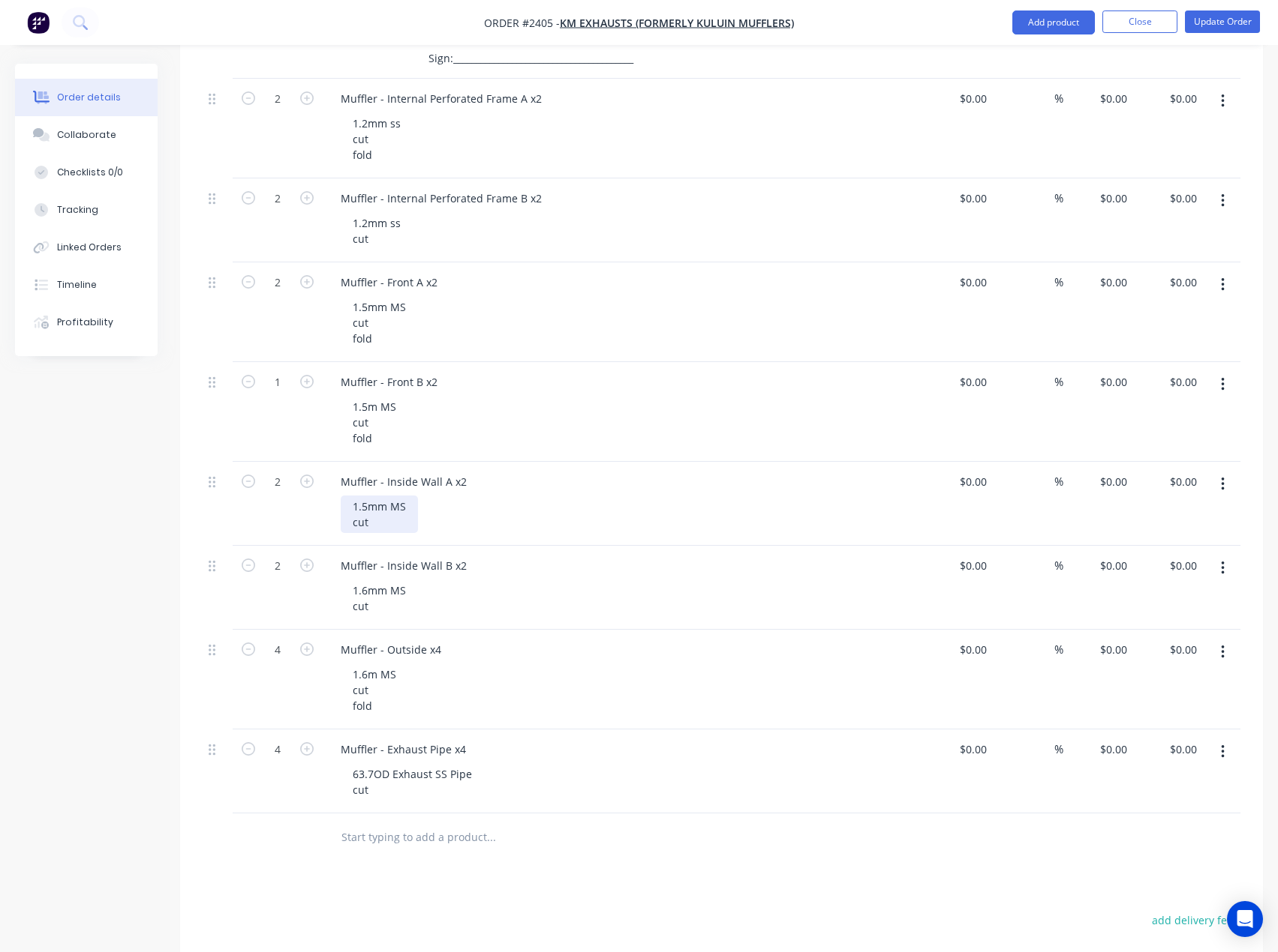
click at [361, 506] on div "1.5mm MS cut" at bounding box center [379, 515] width 77 height 37
click at [359, 406] on div "1.5m MS cut fold" at bounding box center [374, 423] width 67 height 54
click at [362, 404] on div "1.5m MS cut fold" at bounding box center [374, 423] width 67 height 54
click at [361, 304] on div "1.5mm MS cut fold" at bounding box center [379, 323] width 77 height 54
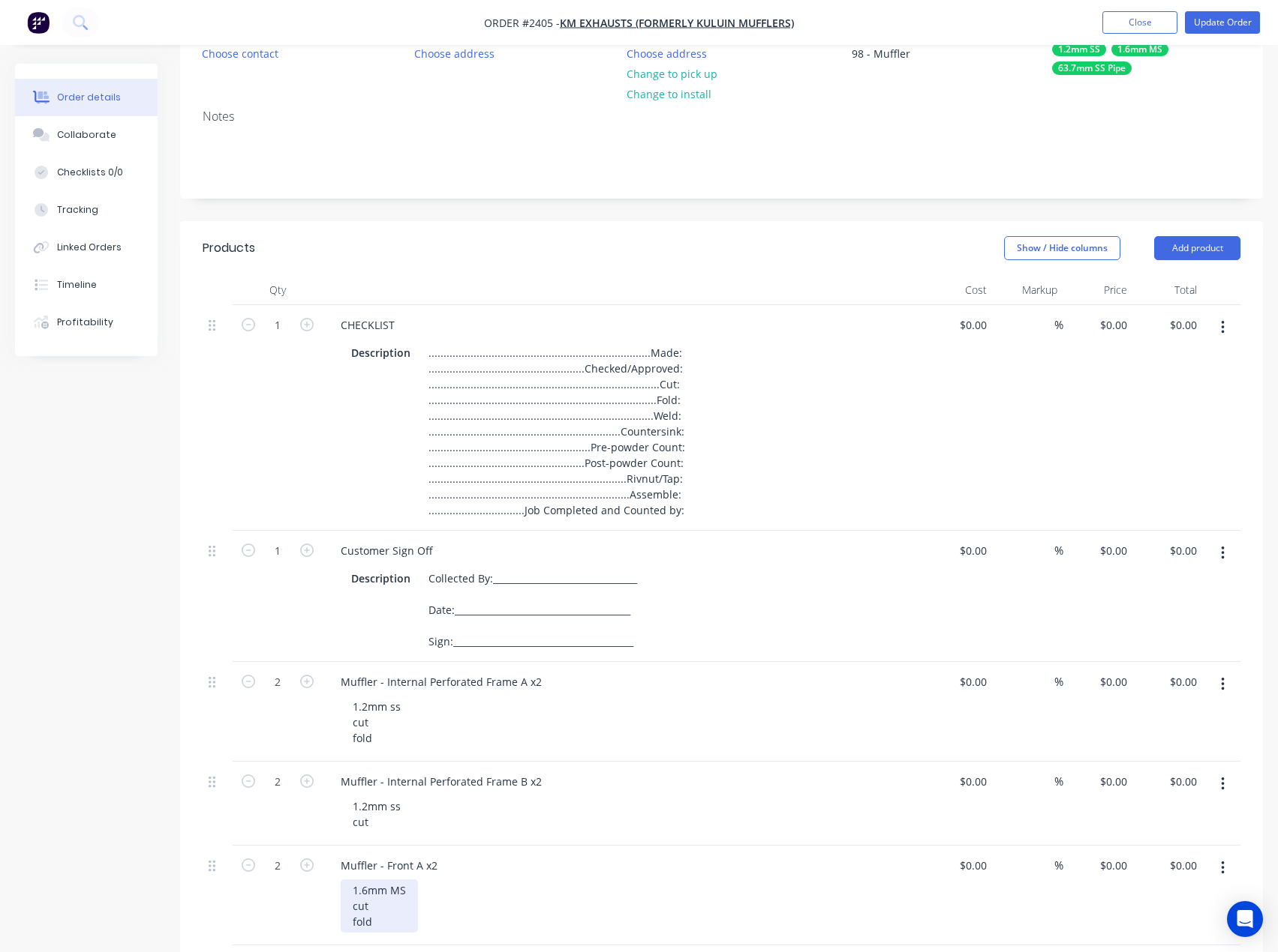
scroll to position [150, 0]
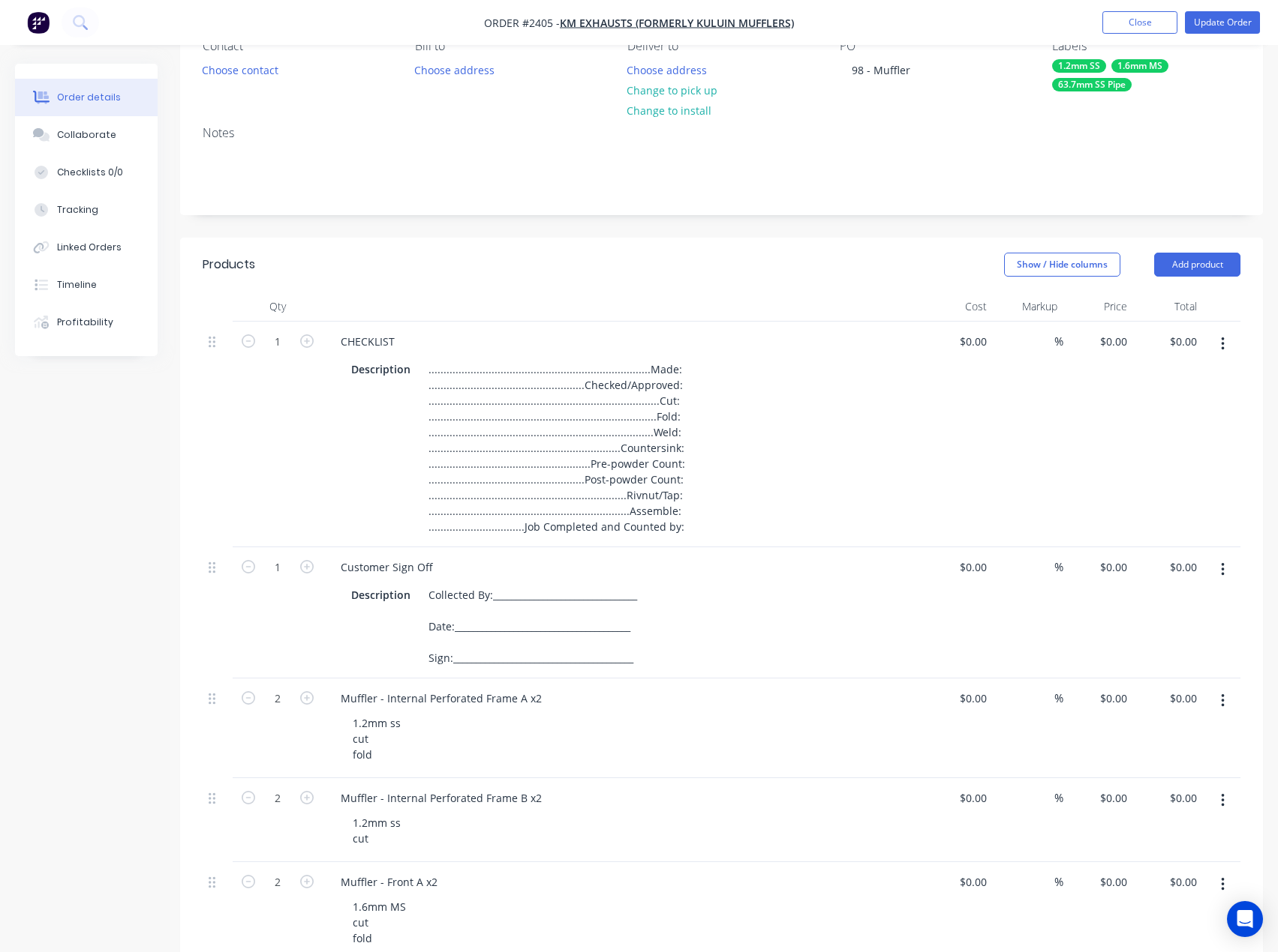
click at [1111, 80] on div "63.7mm SS Pipe" at bounding box center [1091, 84] width 80 height 14
drag, startPoint x: 1115, startPoint y: 129, endPoint x: 1060, endPoint y: 129, distance: 55.0
click at [1060, 129] on div "1.6mm ms" at bounding box center [1128, 125] width 195 height 30
drag, startPoint x: 1073, startPoint y: 130, endPoint x: 1062, endPoint y: 130, distance: 11.0
click at [1062, 130] on input "c" at bounding box center [1139, 125] width 157 height 30
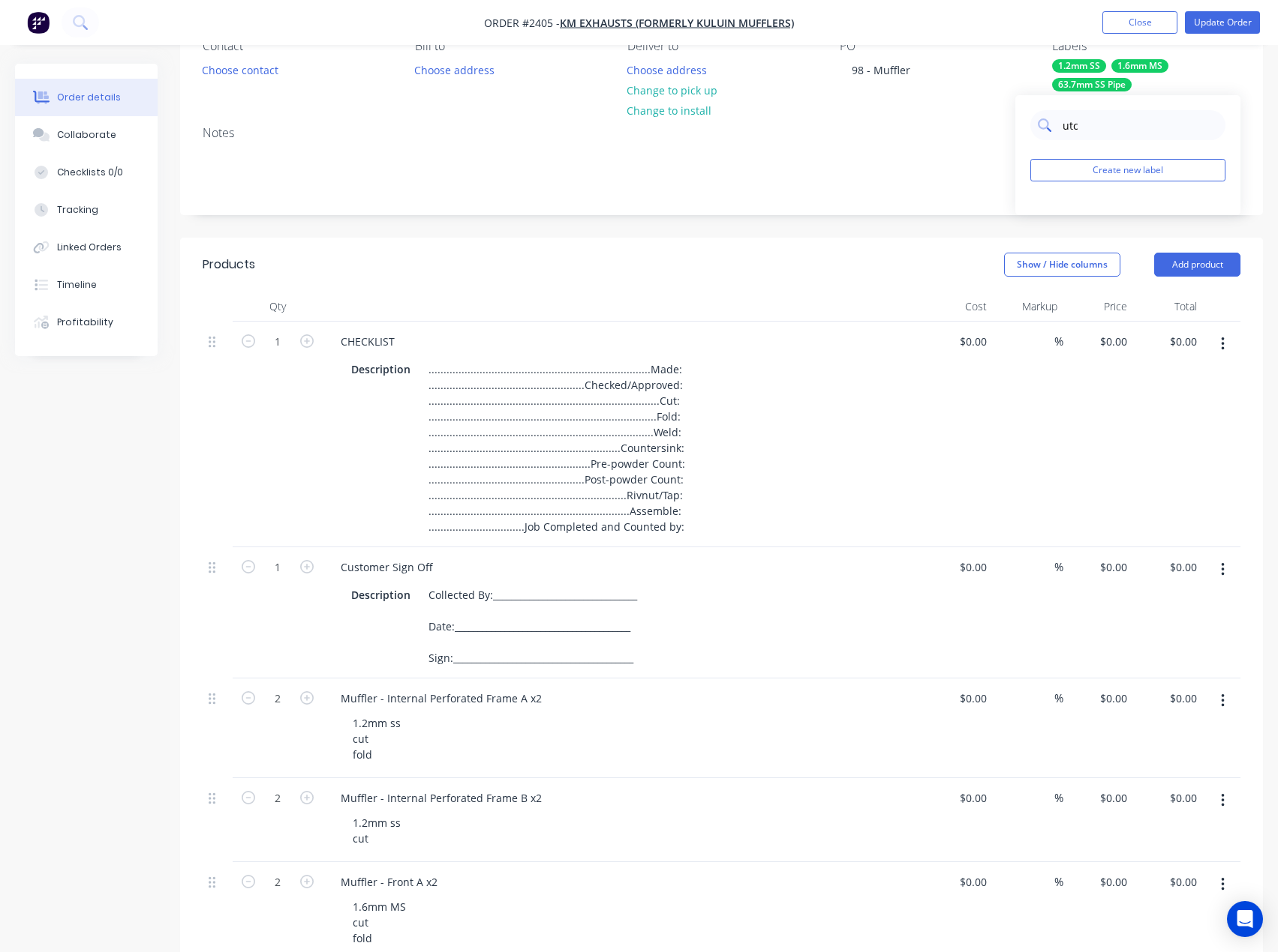
drag, startPoint x: 1078, startPoint y: 127, endPoint x: 1063, endPoint y: 127, distance: 15.0
click at [1063, 127] on input "utc" at bounding box center [1139, 125] width 157 height 30
click at [1049, 195] on div "cut Create new label Cut edit" at bounding box center [1127, 170] width 225 height 150
click at [1041, 218] on div at bounding box center [1042, 215] width 30 height 30
drag, startPoint x: 1082, startPoint y: 133, endPoint x: 1058, endPoint y: 129, distance: 24.3
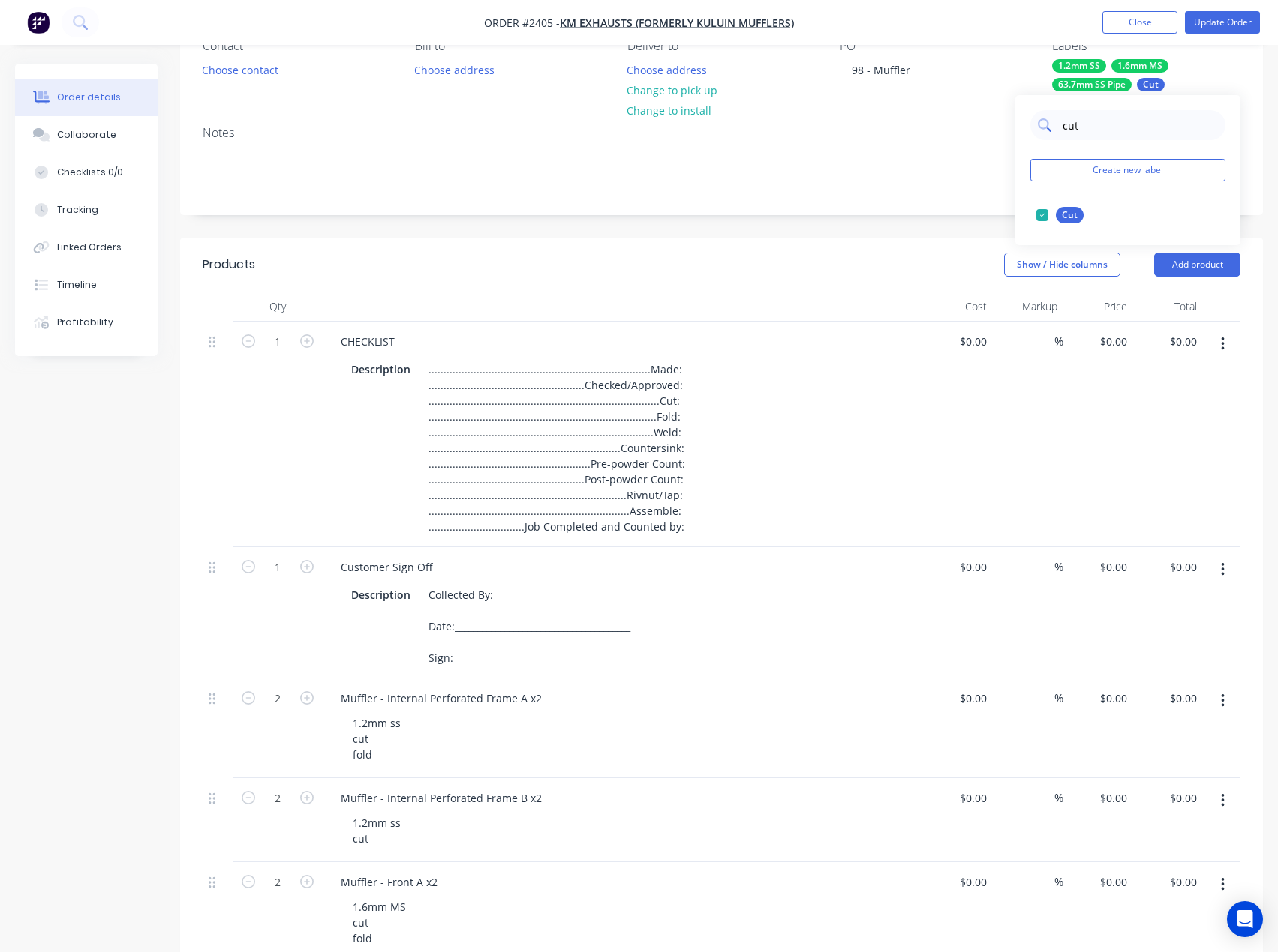
click at [1058, 129] on div "cut" at bounding box center [1128, 125] width 195 height 30
type input "fold"
click at [1043, 213] on div at bounding box center [1042, 215] width 30 height 30
drag, startPoint x: 1122, startPoint y: 118, endPoint x: 1045, endPoint y: 123, distance: 77.2
click at [1045, 123] on div "fold" at bounding box center [1128, 125] width 195 height 30
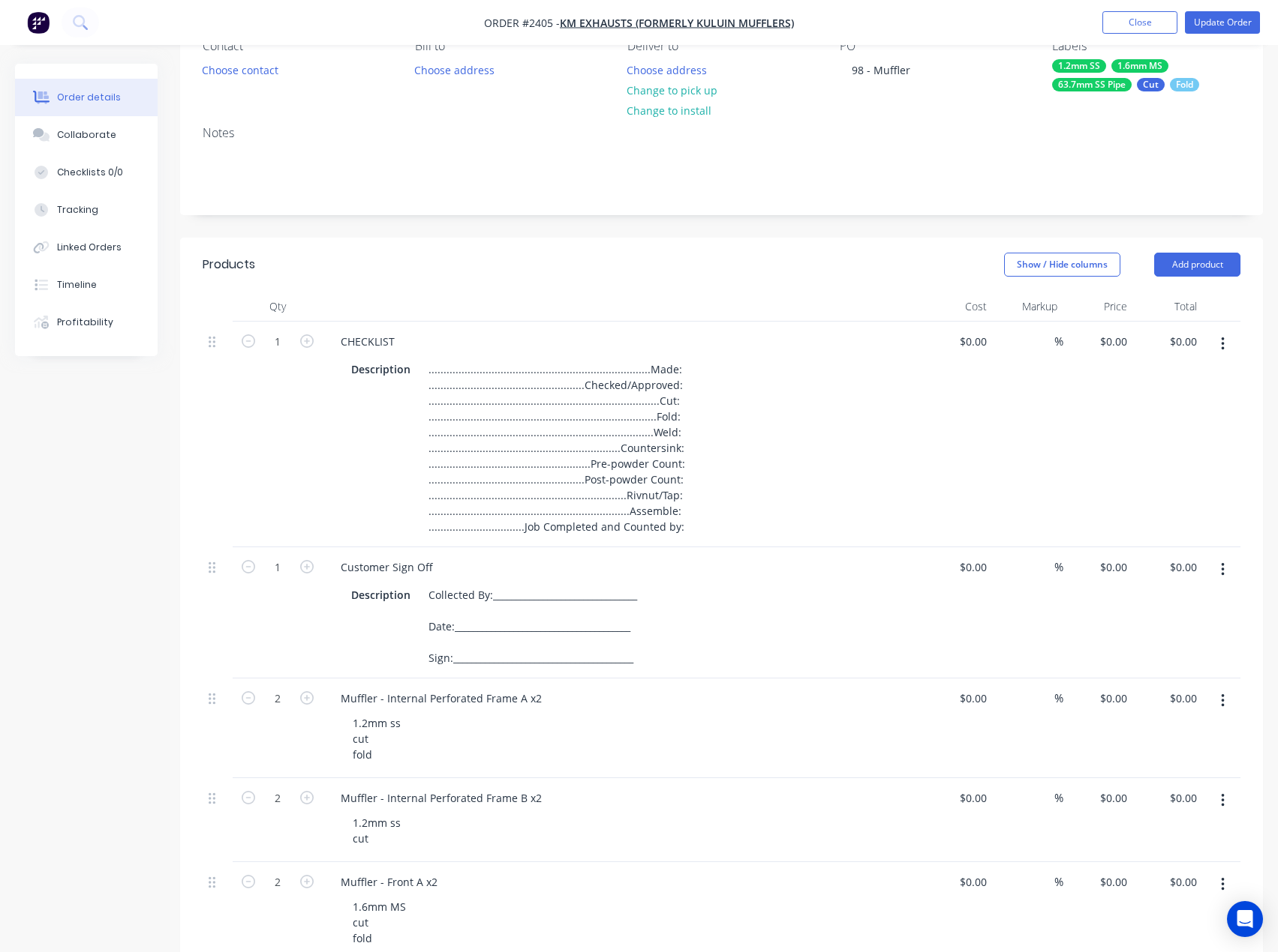
click at [936, 206] on div "Notes" at bounding box center [721, 164] width 1082 height 101
click at [114, 177] on div "Checklists 0/0" at bounding box center [89, 172] width 66 height 14
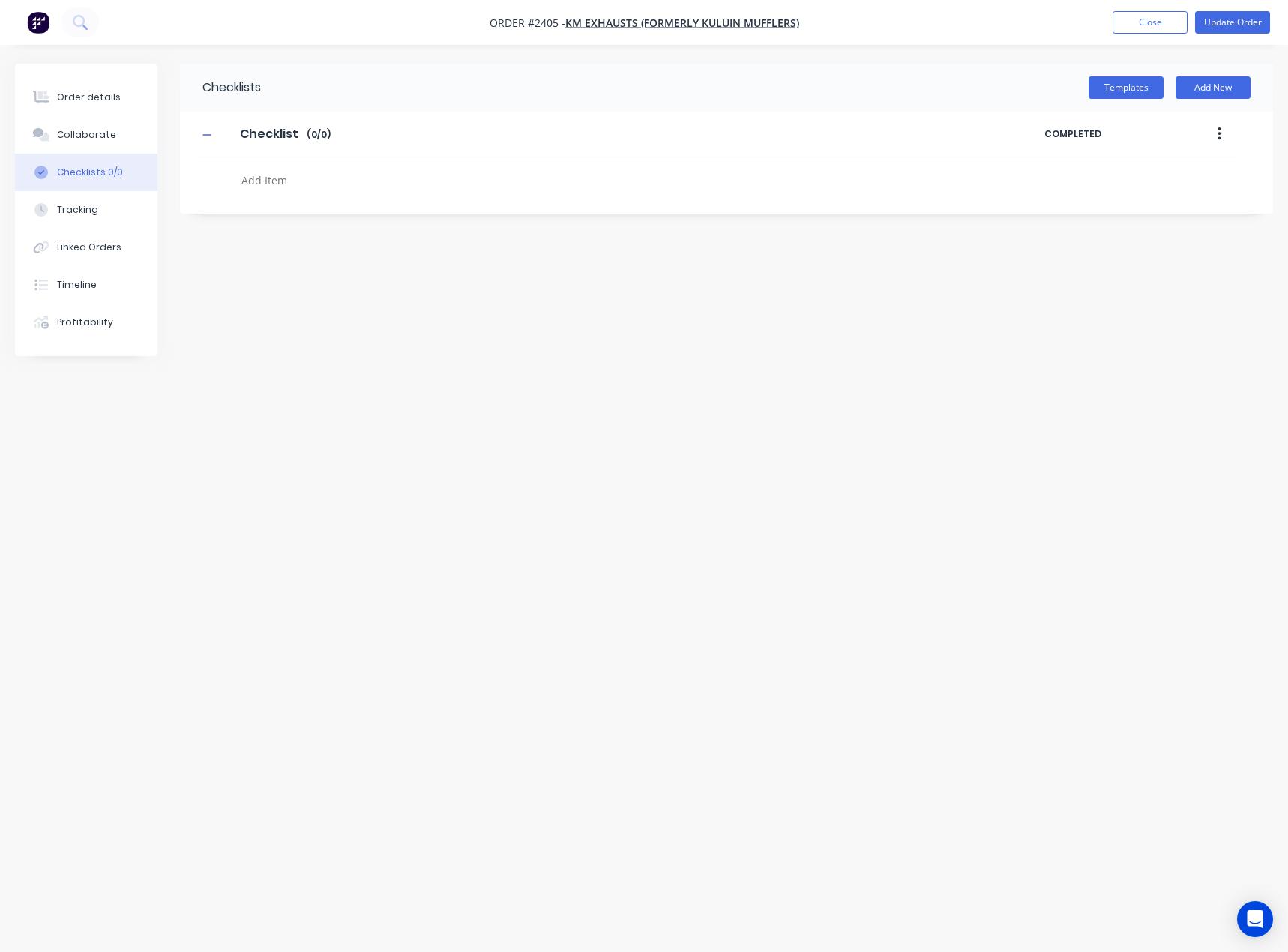
click at [265, 170] on textarea at bounding box center [569, 180] width 668 height 22
type textarea "x"
type textarea "1"
type textarea "x"
type textarea "1."
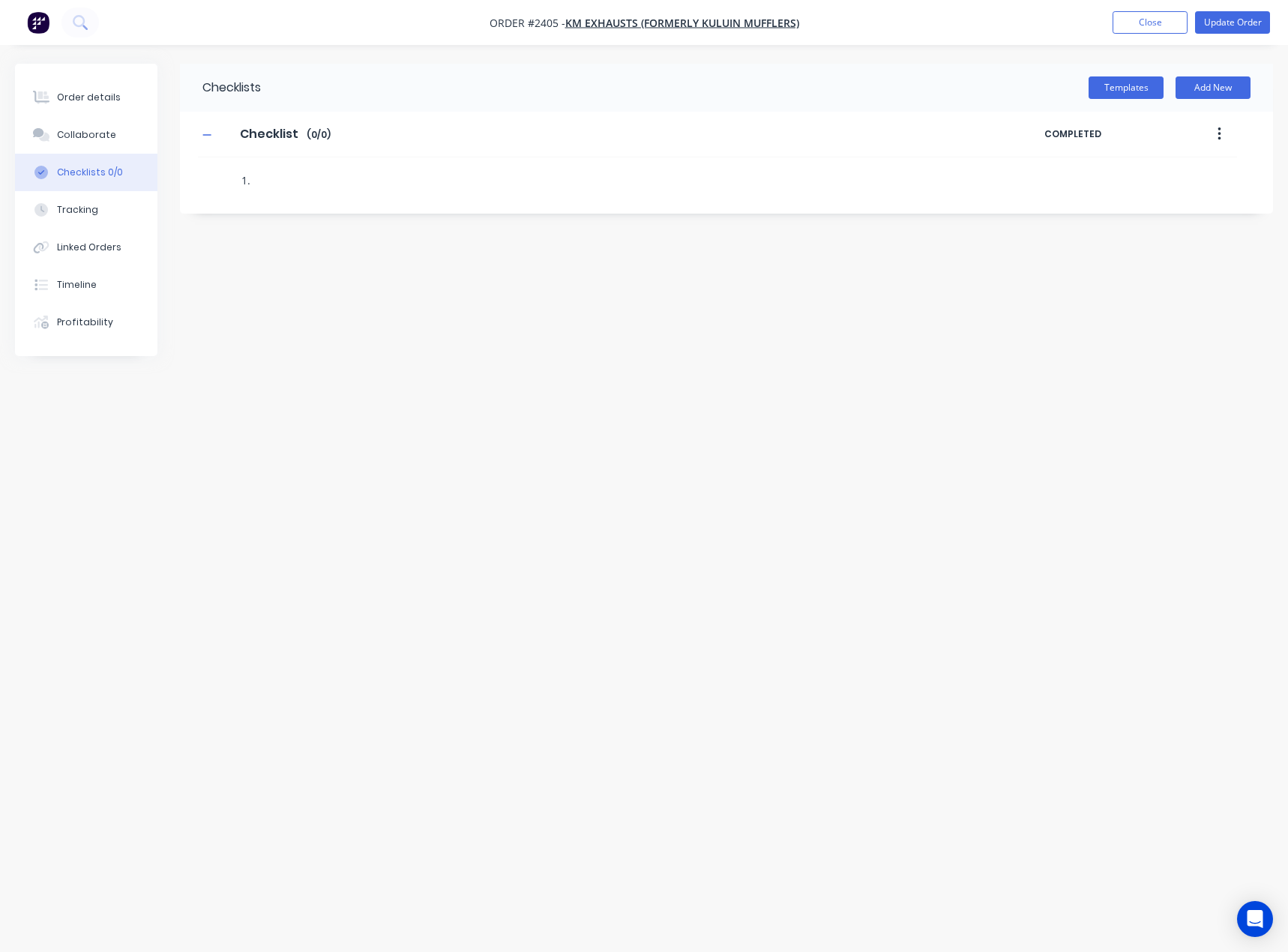
type textarea "x"
type textarea "1"
type textarea "x"
type textarea "c"
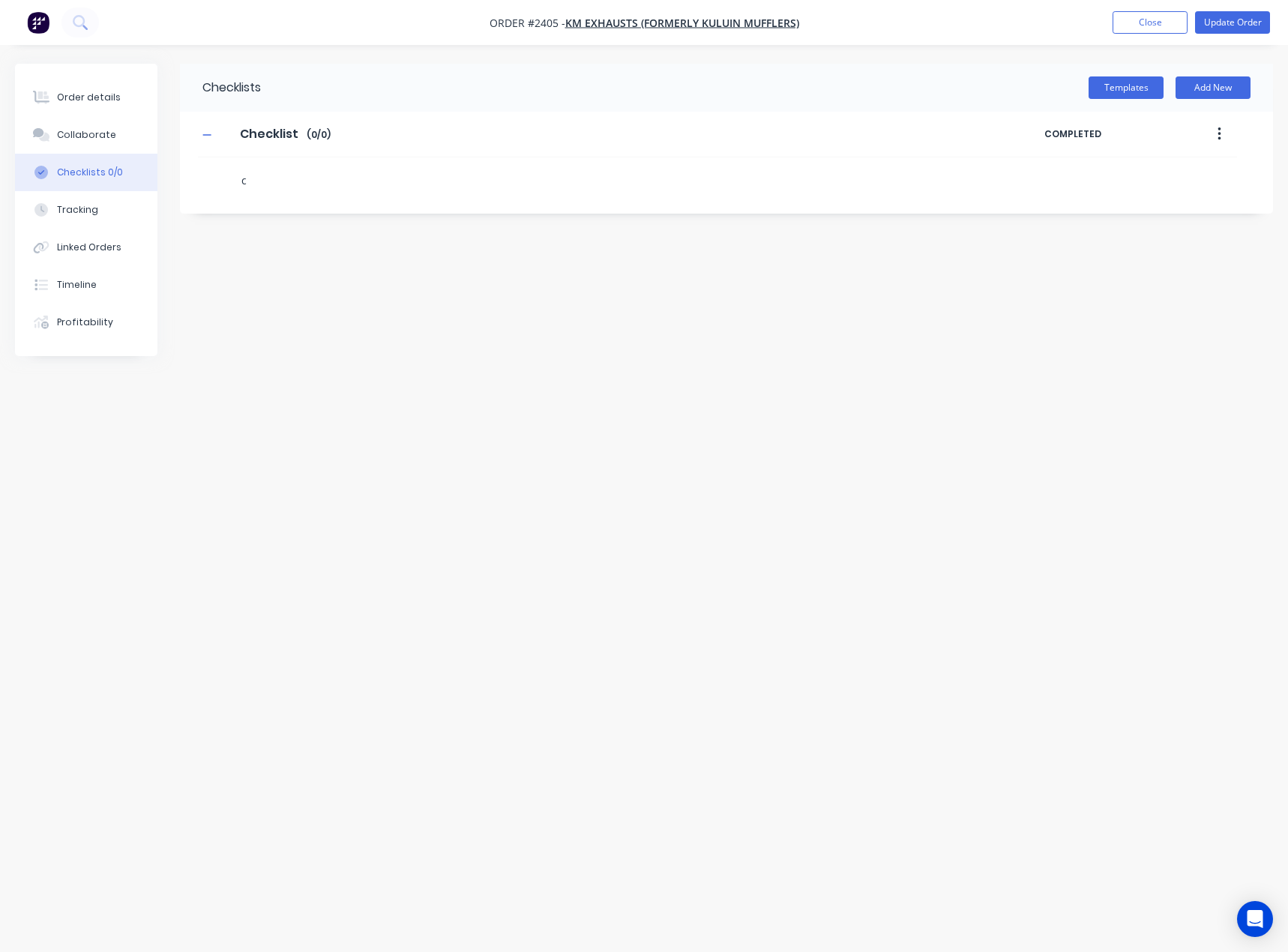
type textarea "x"
type textarea "cu"
type textarea "x"
type textarea "cut"
type textarea "x"
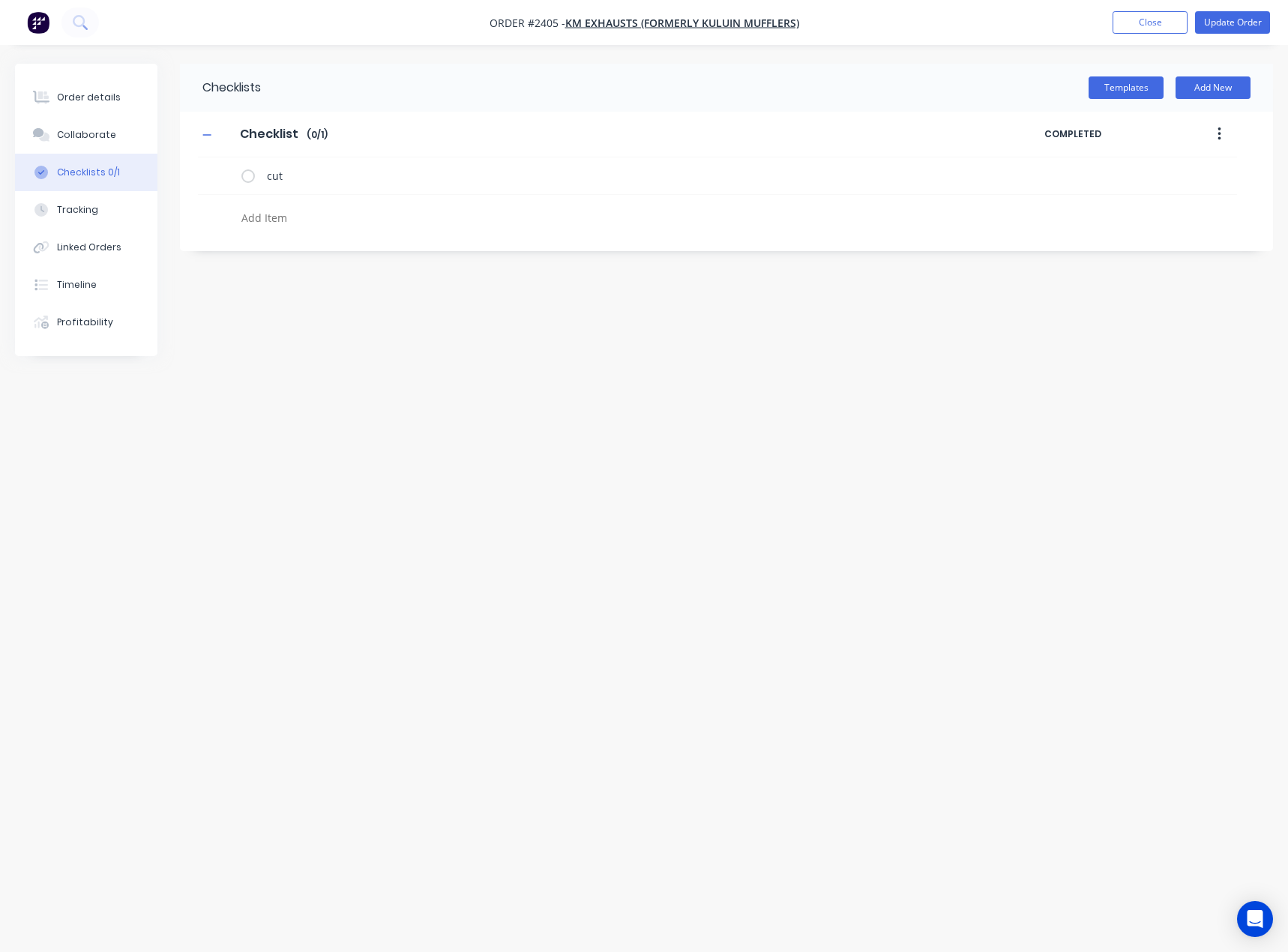
type textarea "x"
type textarea "f"
type textarea "x"
type textarea "fo"
type textarea "x"
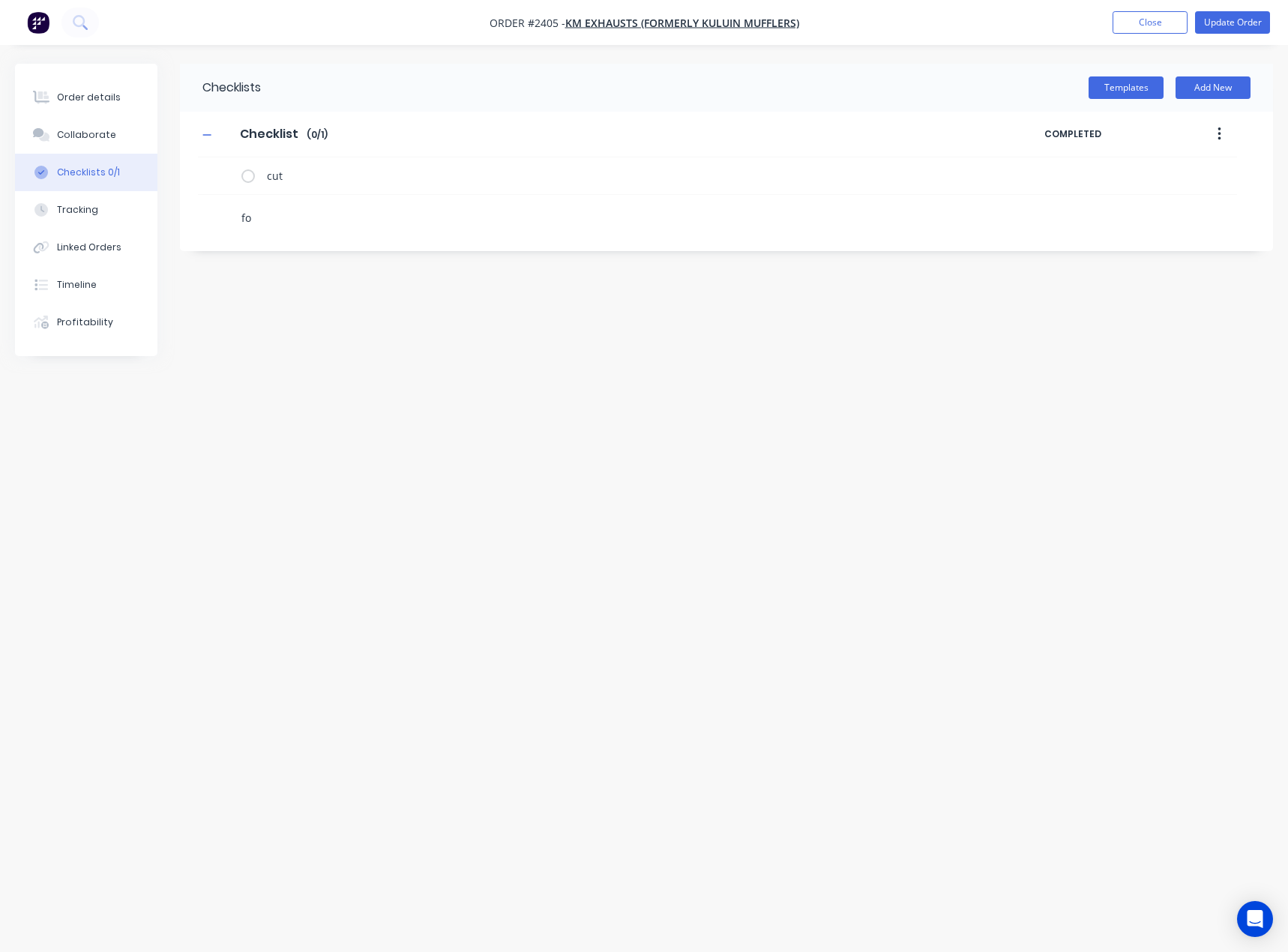
type textarea "fol"
type textarea "x"
type textarea "fold"
type textarea "x"
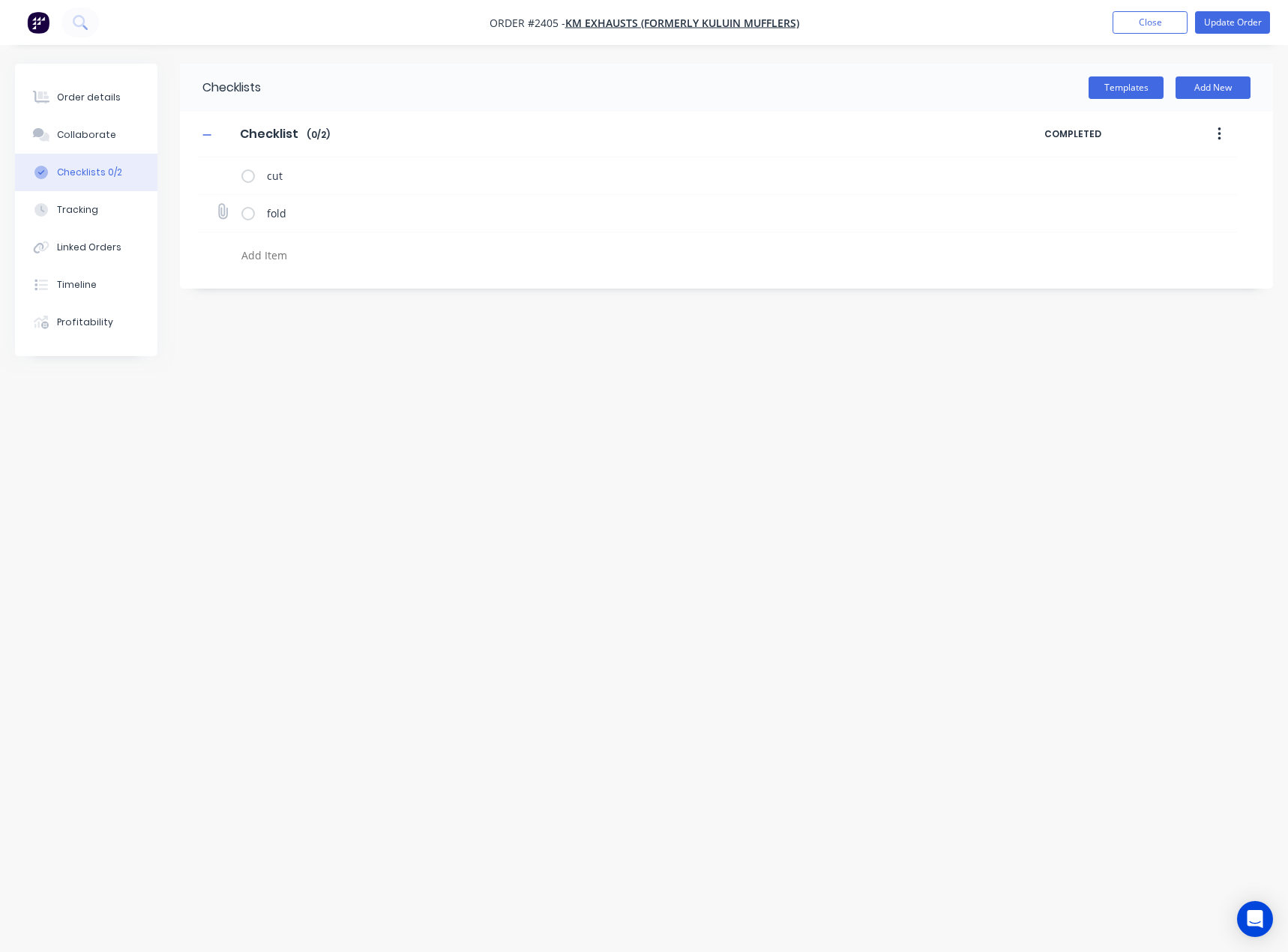
click at [220, 208] on icon at bounding box center [222, 212] width 19 height 19
click at [216, 204] on input "file" at bounding box center [216, 204] width 0 height 0
type input "C:\fakepath\Muffler[A].PDF"
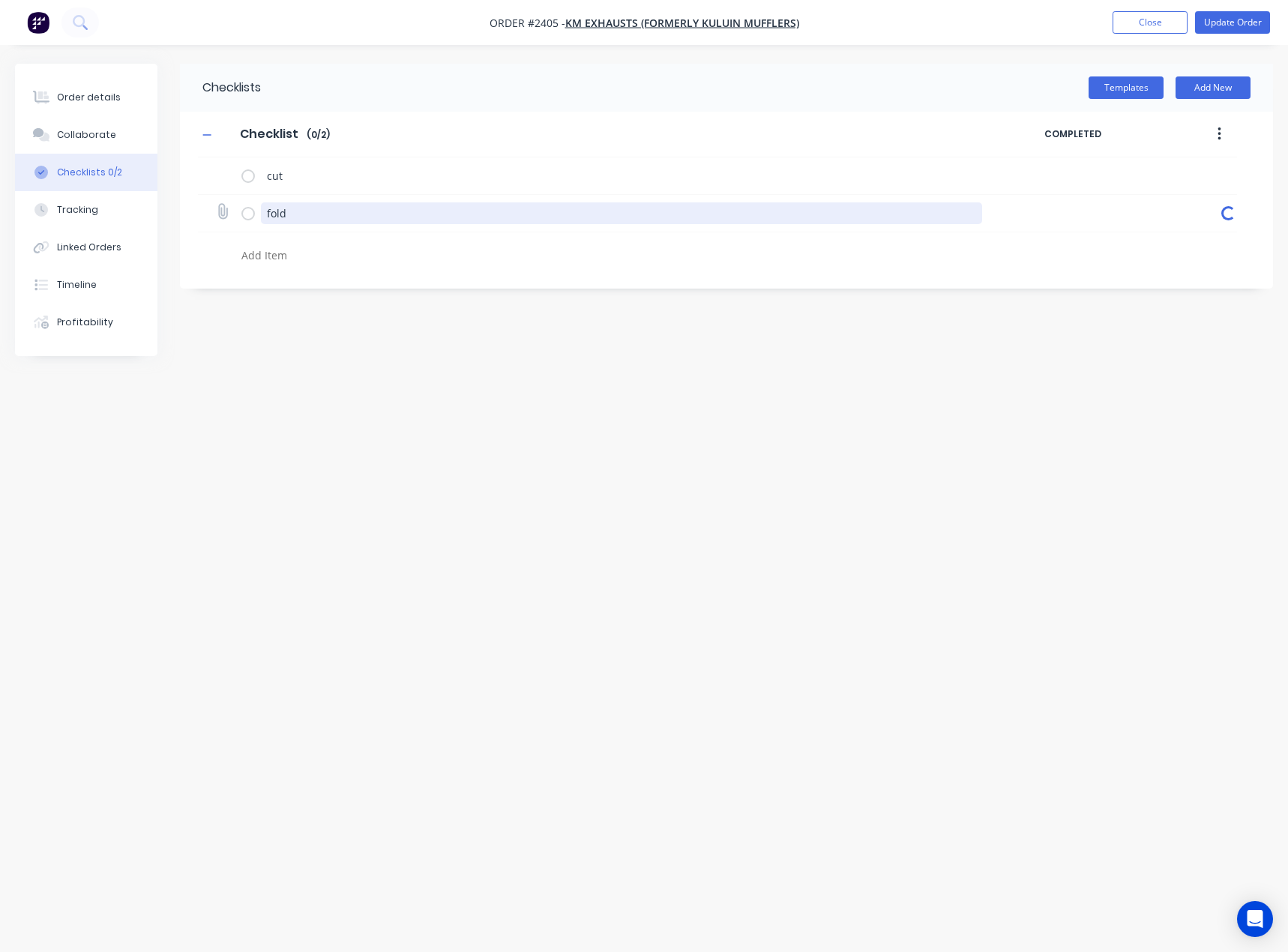
type textarea "x"
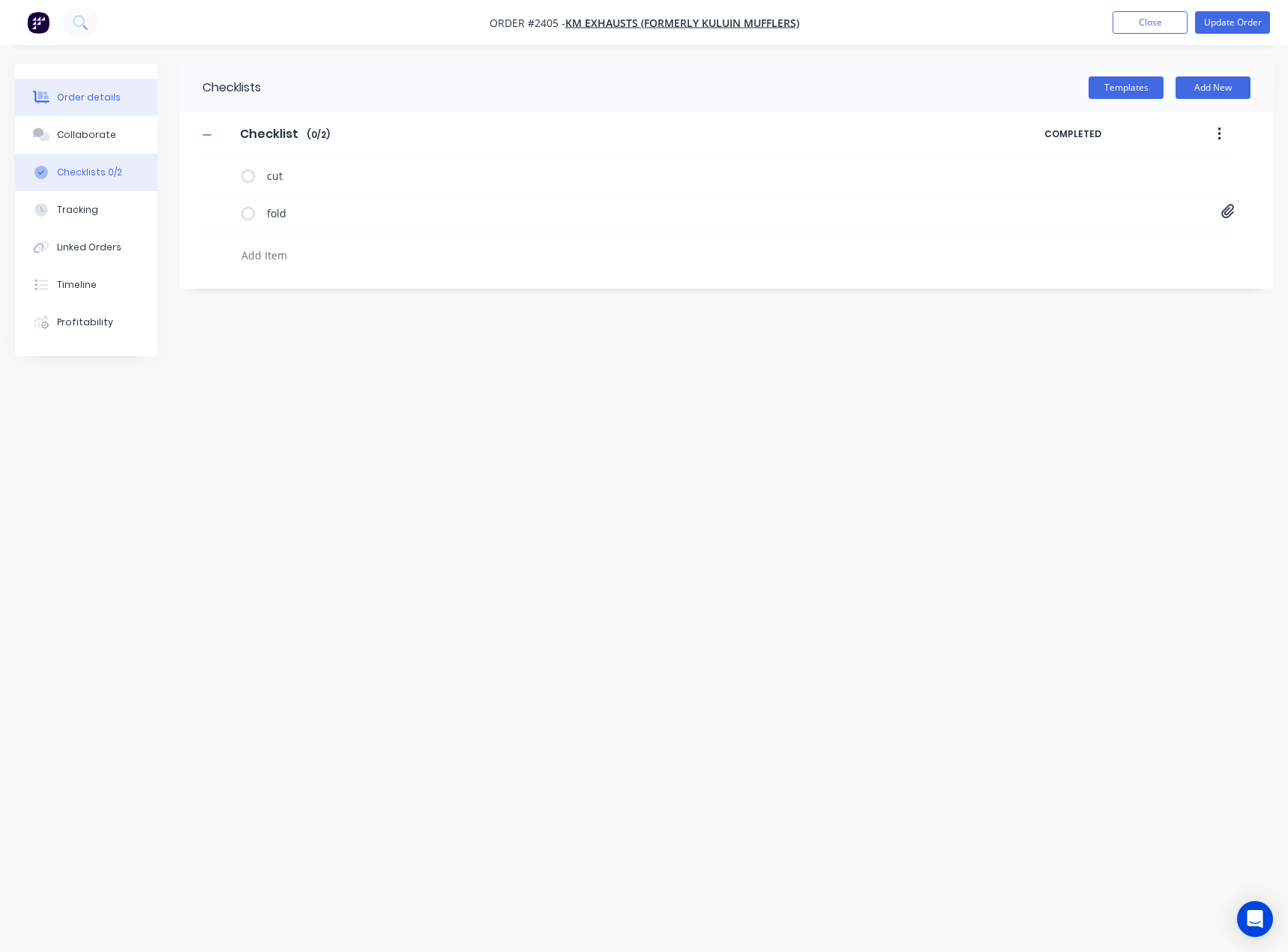
click at [97, 95] on div "Order details" at bounding box center [88, 97] width 64 height 14
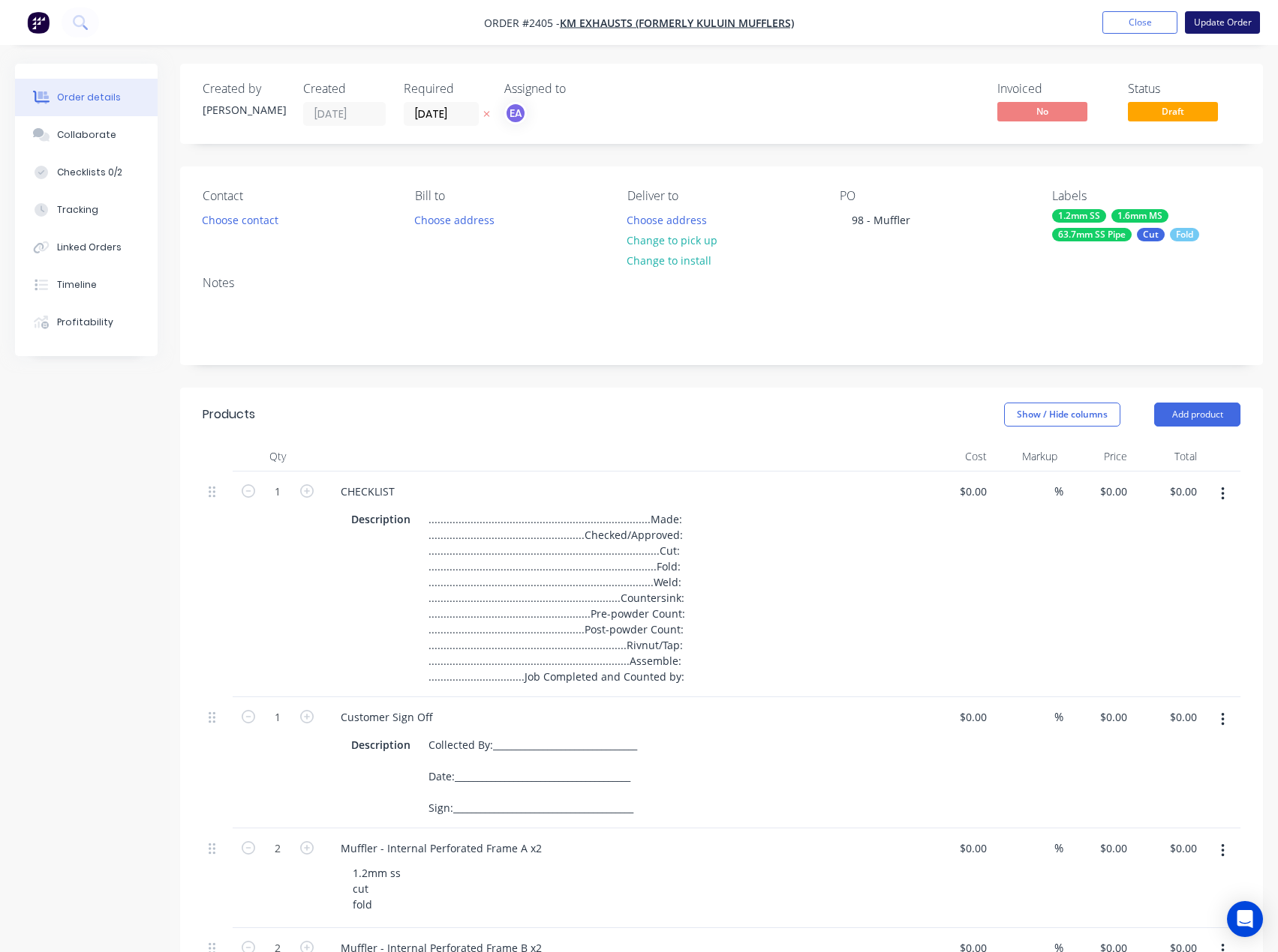
click at [1212, 28] on button "Update Order" at bounding box center [1222, 23] width 75 height 23
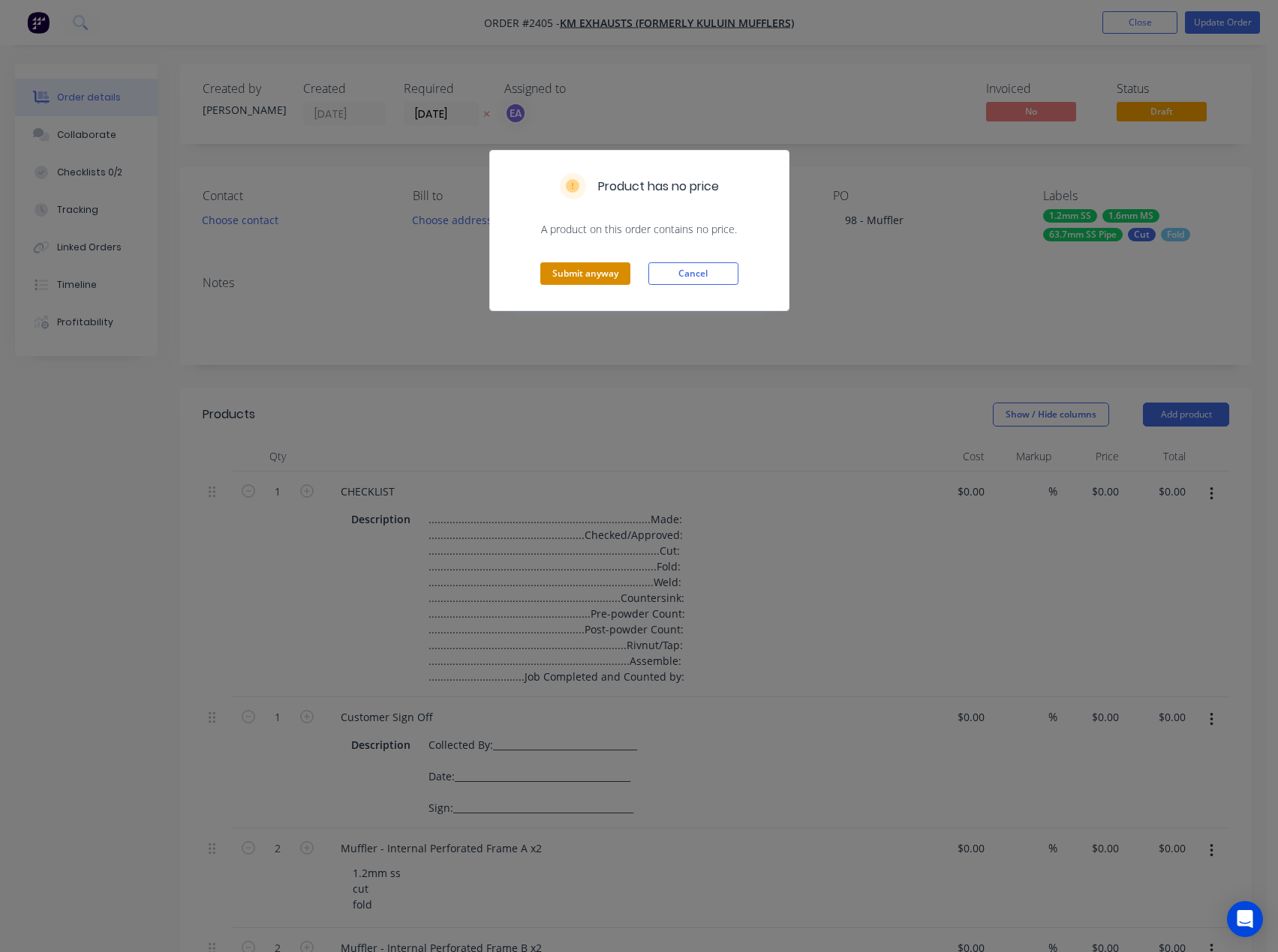
click at [562, 271] on button "Submit anyway" at bounding box center [585, 274] width 90 height 23
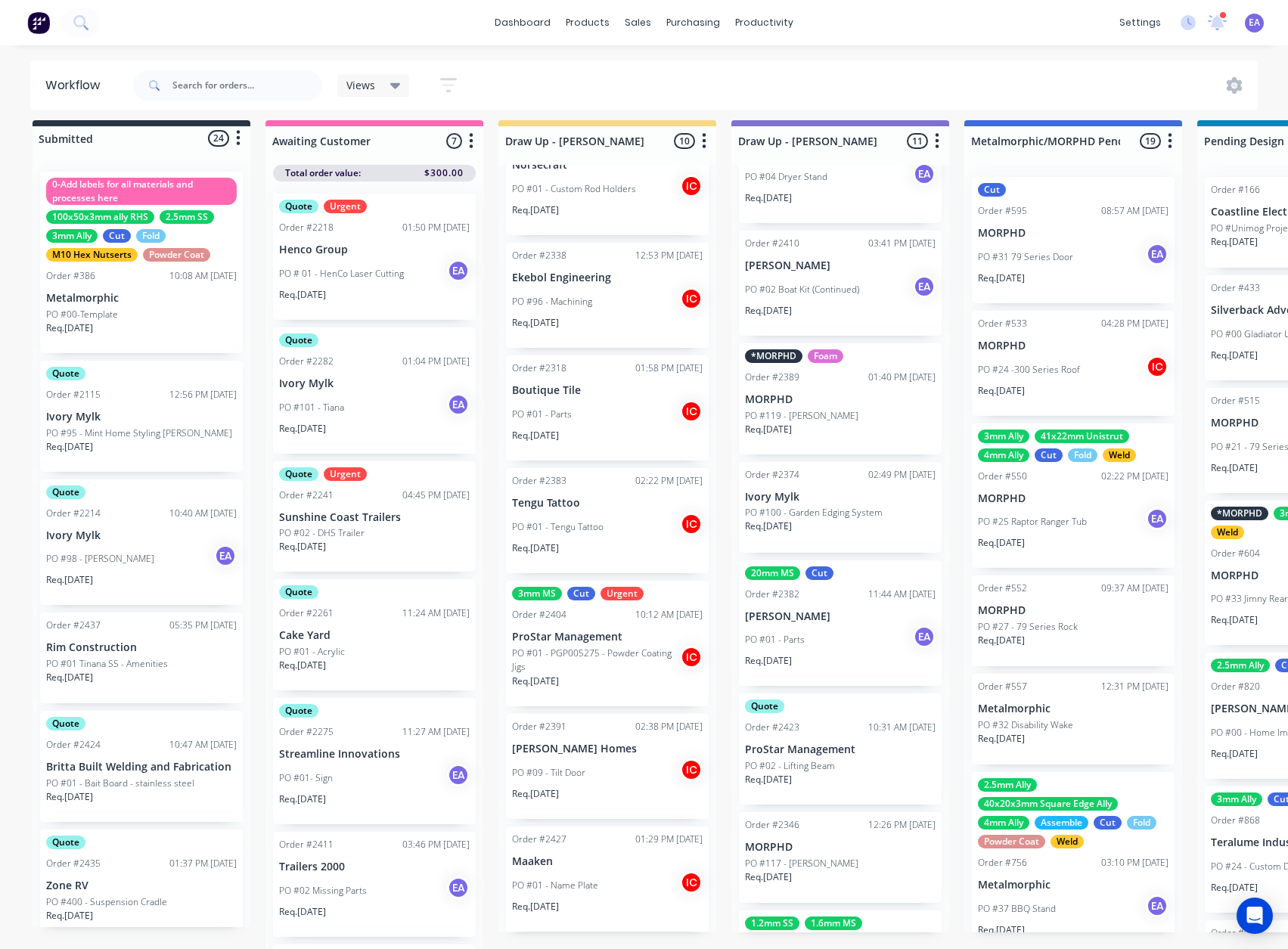
scroll to position [672, 0]
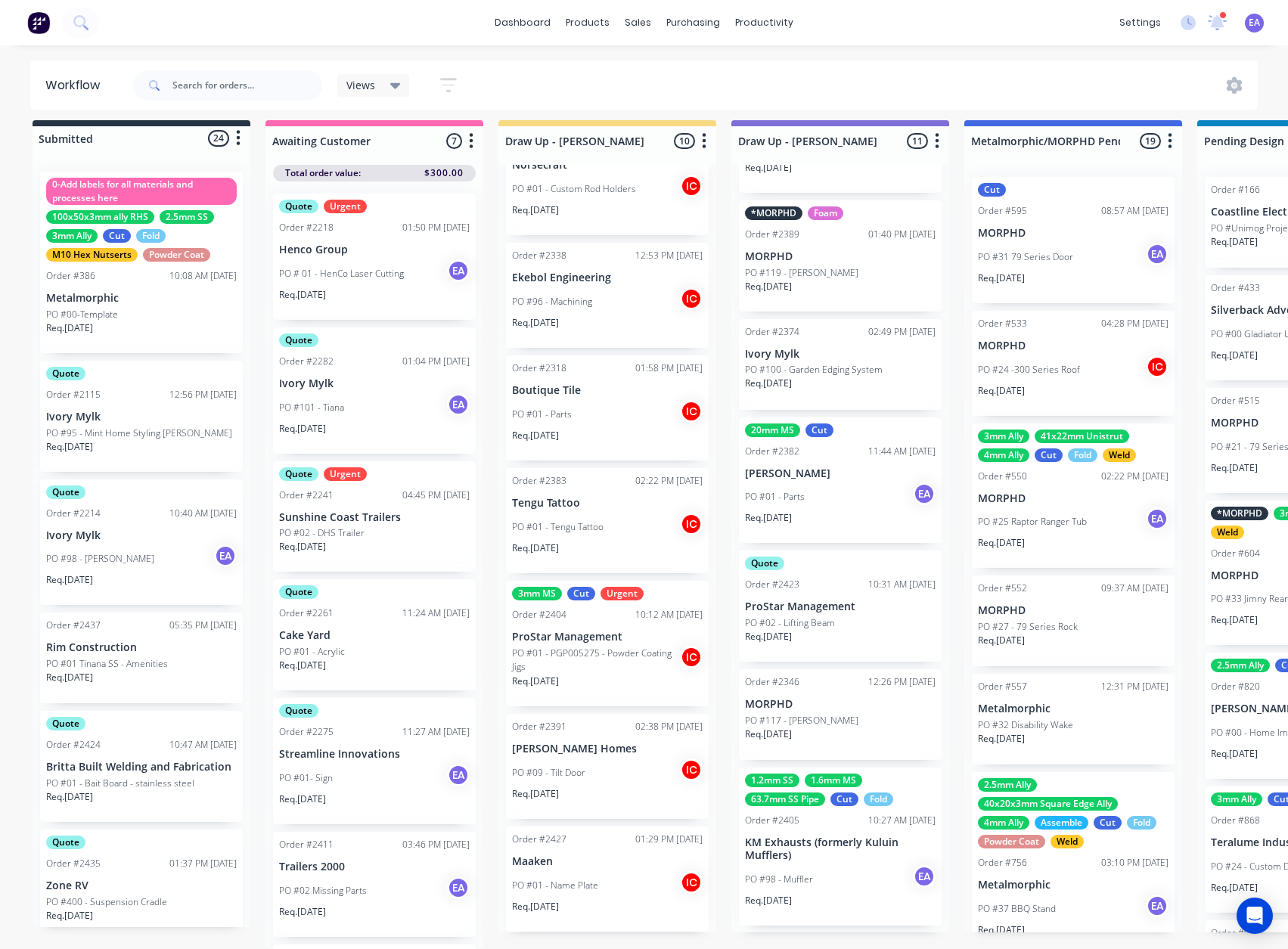
click at [787, 837] on p "KM Exhausts (formerly Kuluin Mufflers)" at bounding box center [840, 848] width 191 height 25
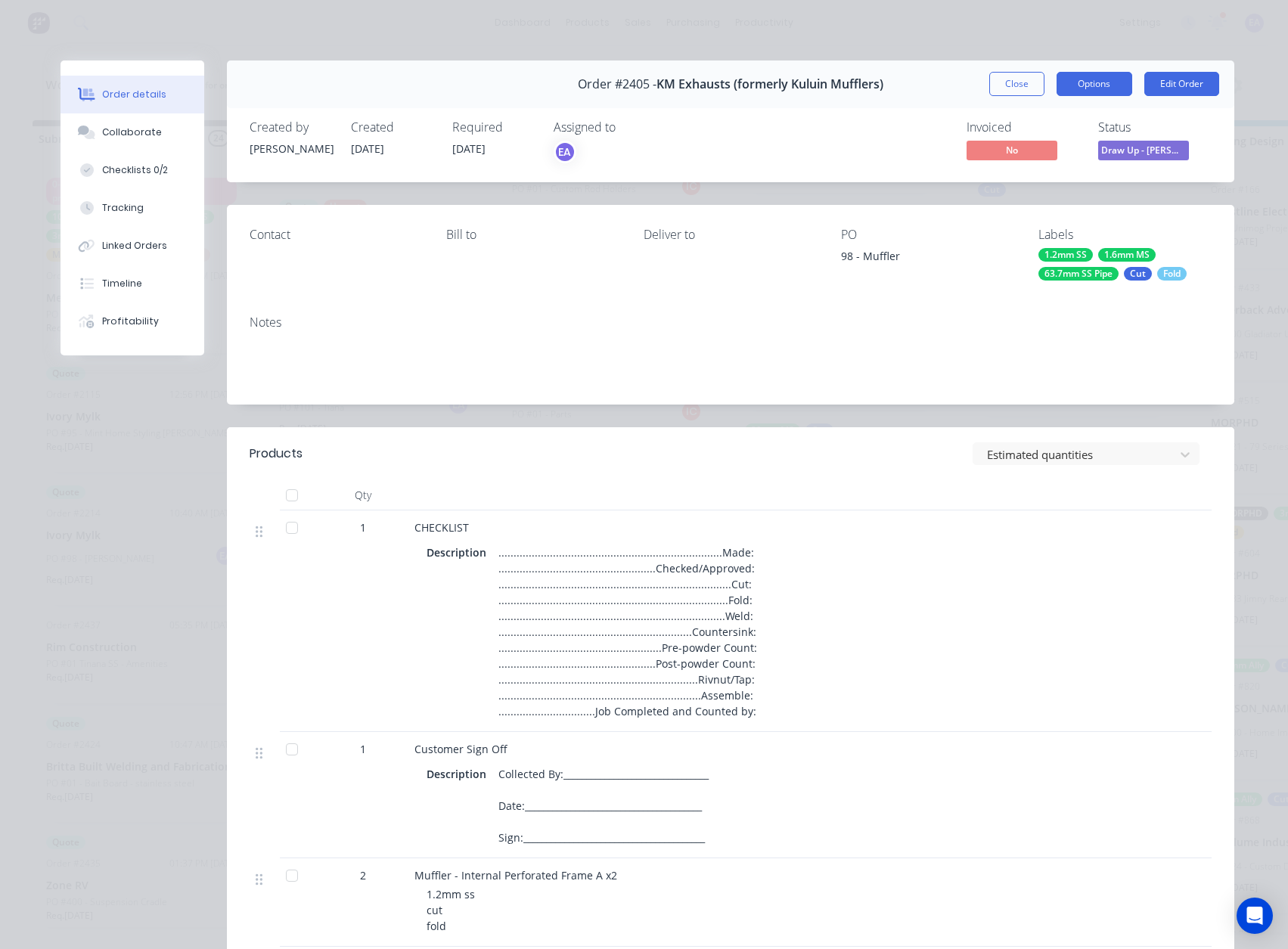
click at [1077, 79] on button "Options" at bounding box center [1094, 84] width 75 height 25
click at [1057, 151] on div "Work Order" at bounding box center [1052, 153] width 132 height 22
click at [1034, 178] on div "Standard" at bounding box center [1052, 183] width 132 height 22
click at [1095, 91] on button "Options" at bounding box center [1094, 84] width 75 height 25
click at [1008, 160] on div "Back" at bounding box center [1052, 153] width 132 height 22
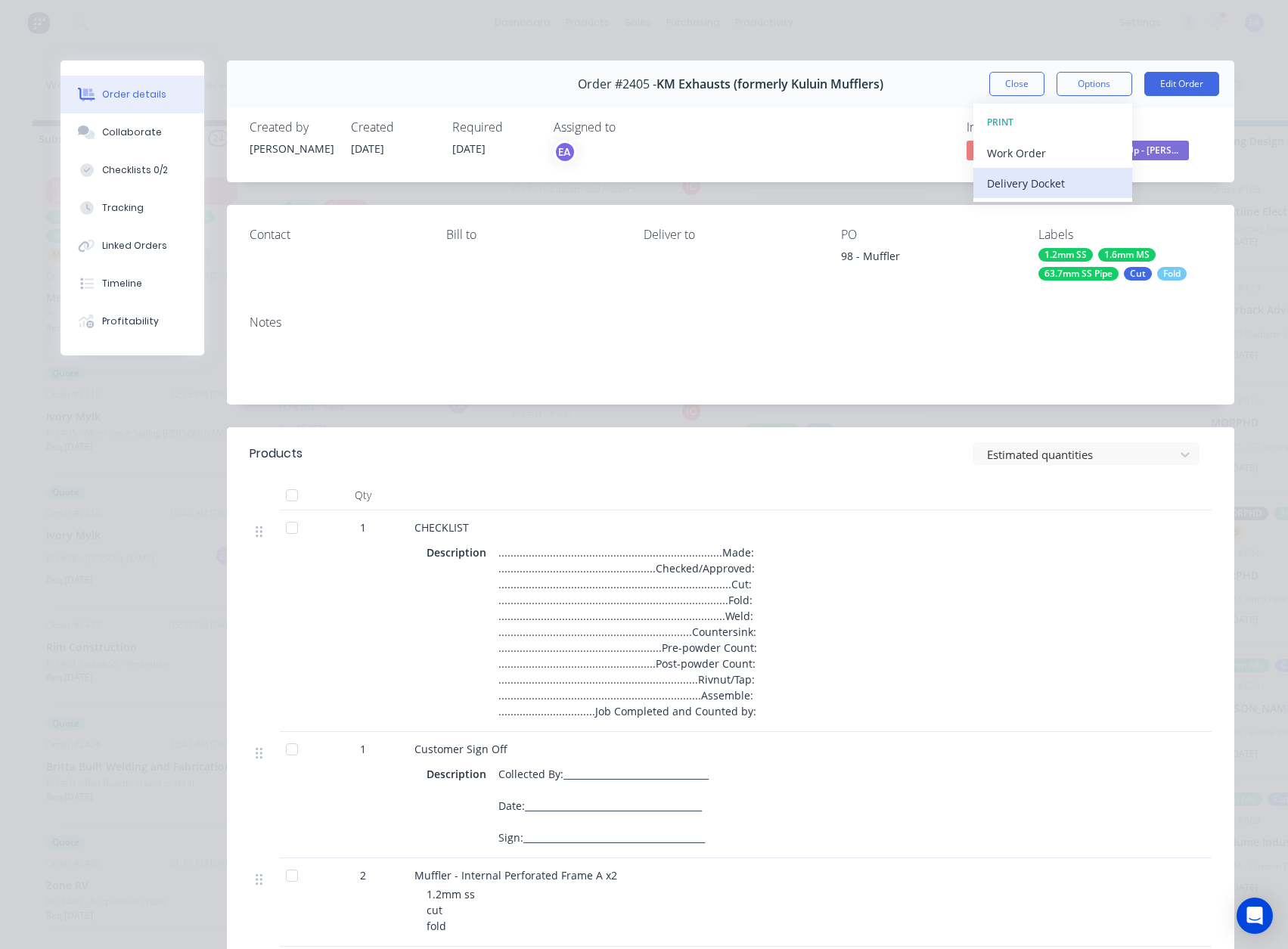
click at [1029, 192] on div "Delivery Docket" at bounding box center [1052, 183] width 132 height 22
click at [1023, 214] on div "Custom" at bounding box center [1052, 214] width 132 height 22
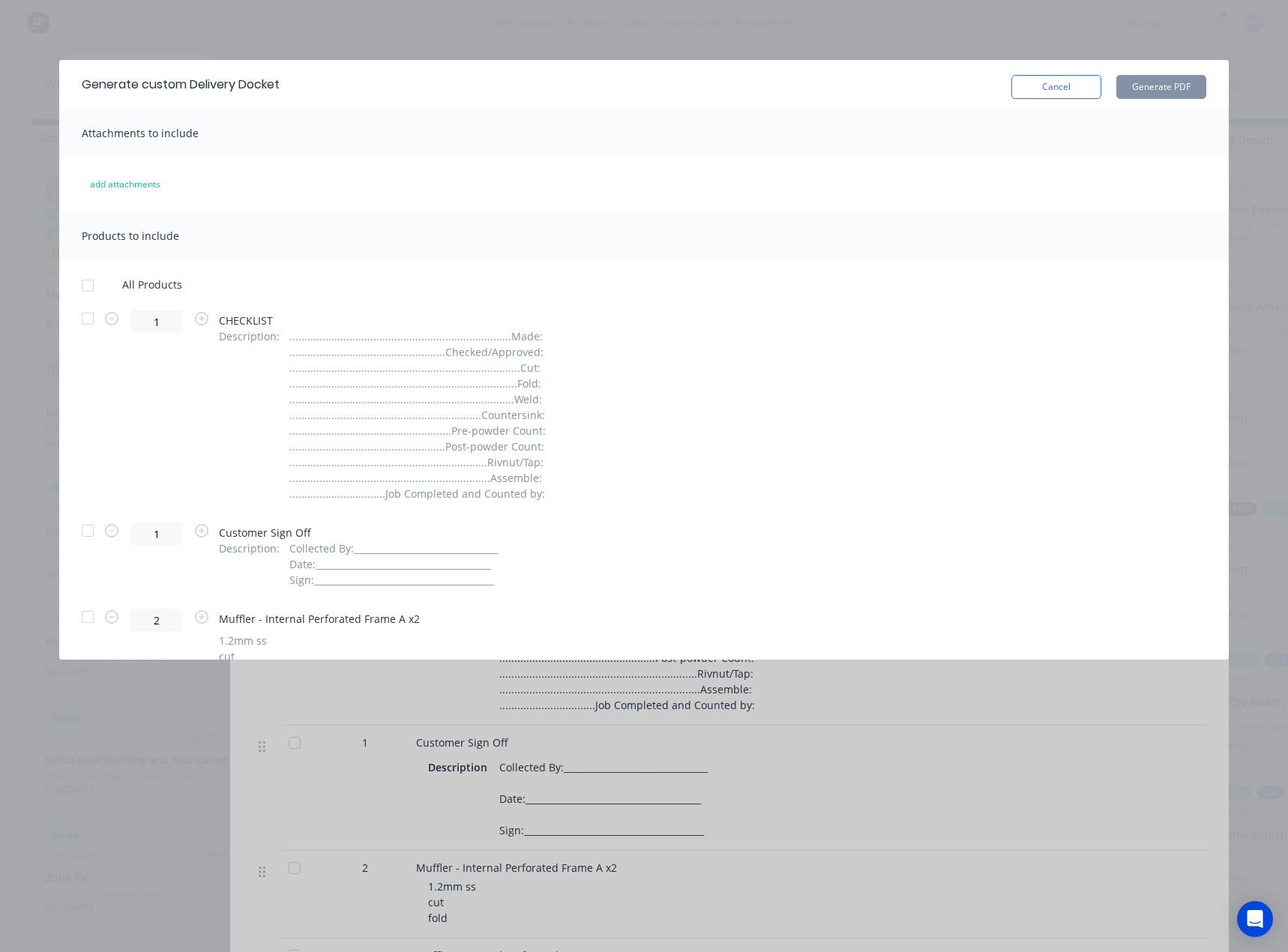
click at [85, 288] on div at bounding box center [88, 286] width 30 height 30
drag, startPoint x: 92, startPoint y: 323, endPoint x: 91, endPoint y: 409, distance: 86.0
click at [91, 323] on div at bounding box center [88, 318] width 30 height 30
click at [84, 529] on div at bounding box center [88, 531] width 30 height 30
click at [1172, 85] on button "Generate PDF" at bounding box center [1161, 87] width 90 height 24
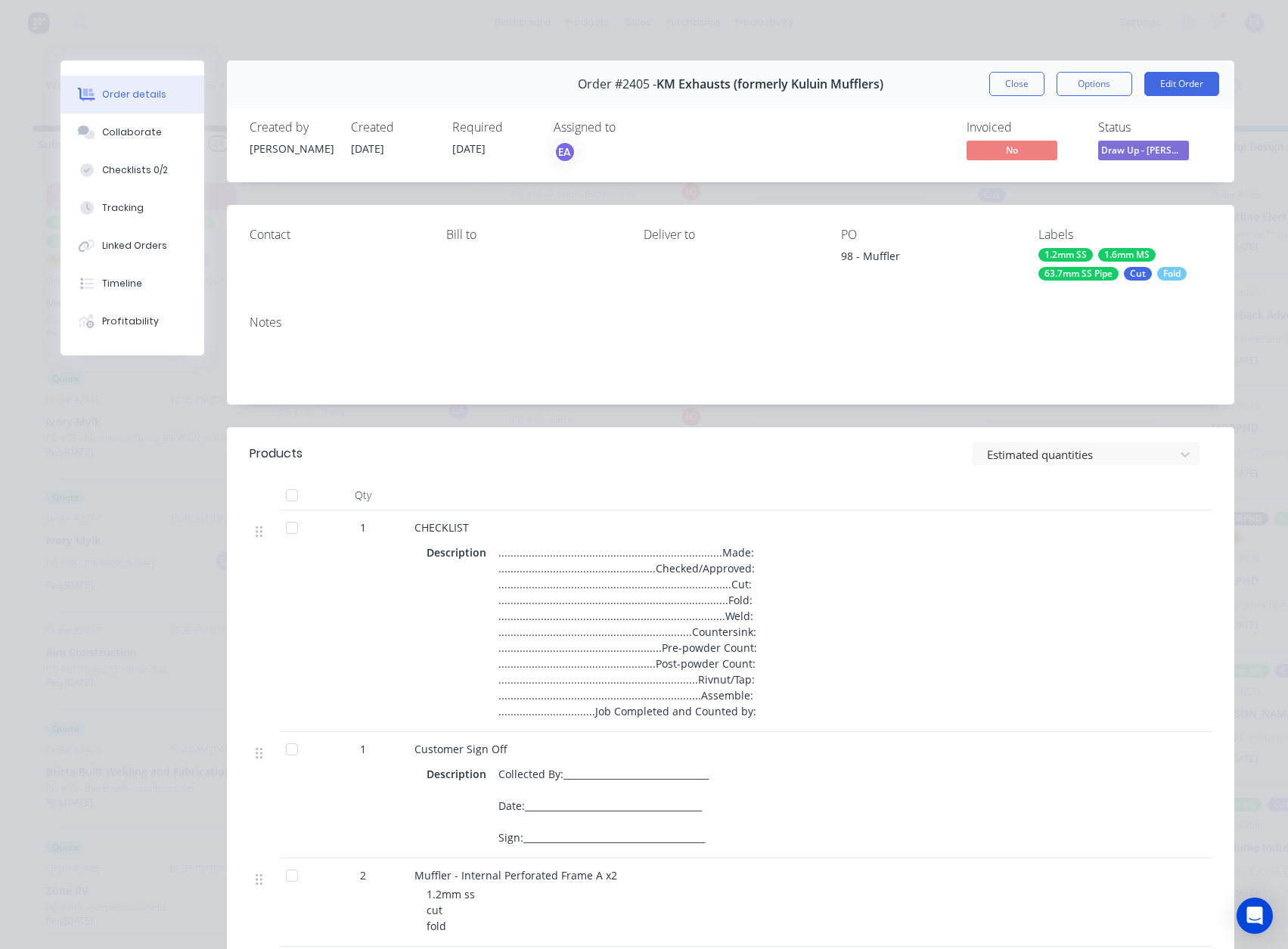
scroll to position [0, 0]
click at [1127, 160] on button "Draw Up - [PERSON_NAME]" at bounding box center [1143, 152] width 91 height 23
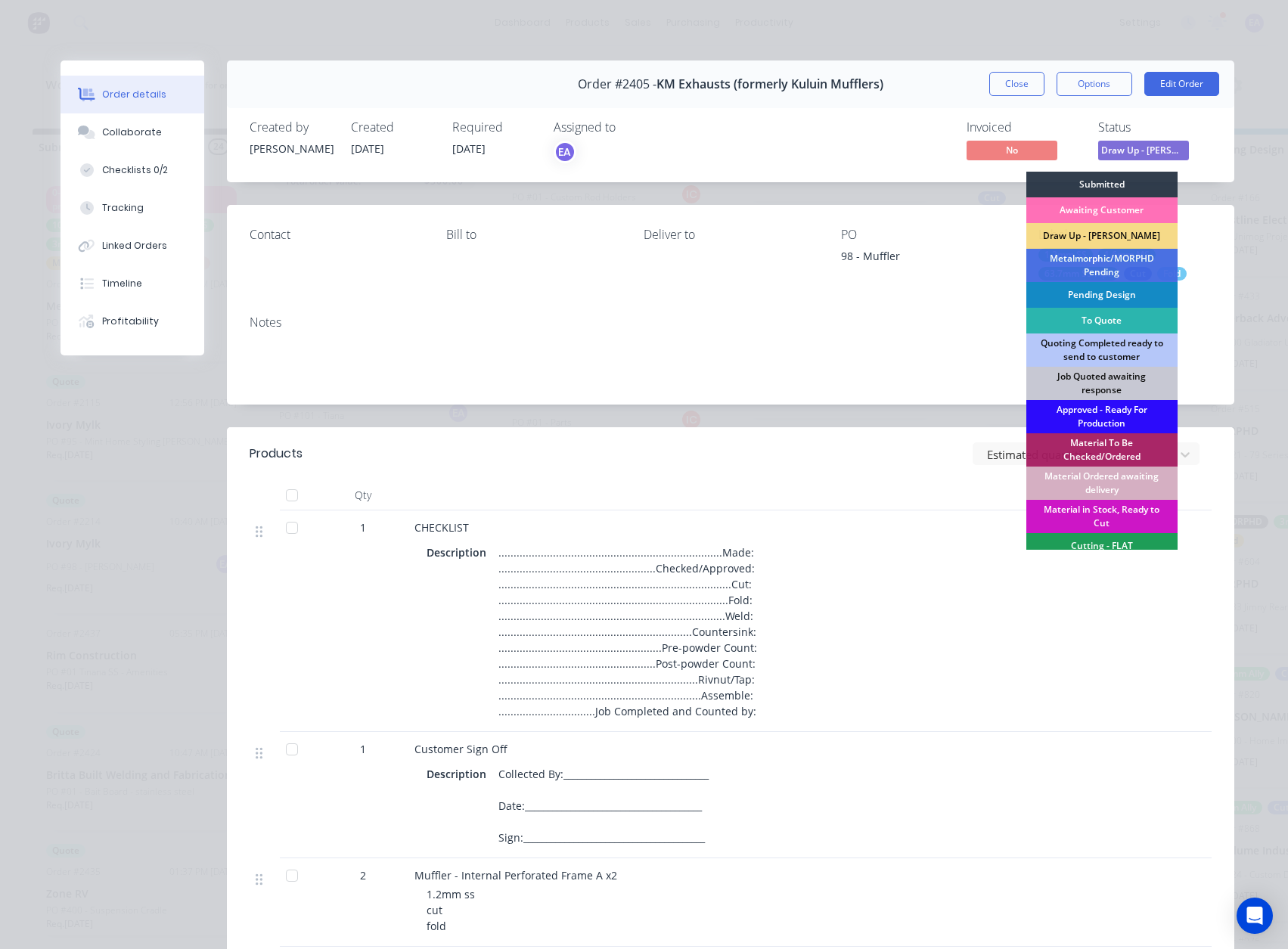
click at [1110, 412] on div "Approved - Ready For Production" at bounding box center [1101, 416] width 151 height 34
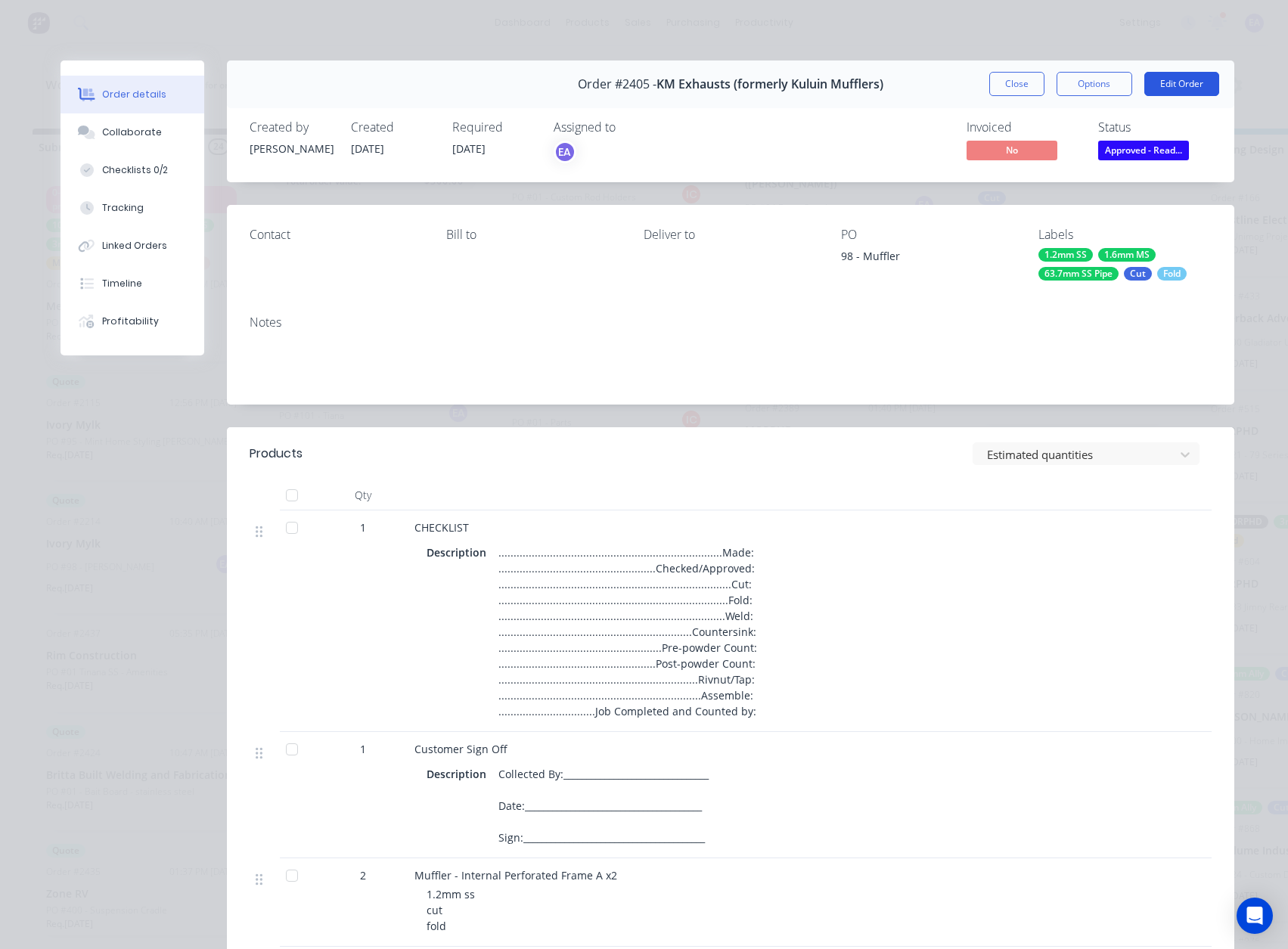
click at [1187, 84] on button "Edit Order" at bounding box center [1181, 84] width 74 height 25
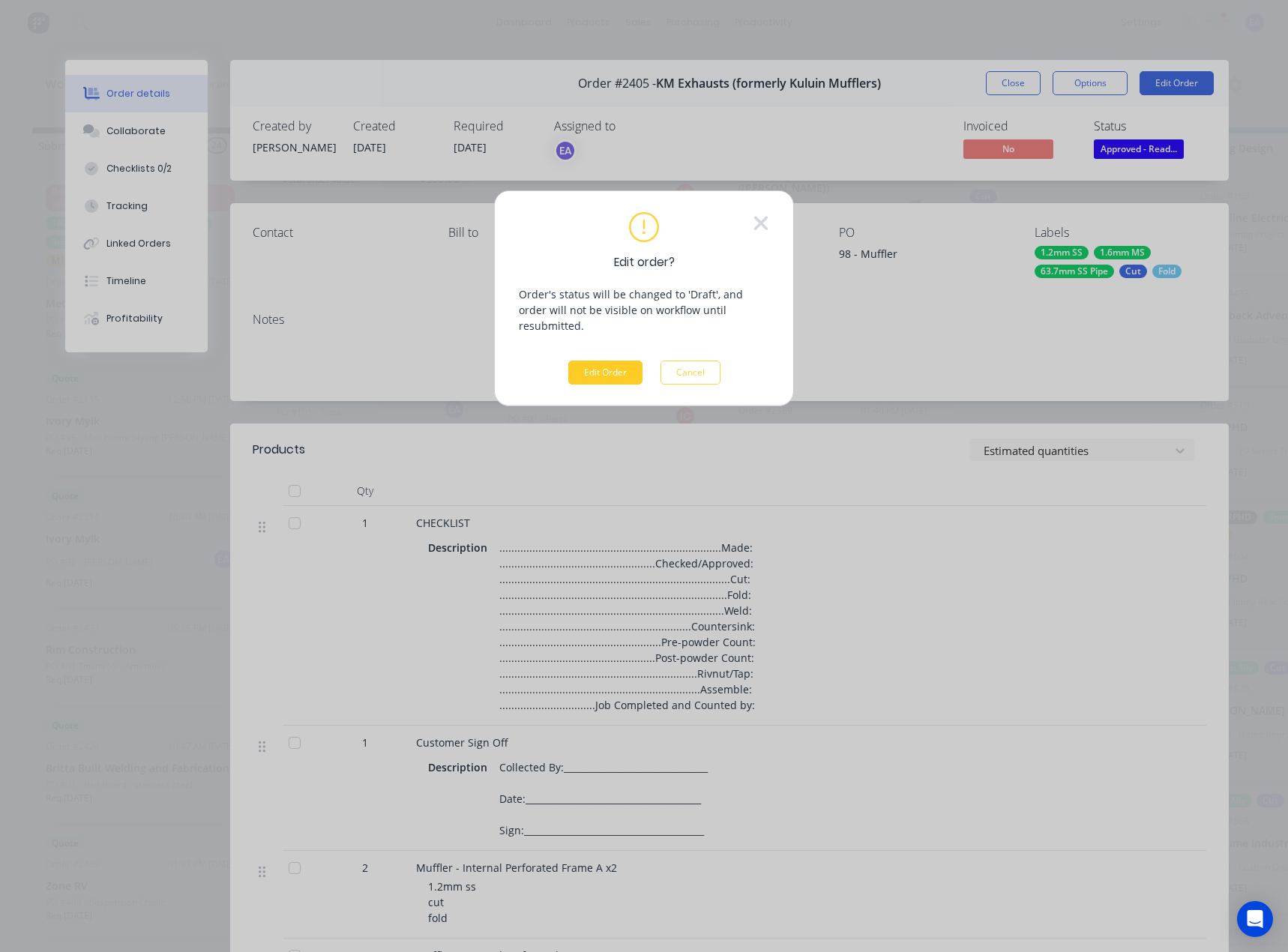
click at [595, 360] on button "Edit Order" at bounding box center [605, 373] width 74 height 24
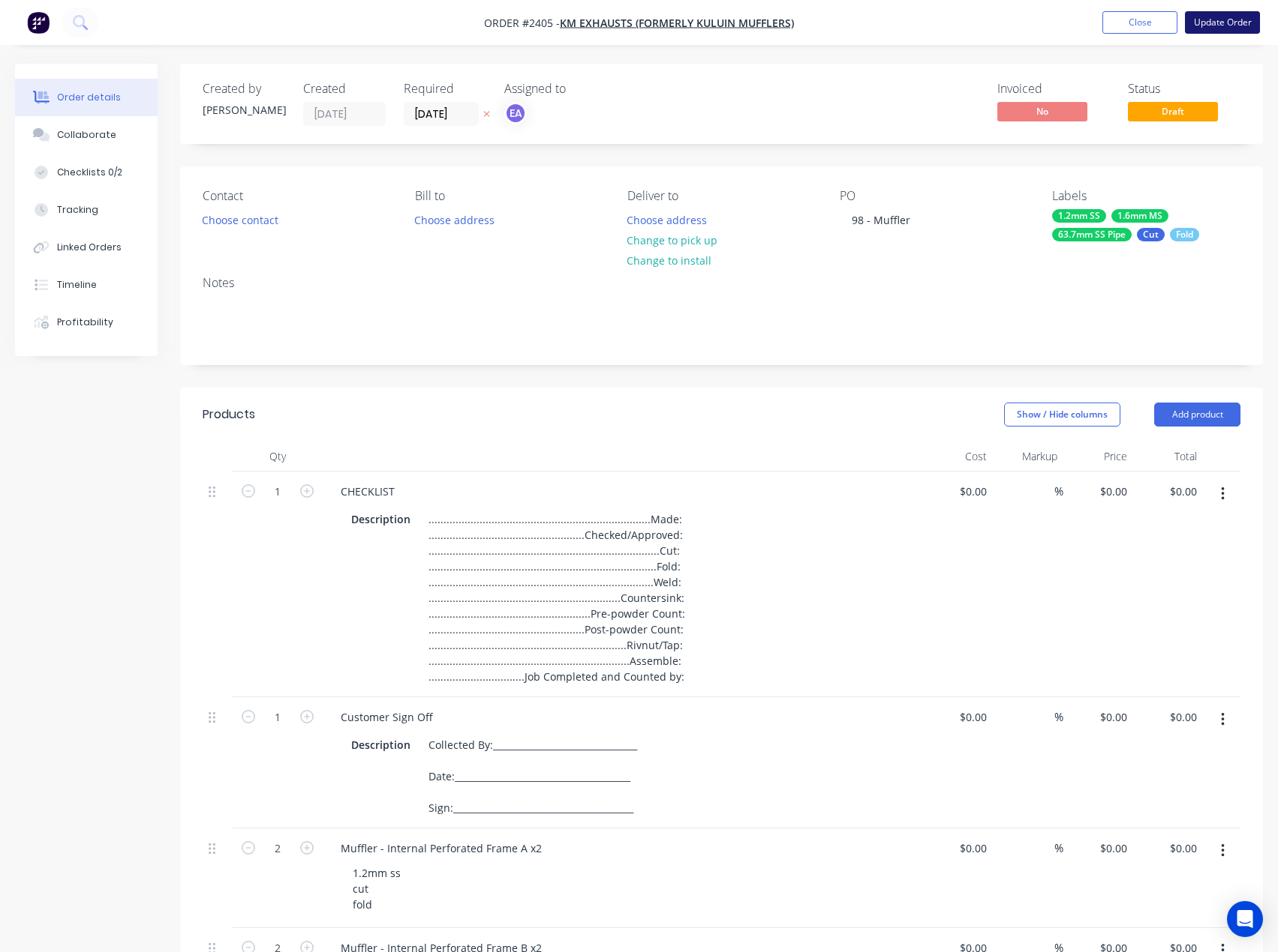
click at [1218, 23] on button "Update Order" at bounding box center [1222, 23] width 75 height 23
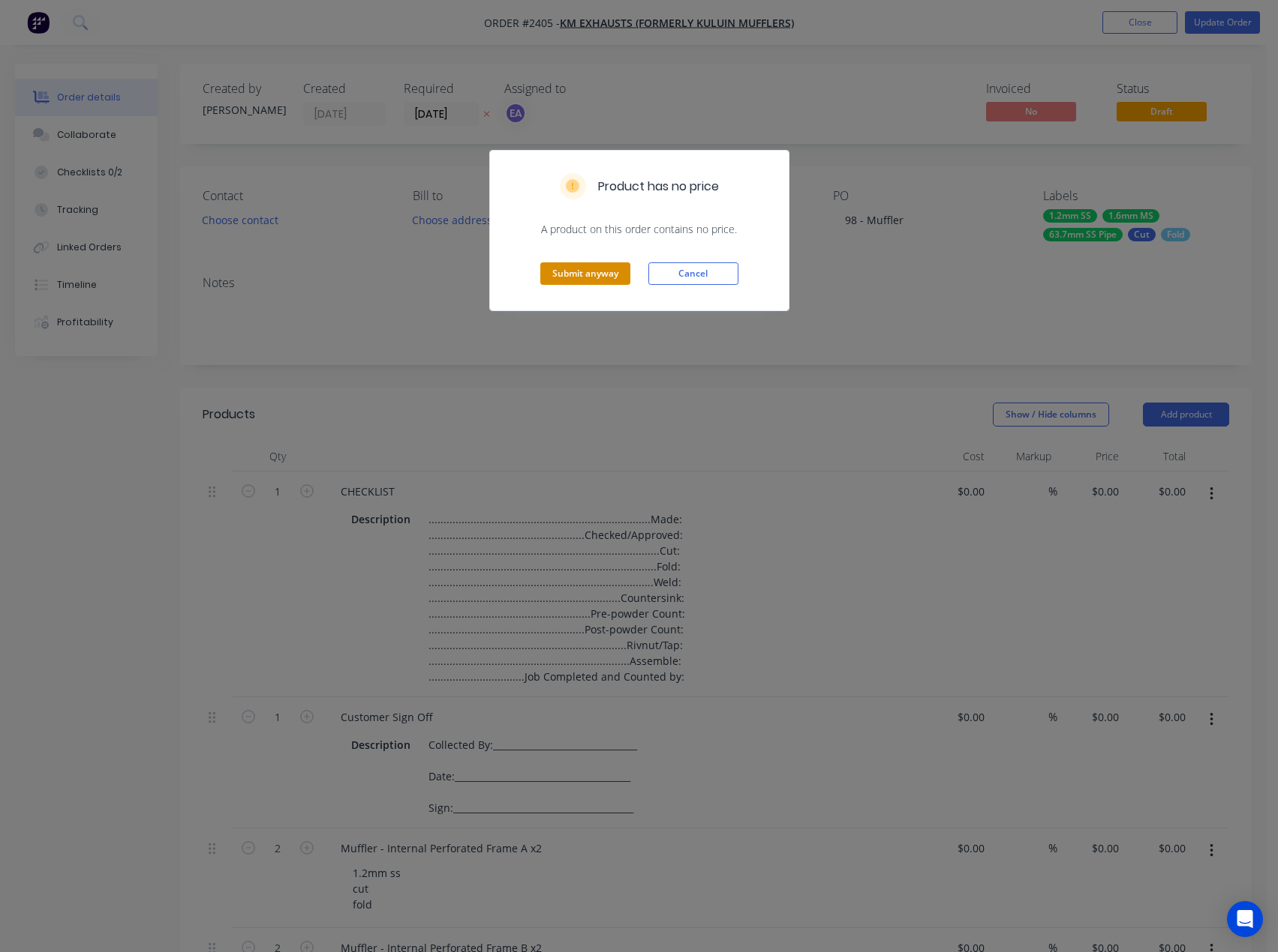
click at [566, 269] on button "Submit anyway" at bounding box center [585, 274] width 90 height 23
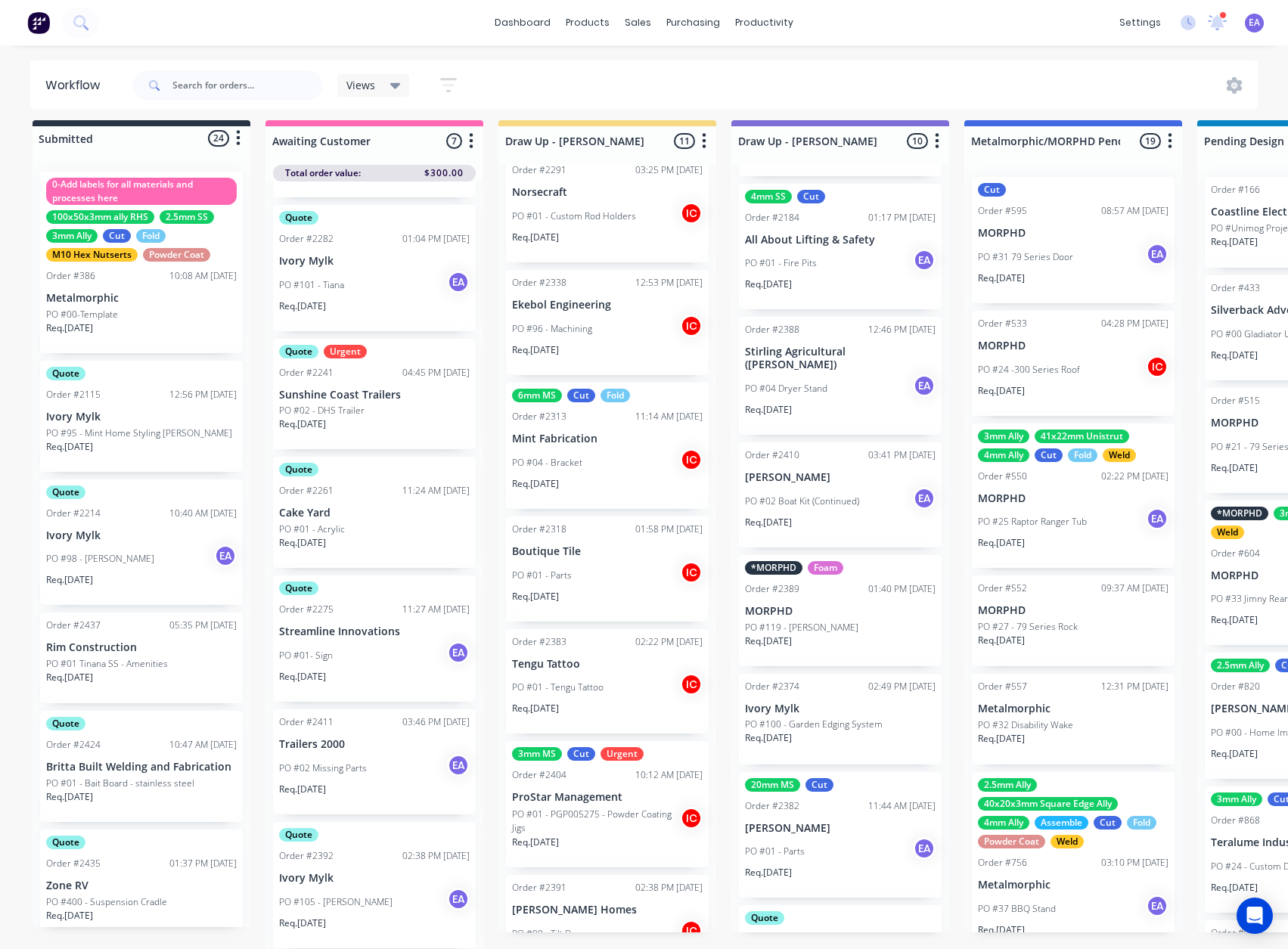
scroll to position [280, 0]
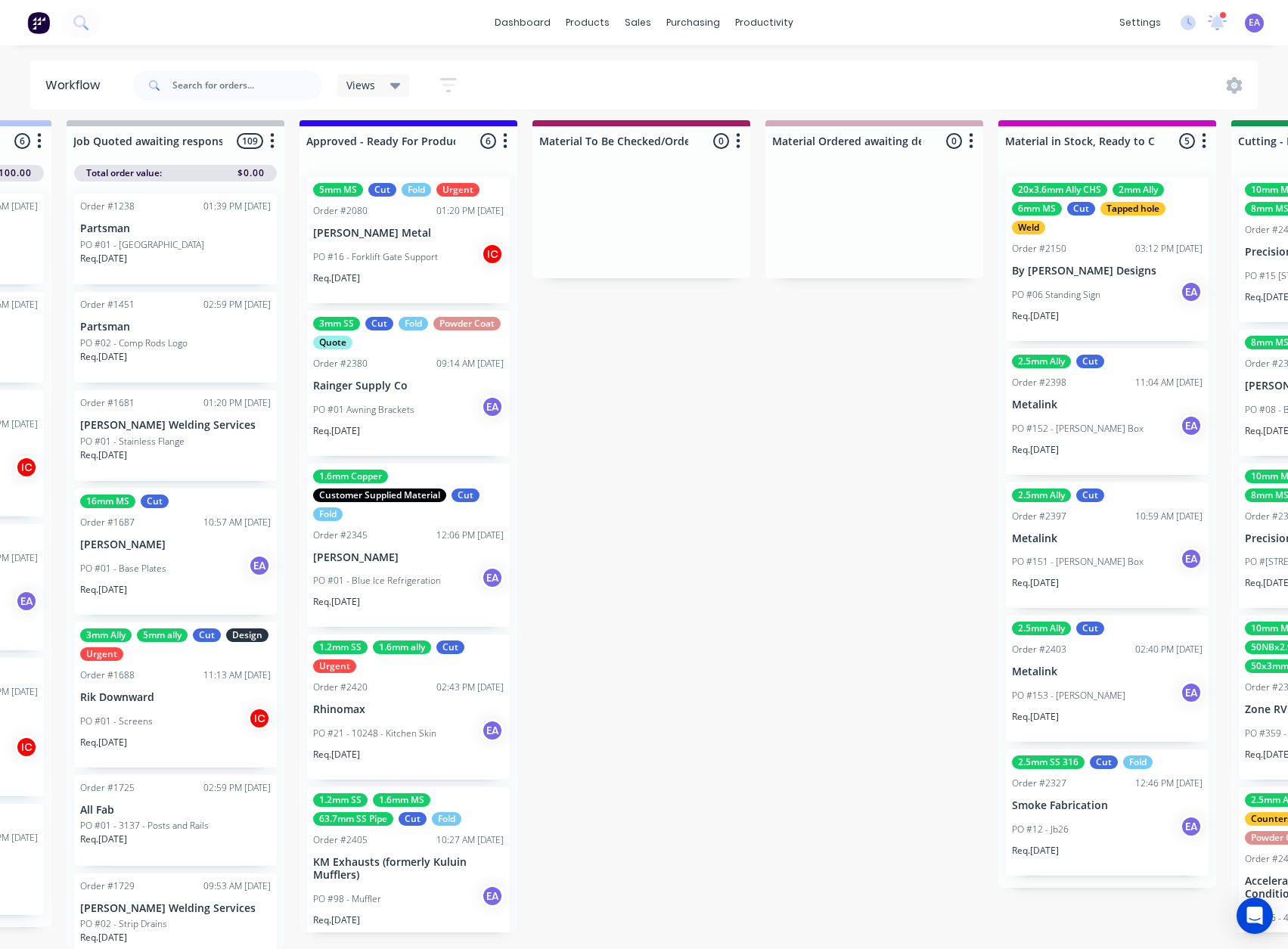
drag, startPoint x: 871, startPoint y: 806, endPoint x: 907, endPoint y: 806, distance: 36.0
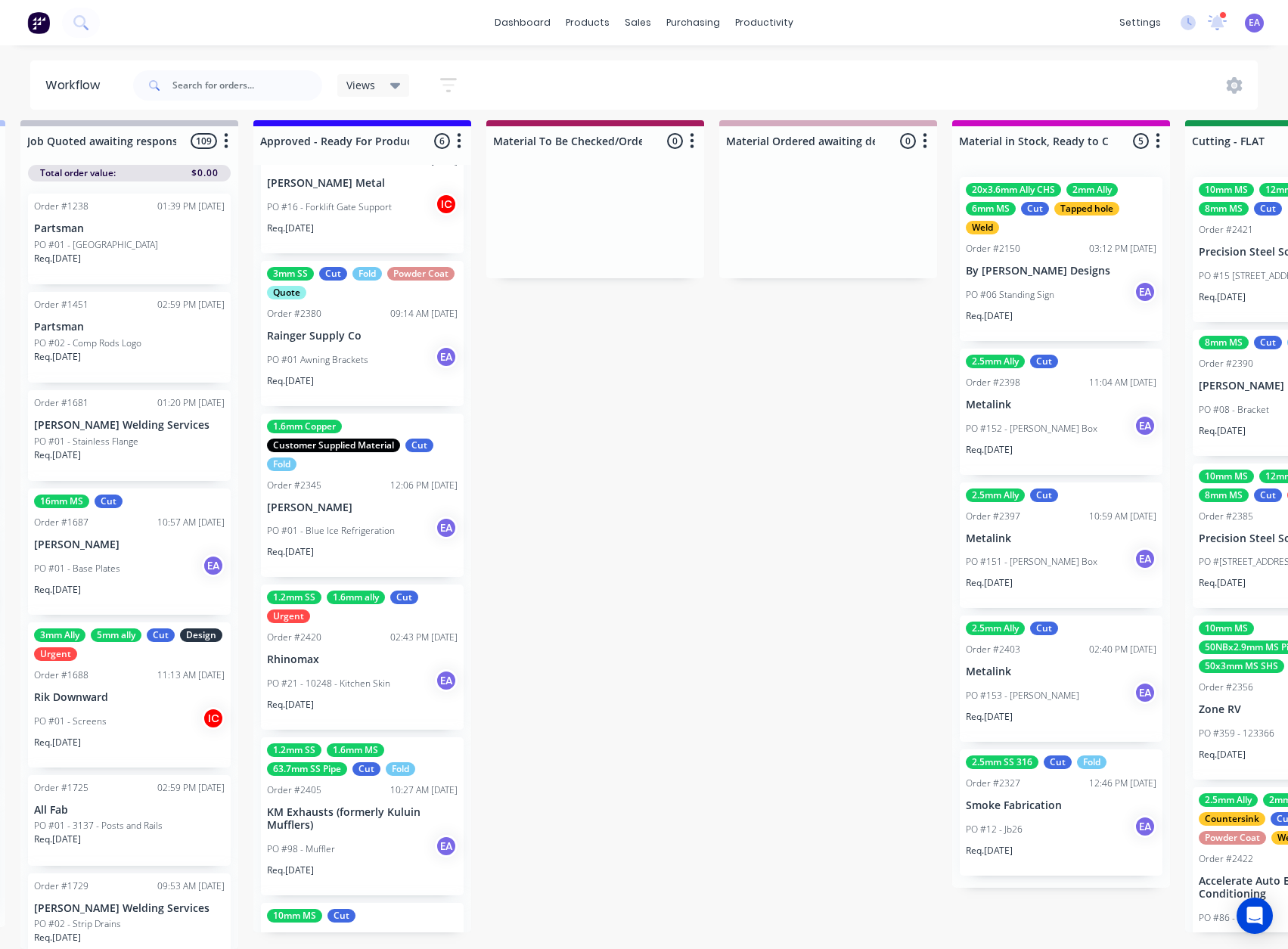
scroll to position [147, 0]
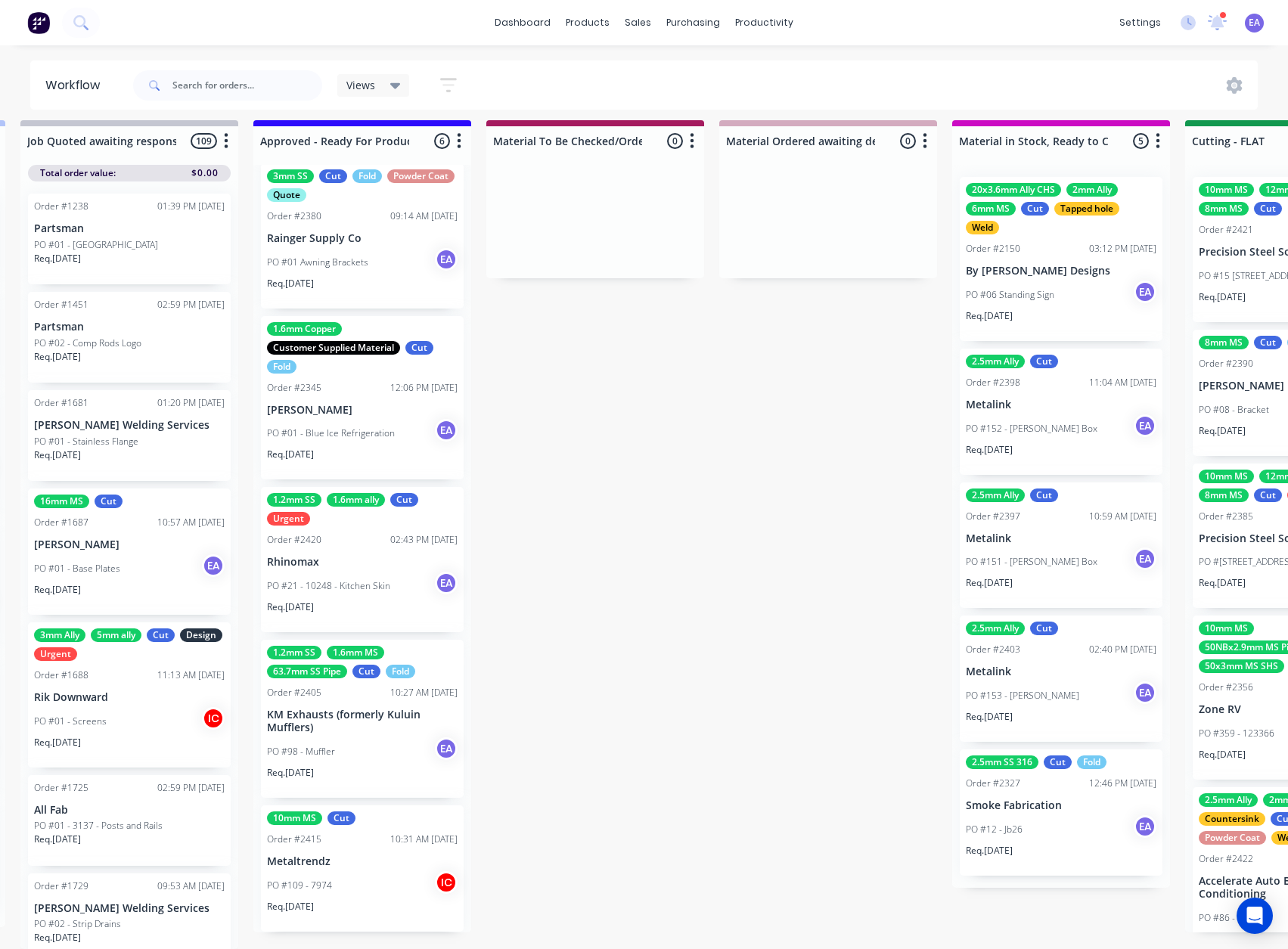
click at [396, 694] on div "1.2mm SS 1.6mm MS 63.7mm SS Pipe Cut Fold Order #2405 10:27 AM [DATE] KM Exhaus…" at bounding box center [363, 718] width 203 height 158
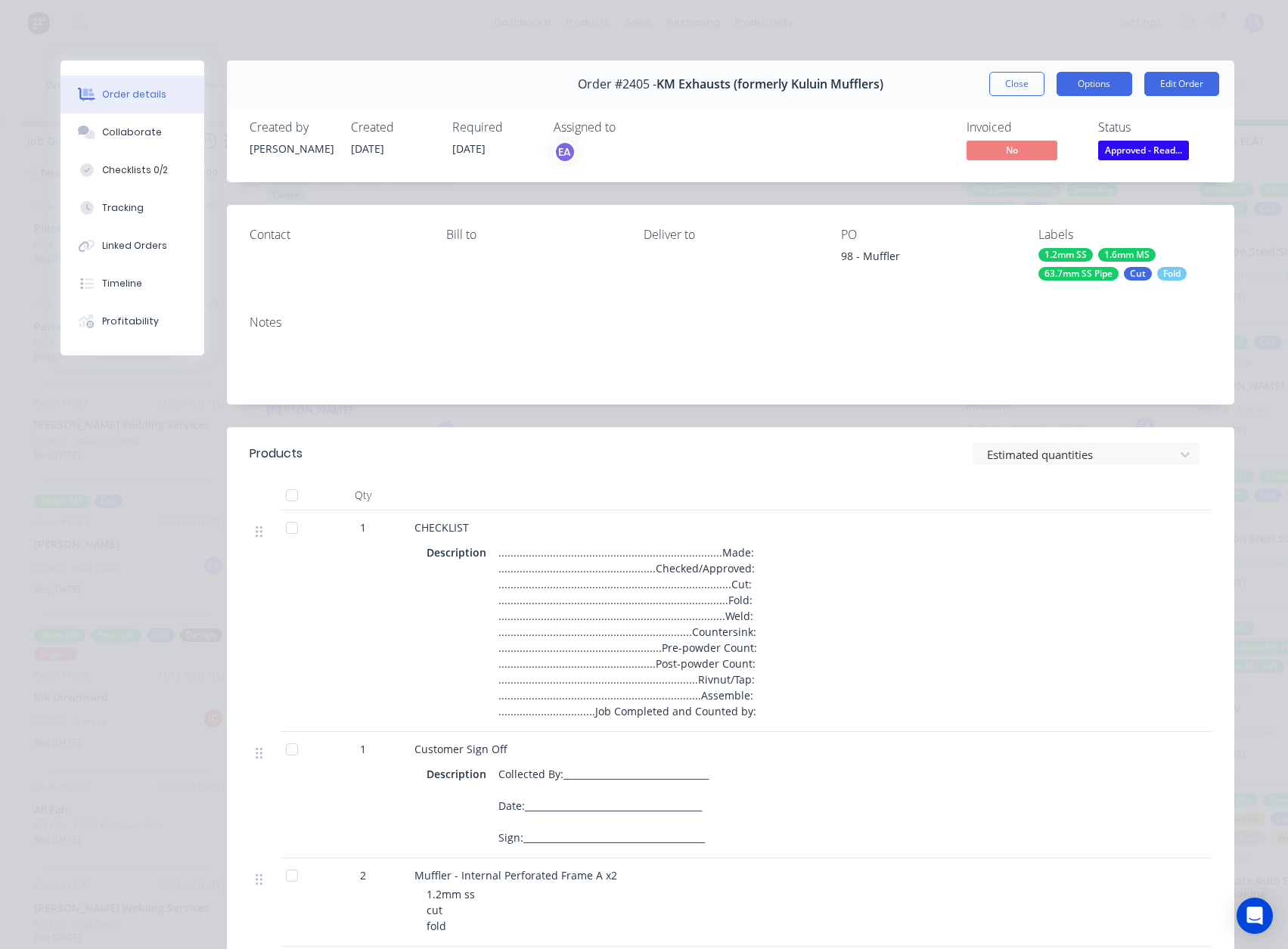
click at [1106, 80] on button "Options" at bounding box center [1094, 84] width 75 height 25
click at [1171, 79] on button "Edit Order" at bounding box center [1181, 84] width 74 height 25
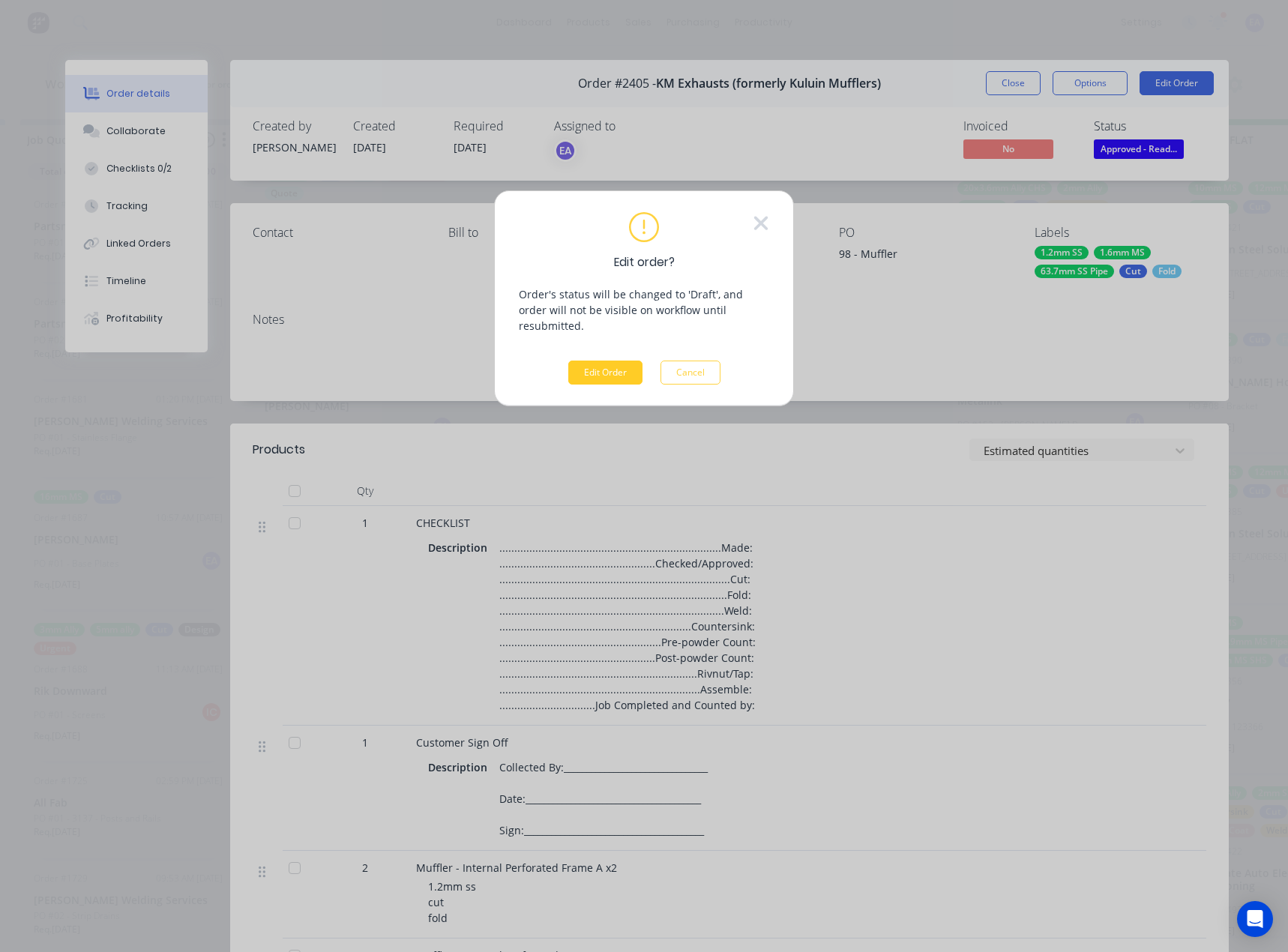
click at [606, 360] on button "Edit Order" at bounding box center [605, 373] width 74 height 24
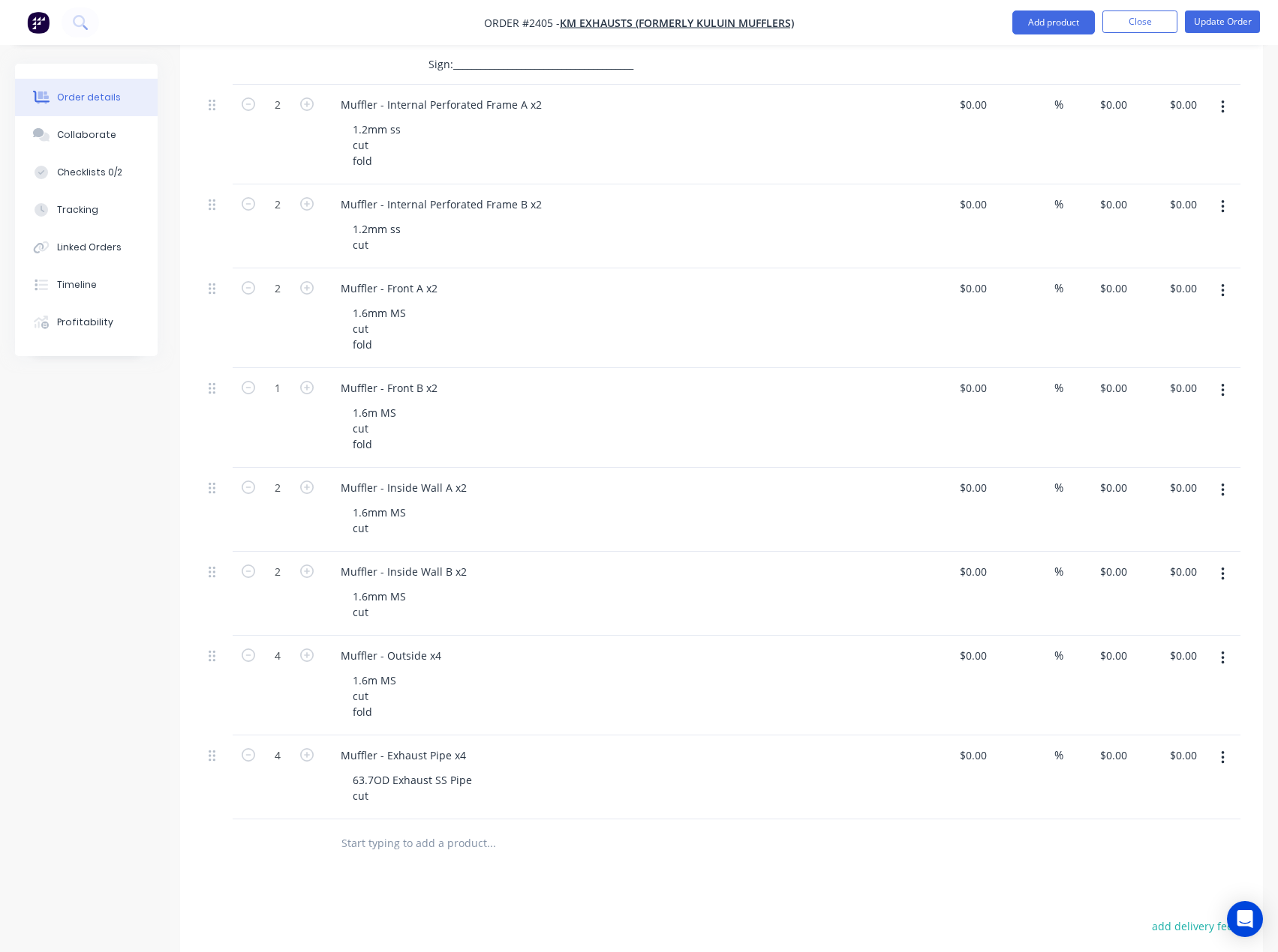
scroll to position [743, 0]
click at [299, 383] on button "button" at bounding box center [307, 387] width 19 height 15
type input "2"
click at [1211, 26] on button "Update Order" at bounding box center [1222, 22] width 75 height 23
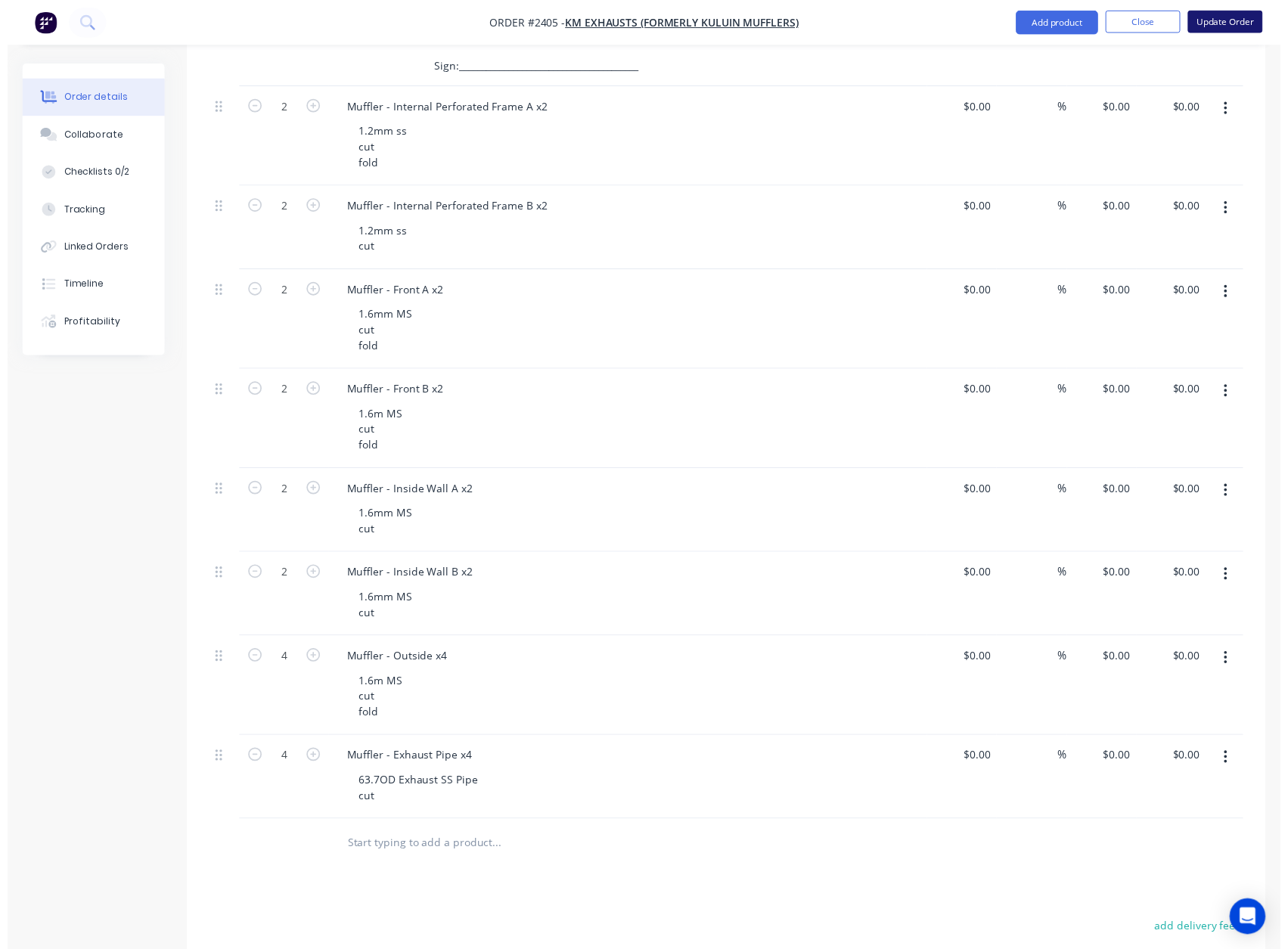
scroll to position [0, 0]
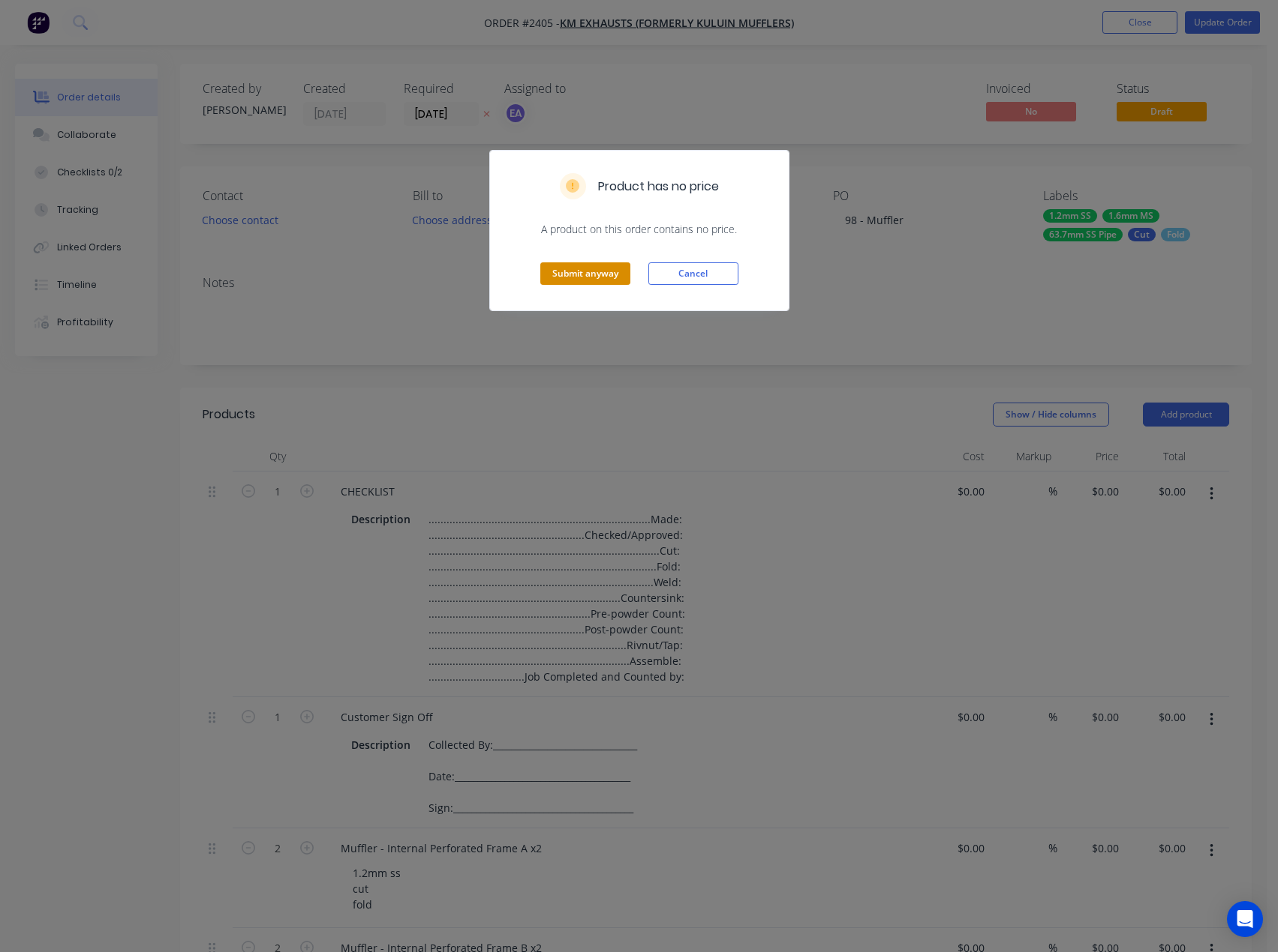
click at [570, 270] on button "Submit anyway" at bounding box center [585, 274] width 90 height 23
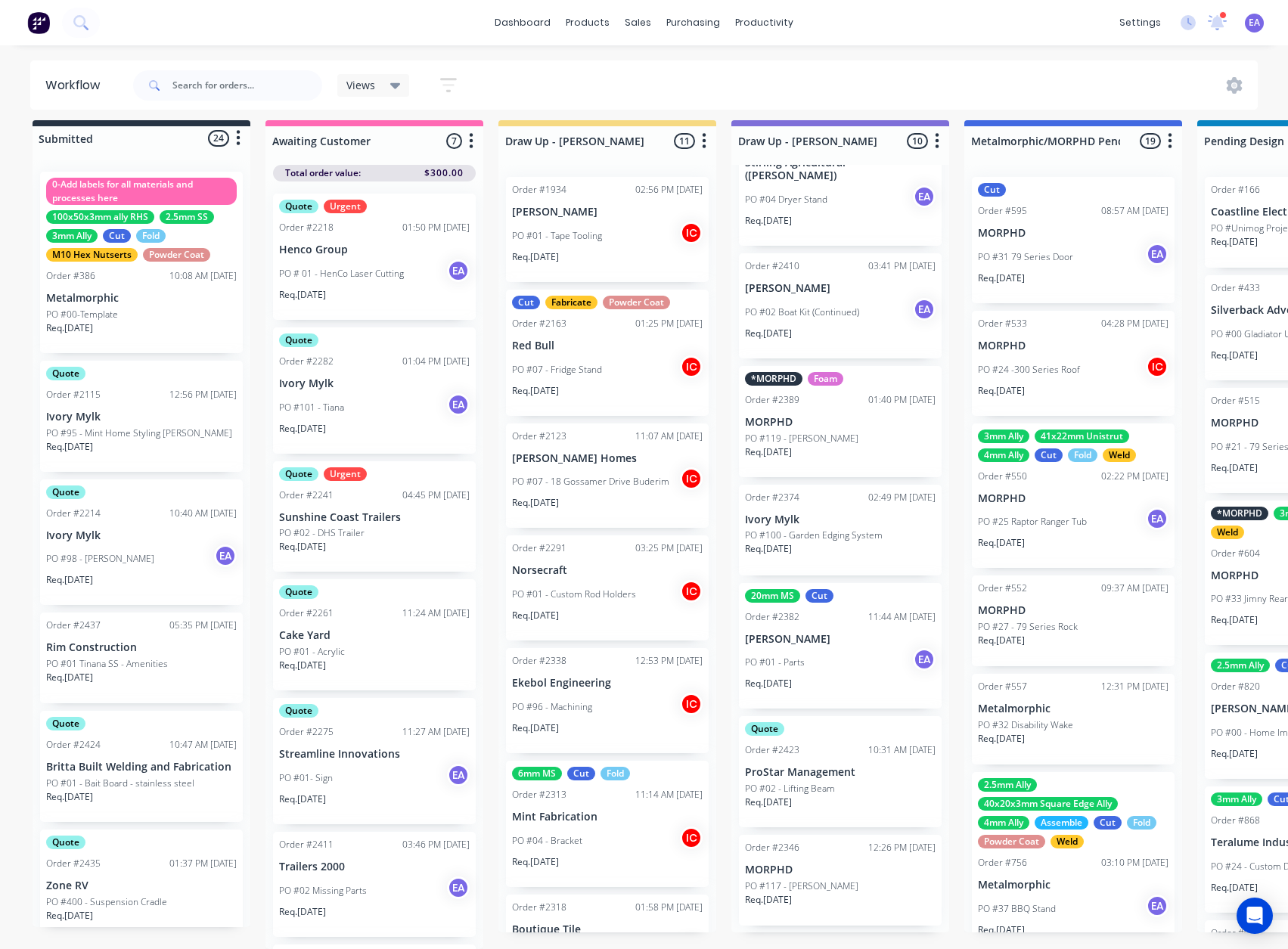
scroll to position [20, 0]
click at [836, 785] on div "PO #02 - Lifting Beam" at bounding box center [840, 788] width 191 height 14
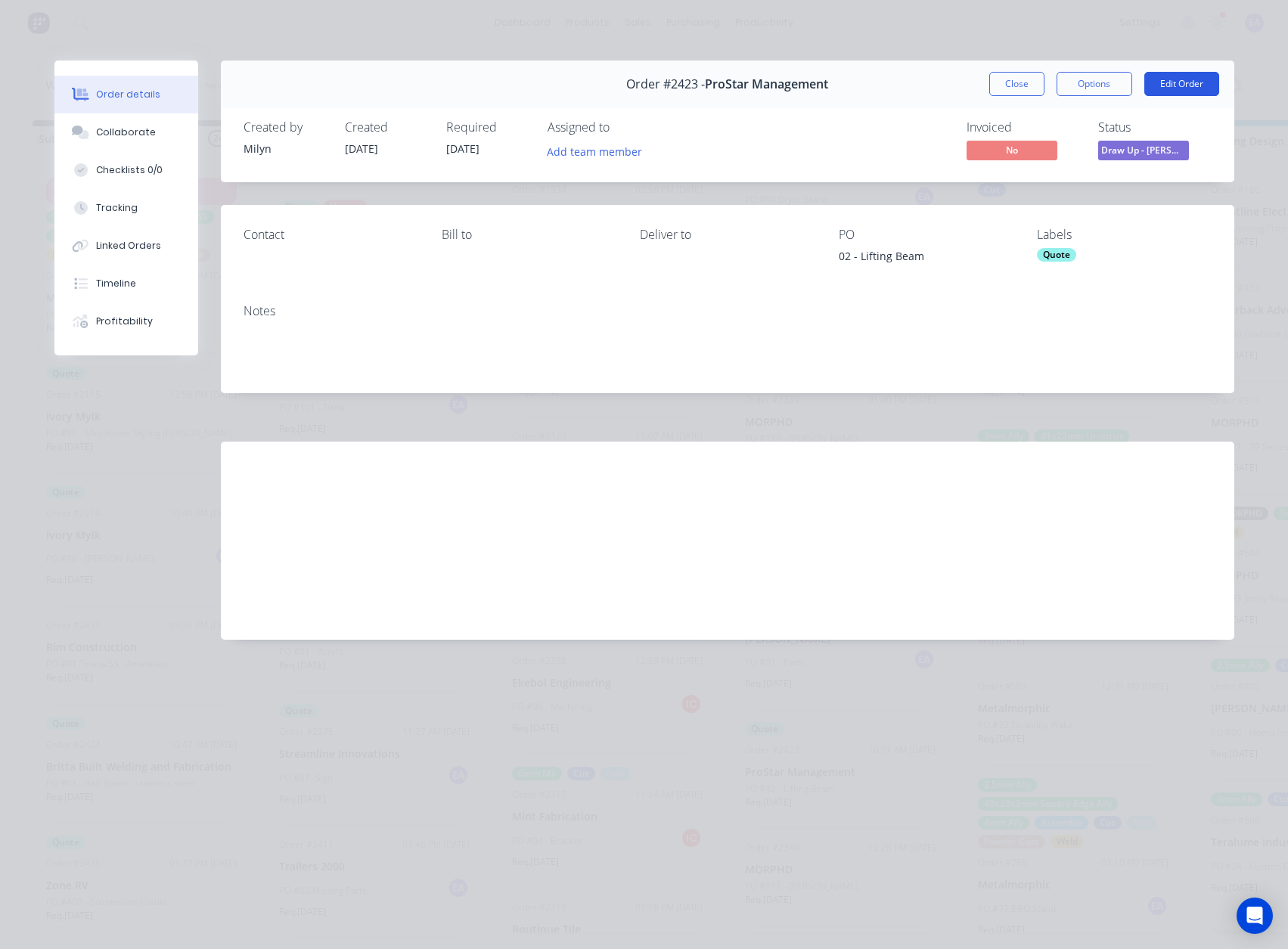
click at [1200, 84] on button "Edit Order" at bounding box center [1181, 84] width 74 height 25
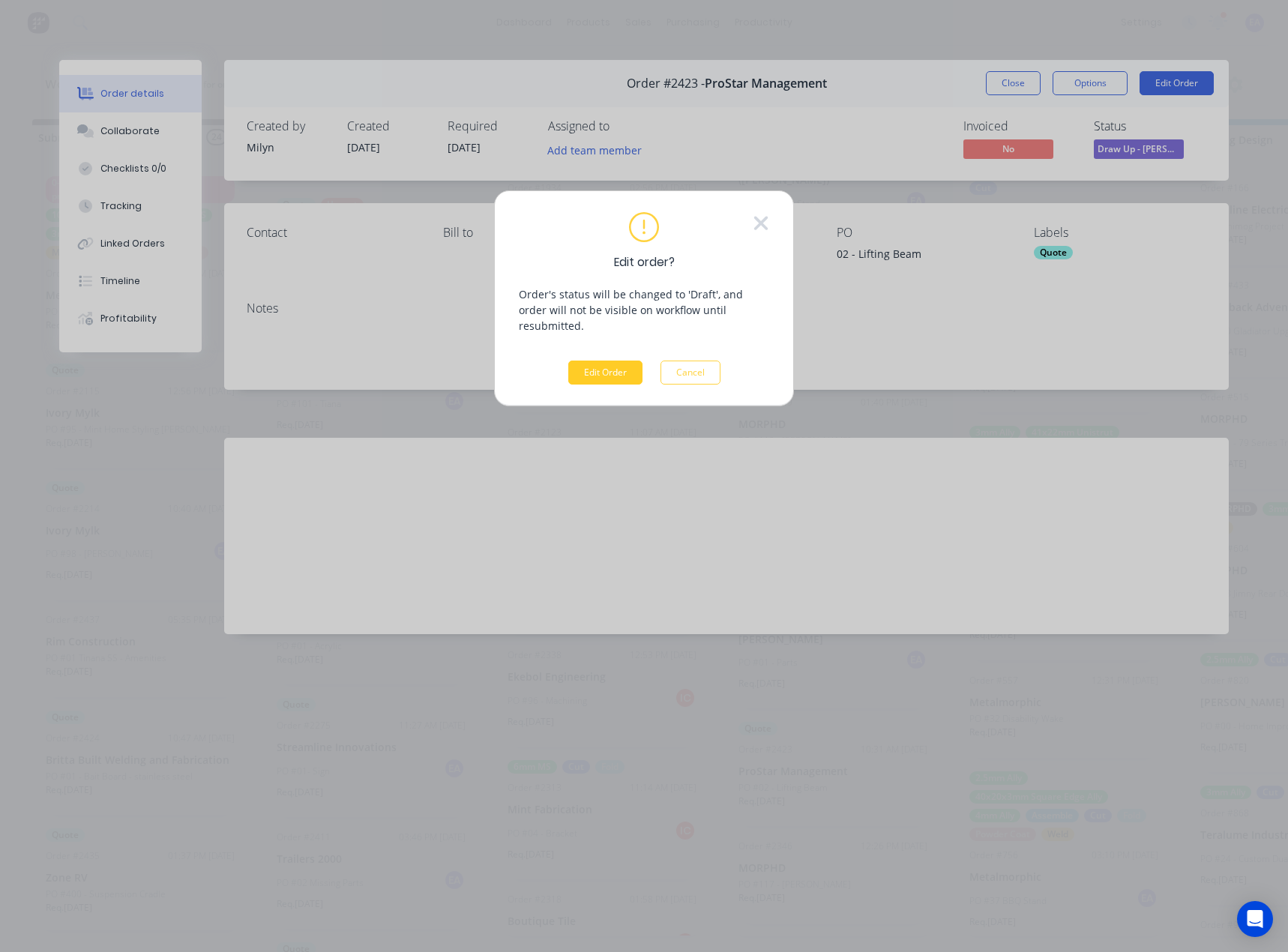
click at [588, 360] on button "Edit Order" at bounding box center [605, 373] width 74 height 24
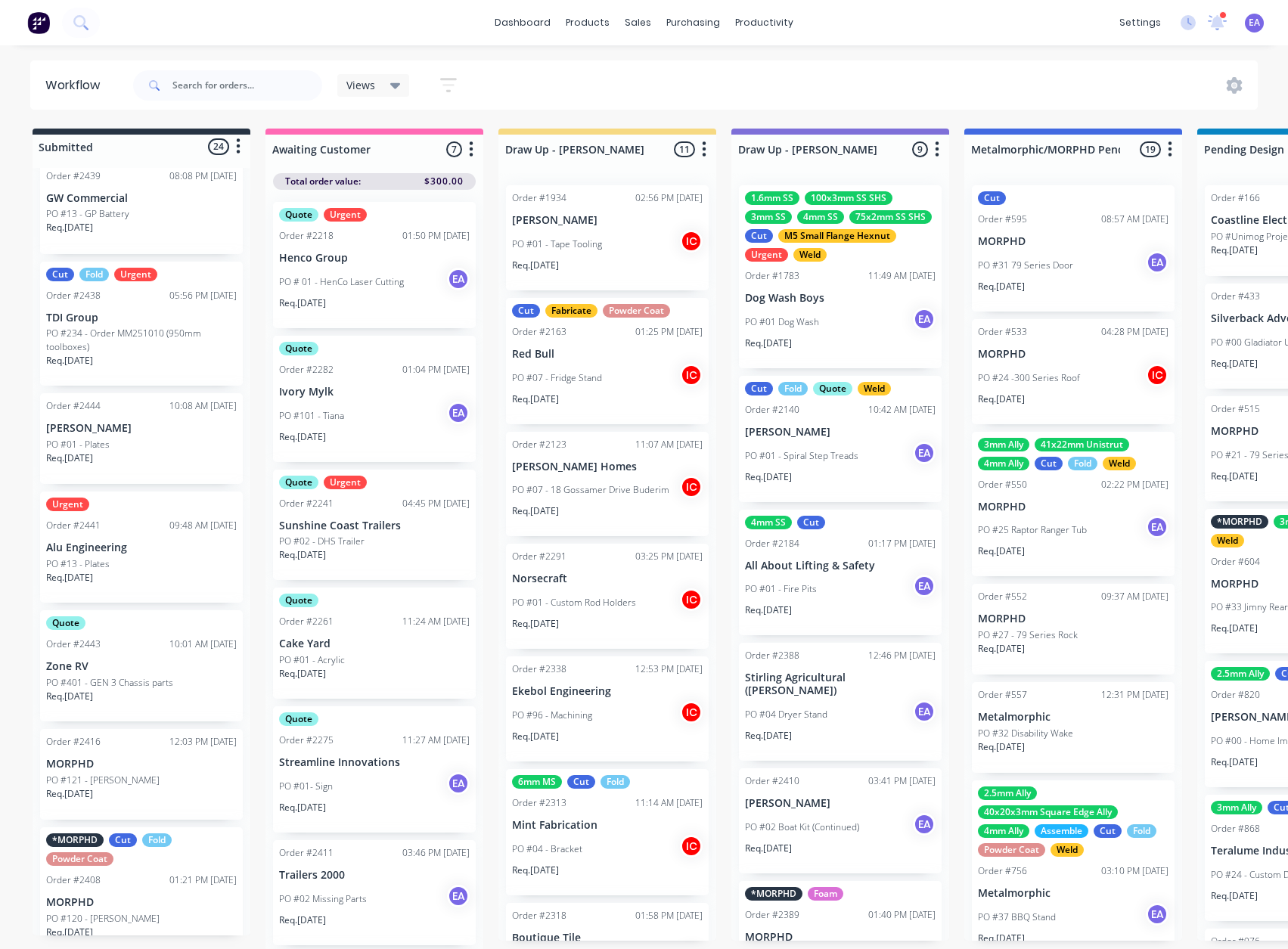
scroll to position [1937, 0]
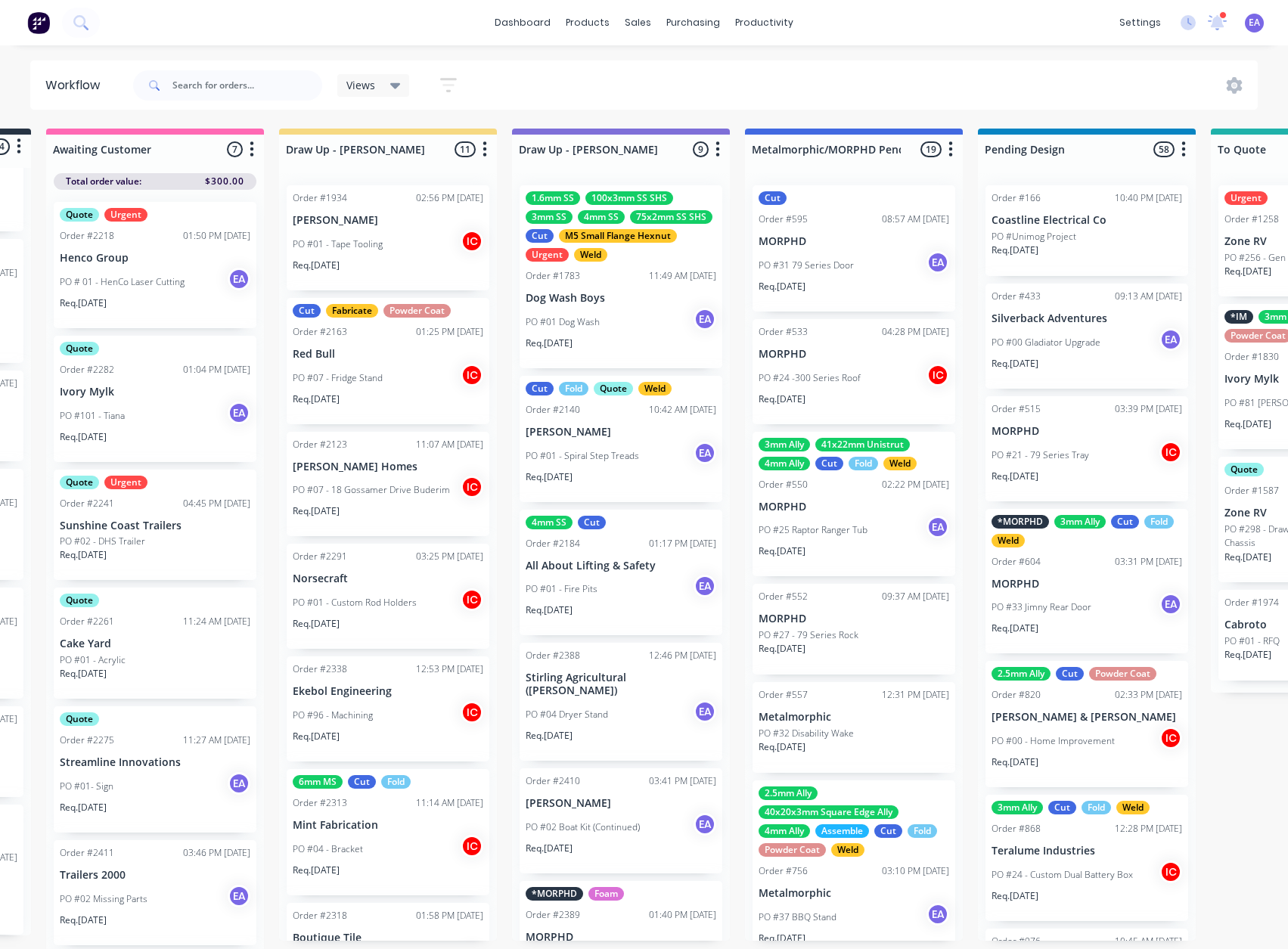
drag, startPoint x: 893, startPoint y: 752, endPoint x: 934, endPoint y: 752, distance: 41.0
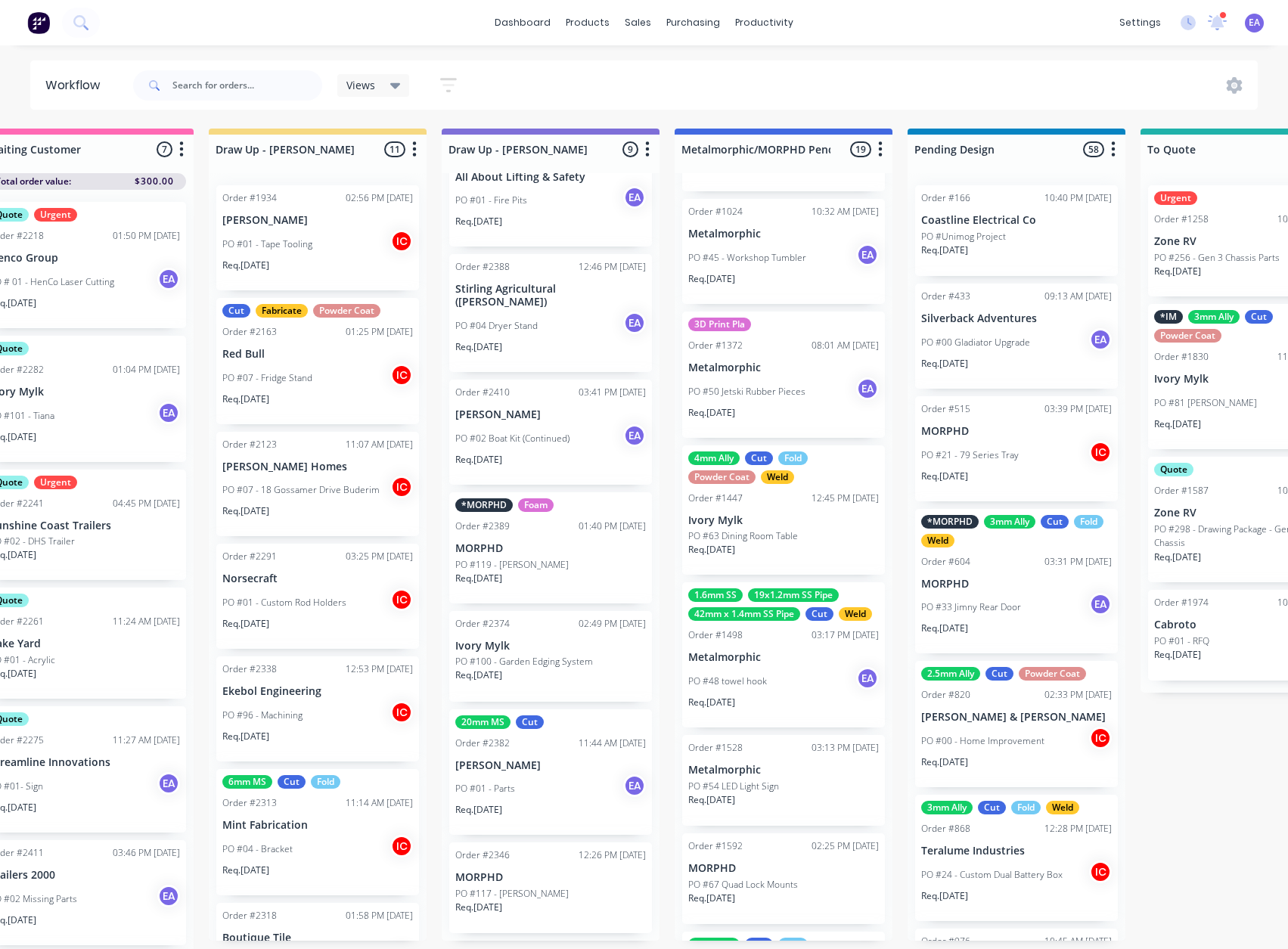
scroll to position [0, 296]
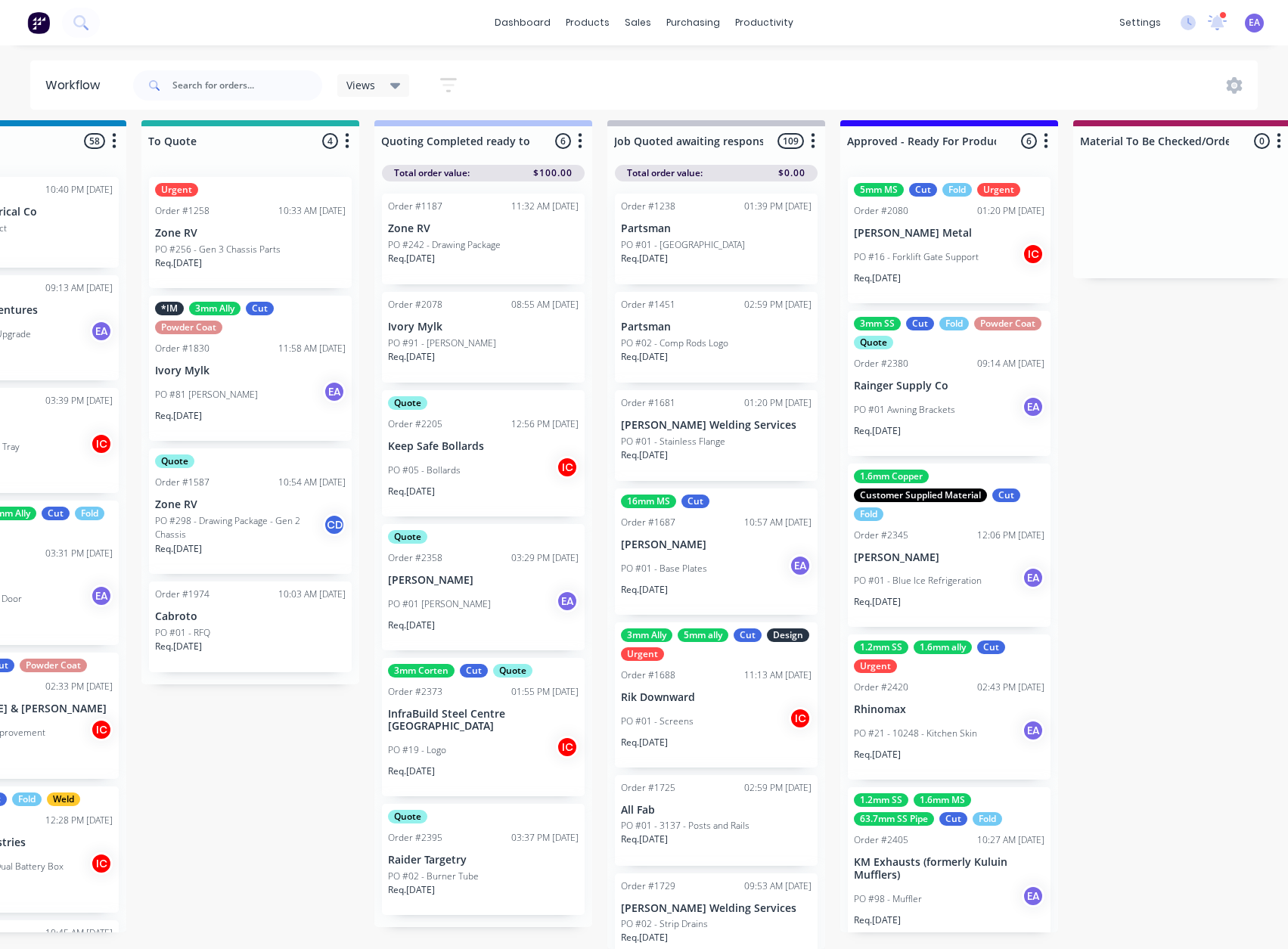
drag, startPoint x: 606, startPoint y: 753, endPoint x: 699, endPoint y: 762, distance: 93.4
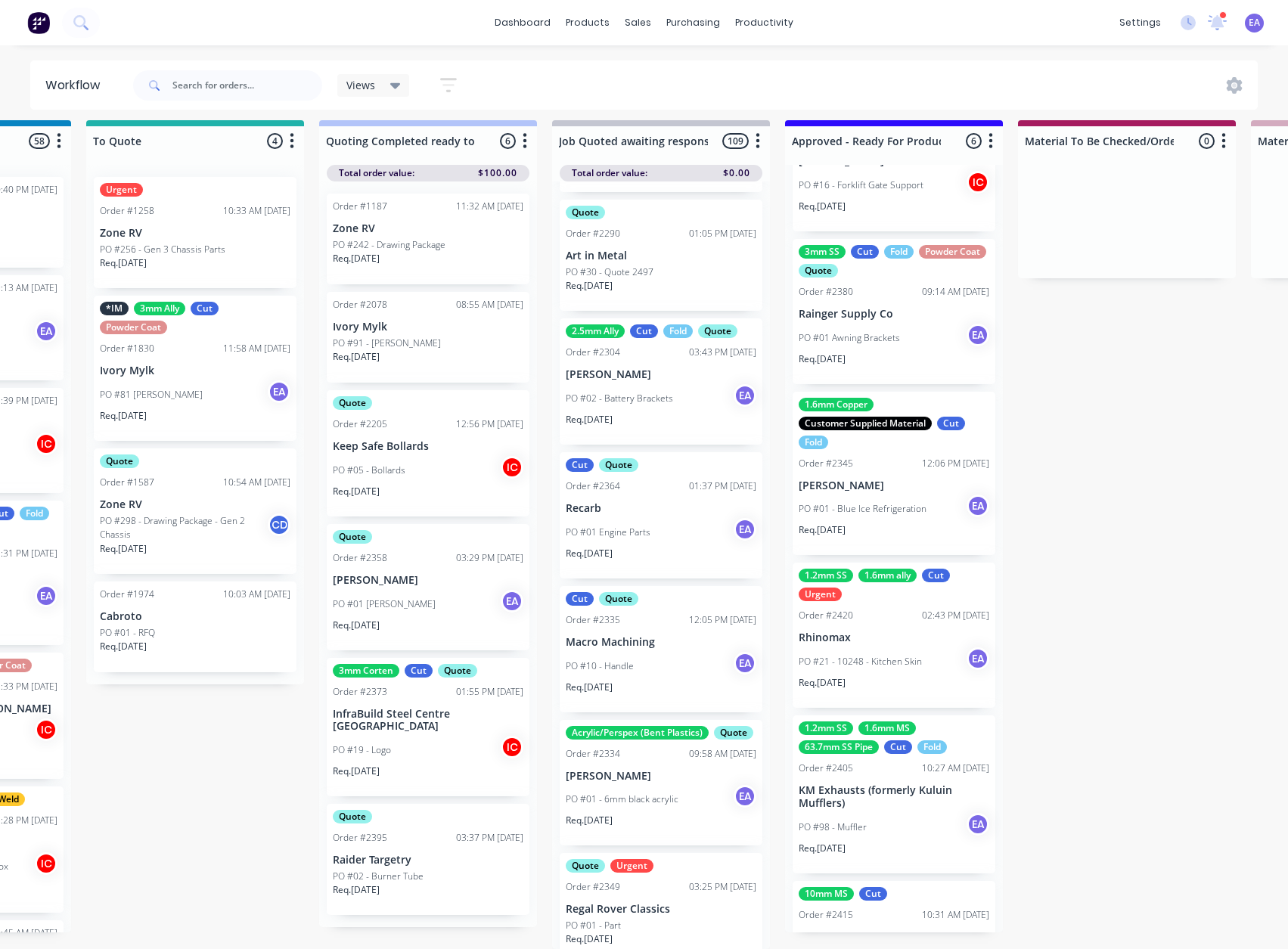
scroll to position [11707, 0]
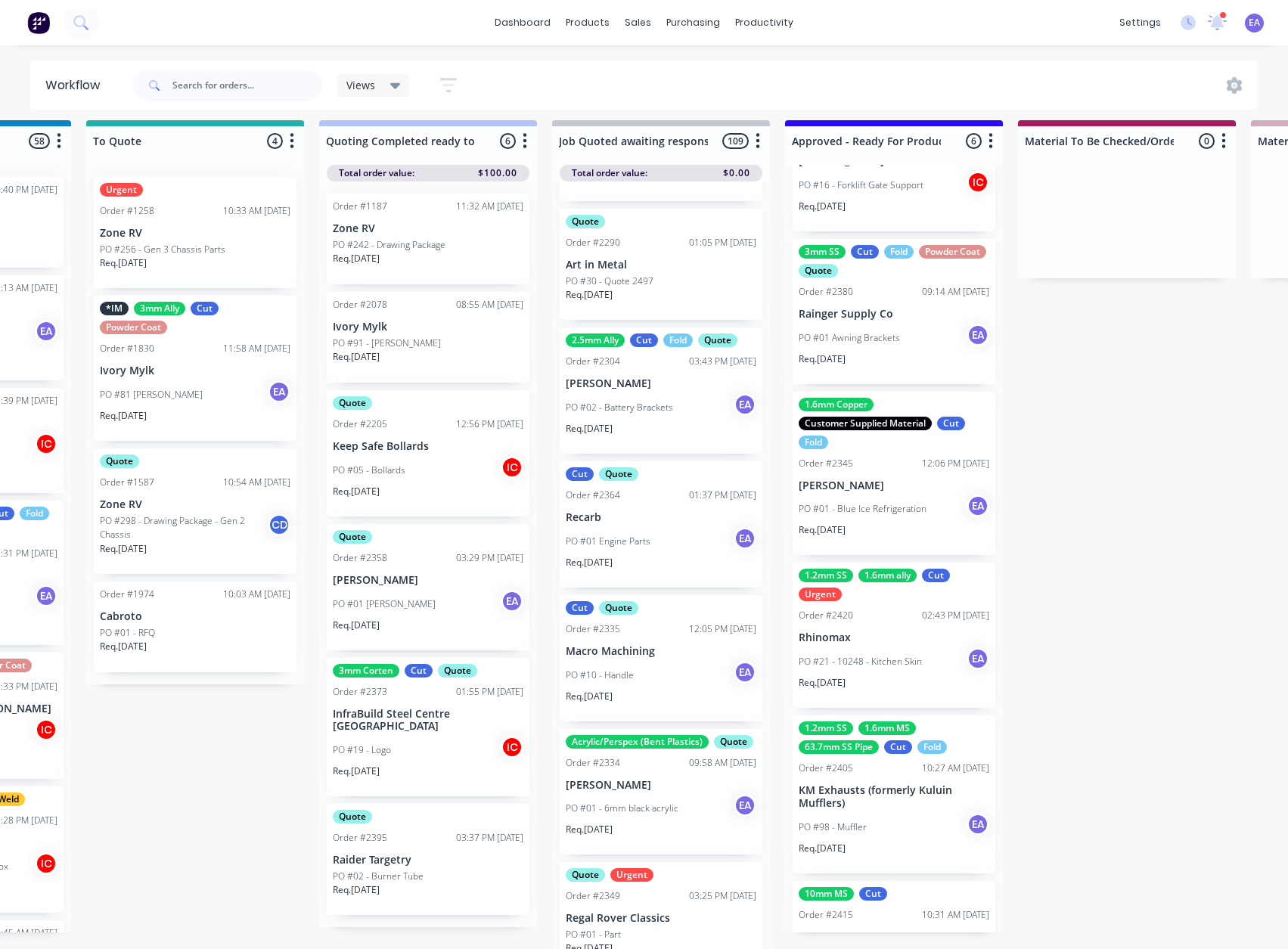
click at [658, 571] on div "Cut Quote Order #2364 01:37 PM 25/09/25 Recarb PO #01 Engine Parts EA Req. 25/0…" at bounding box center [661, 524] width 203 height 126
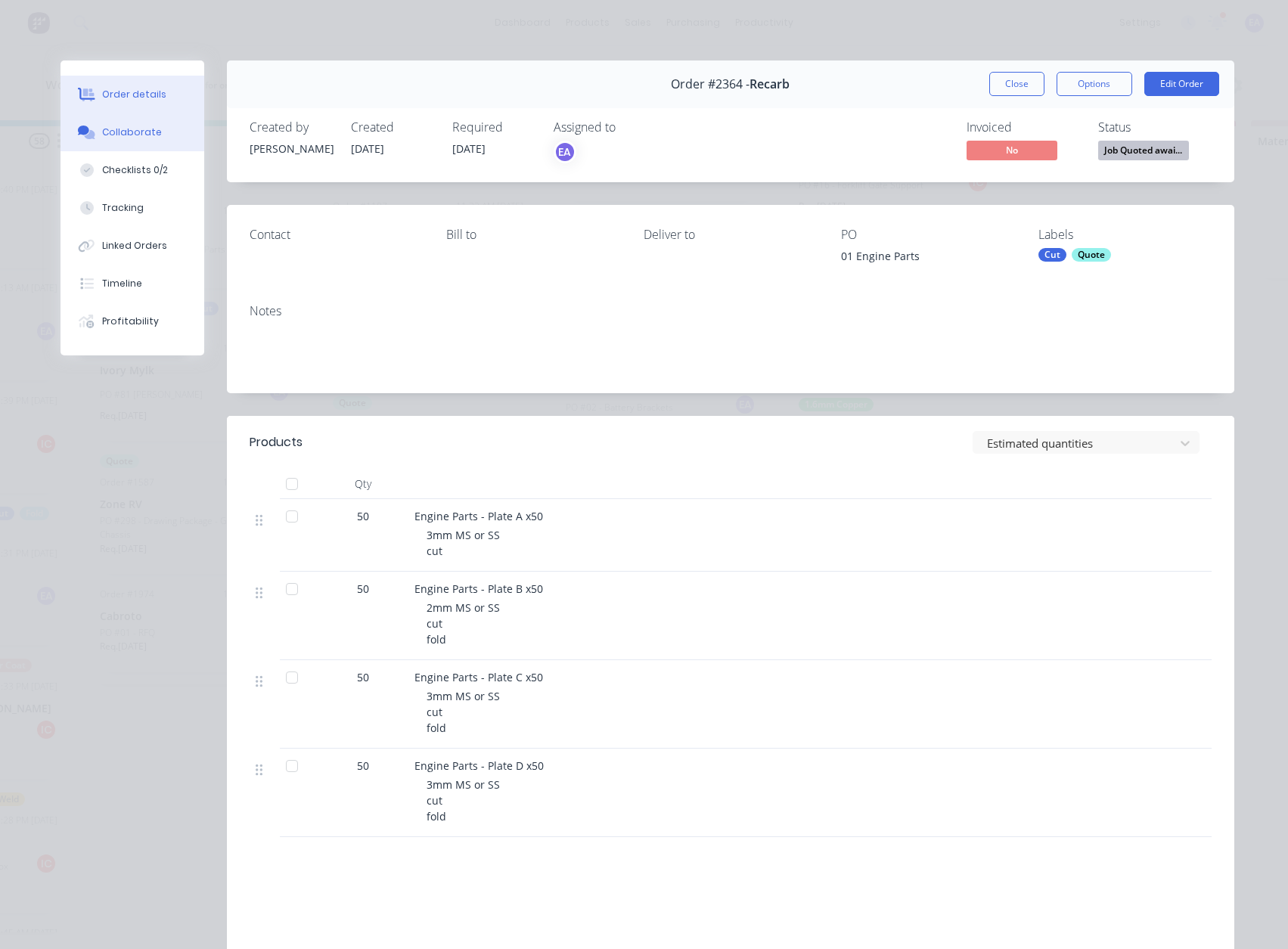
click at [117, 136] on div "Collaborate" at bounding box center [132, 132] width 60 height 14
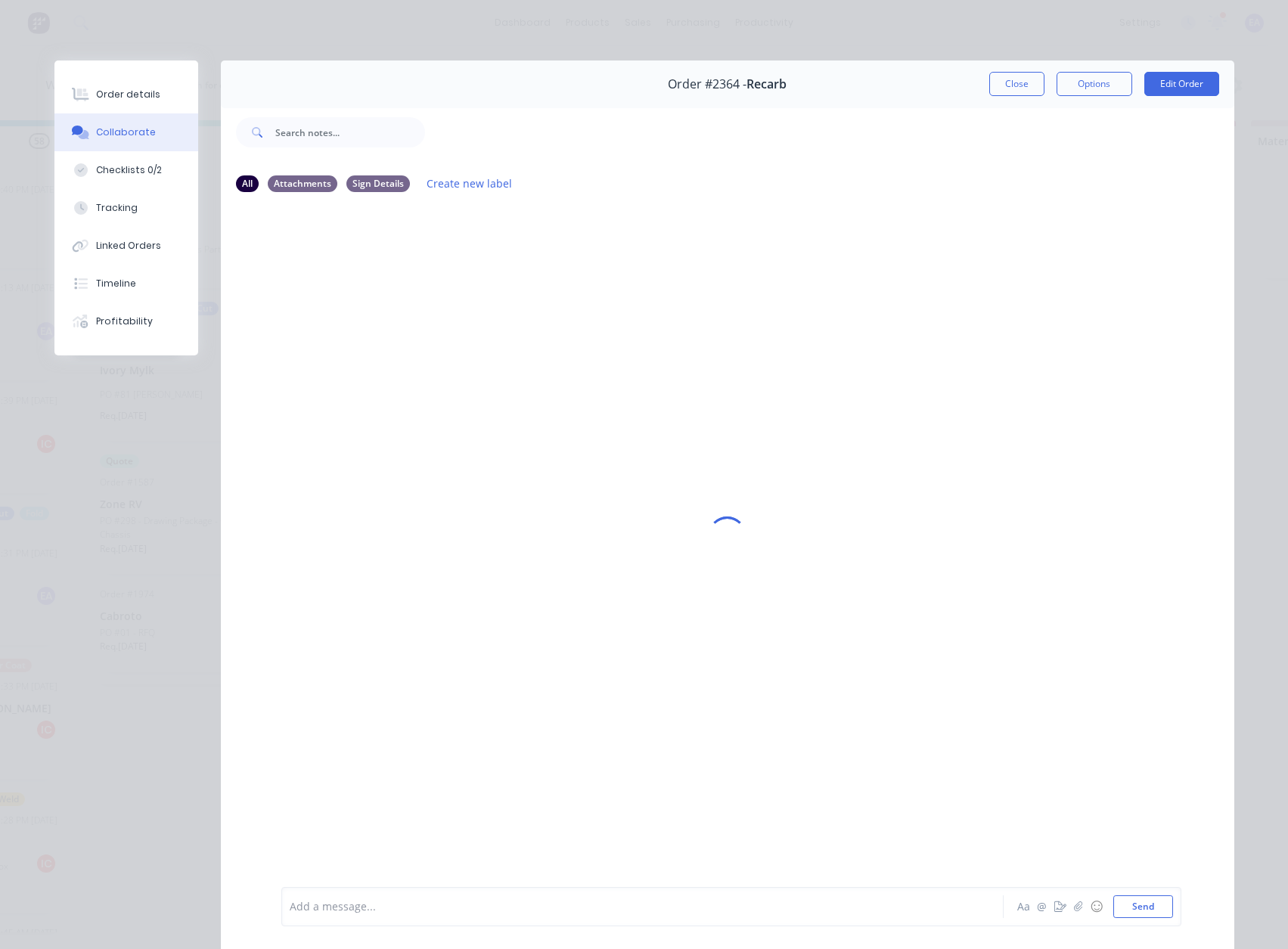
click at [332, 910] on div at bounding box center [621, 906] width 662 height 16
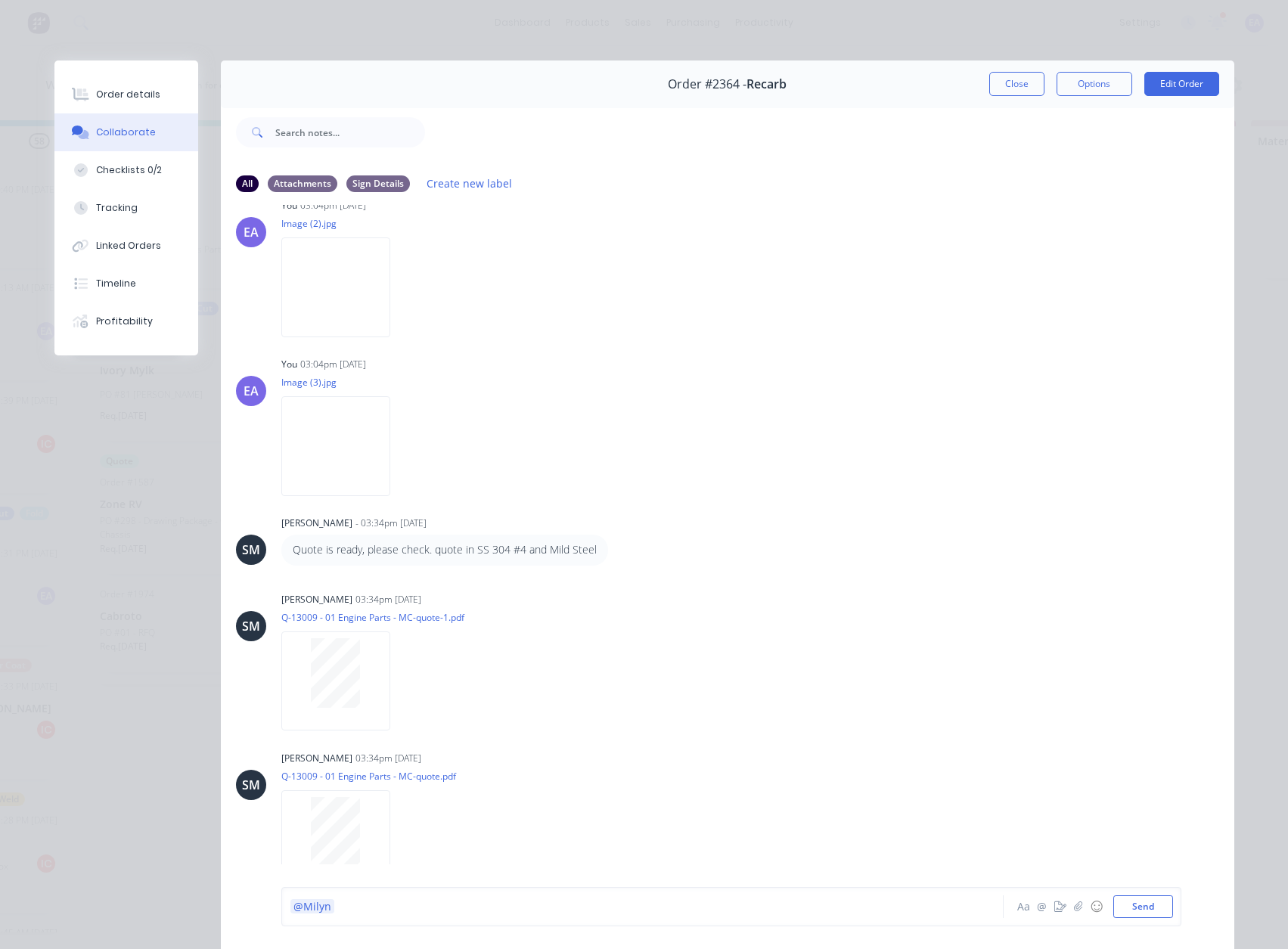
scroll to position [80, 0]
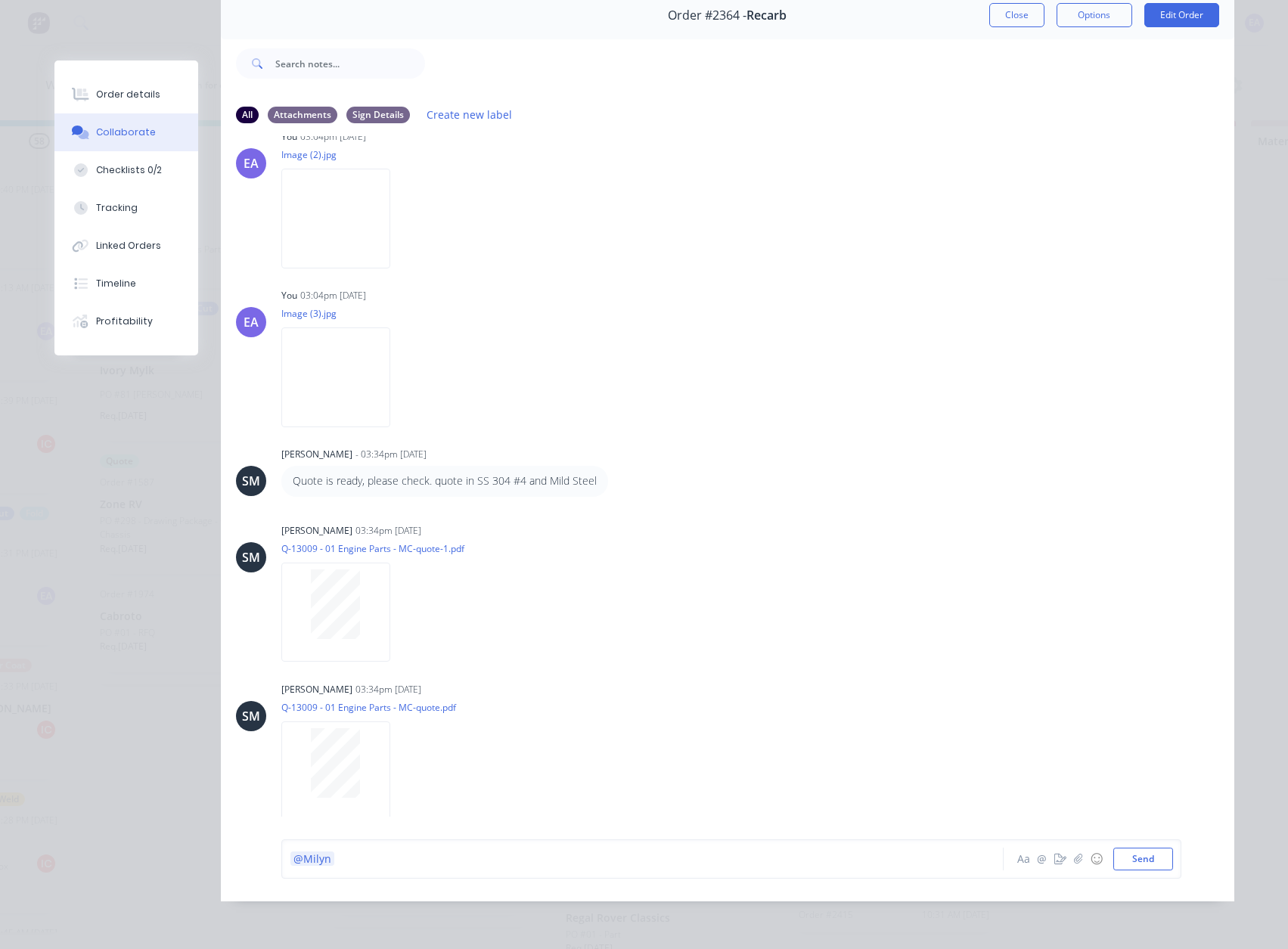
click at [367, 857] on div "@Milyn" at bounding box center [621, 858] width 662 height 16
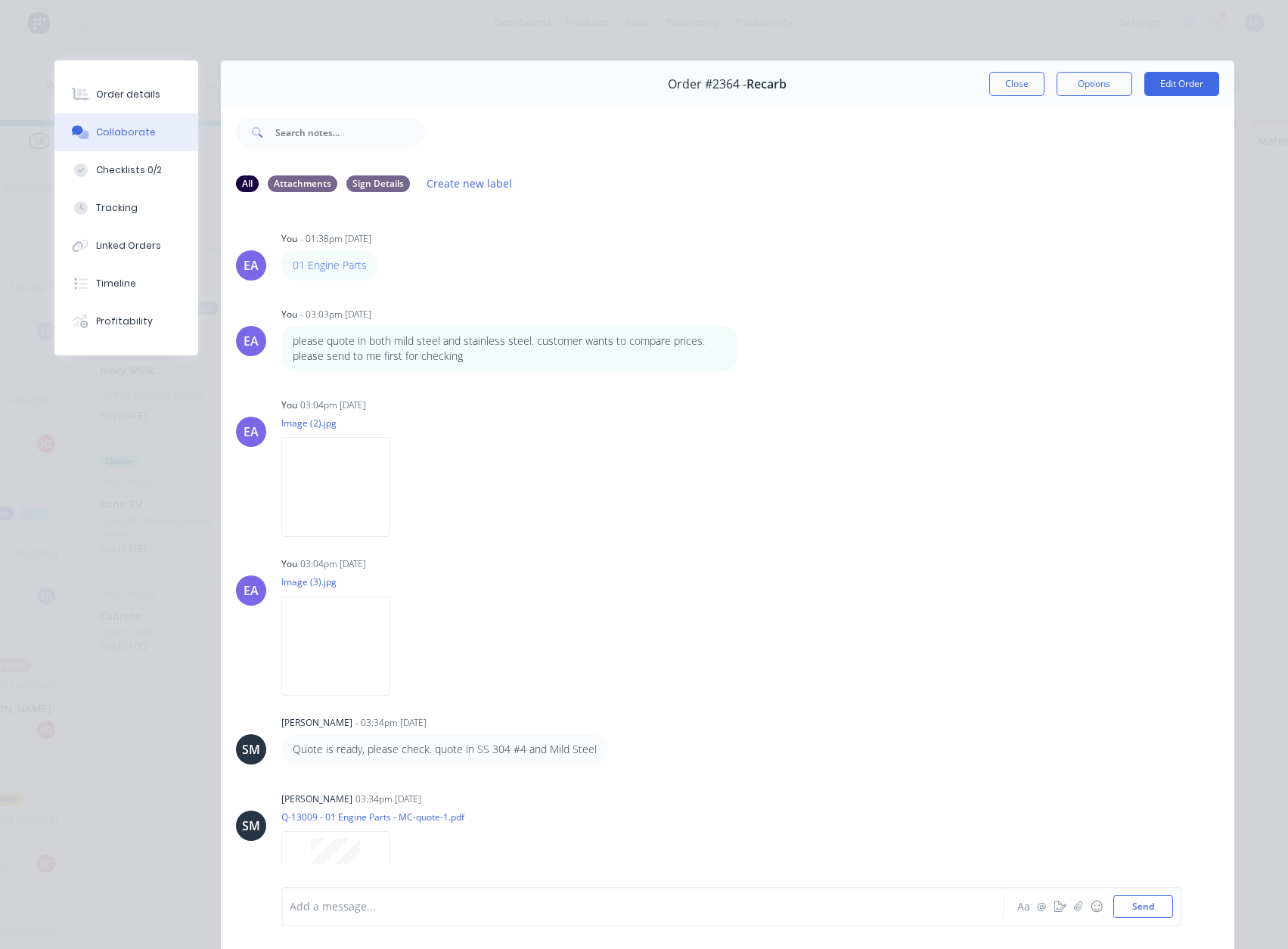
scroll to position [0, 1344]
click at [134, 105] on button "Order details" at bounding box center [127, 94] width 144 height 38
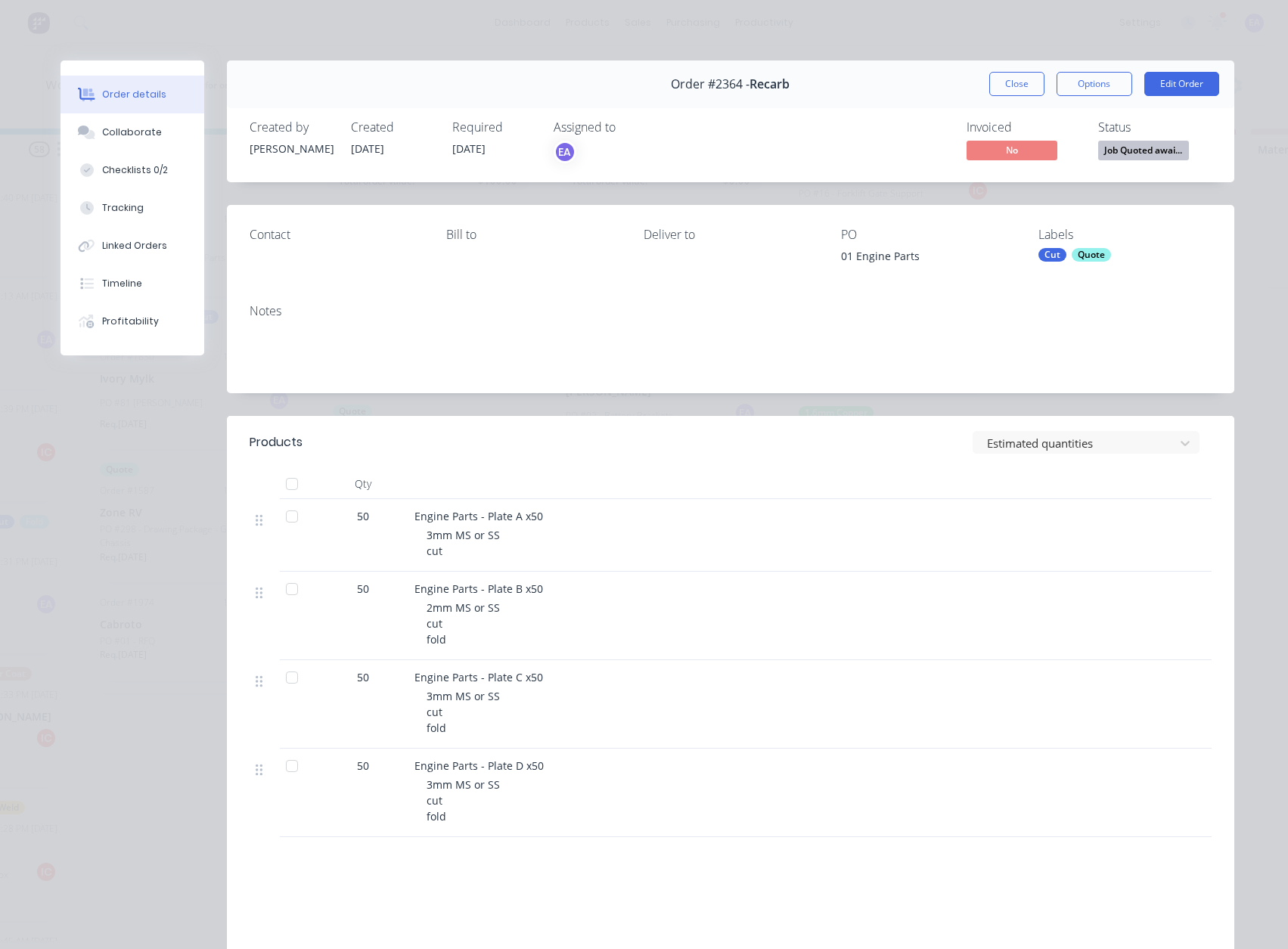
click at [1118, 156] on span "Job Quoted awai..." at bounding box center [1143, 150] width 91 height 19
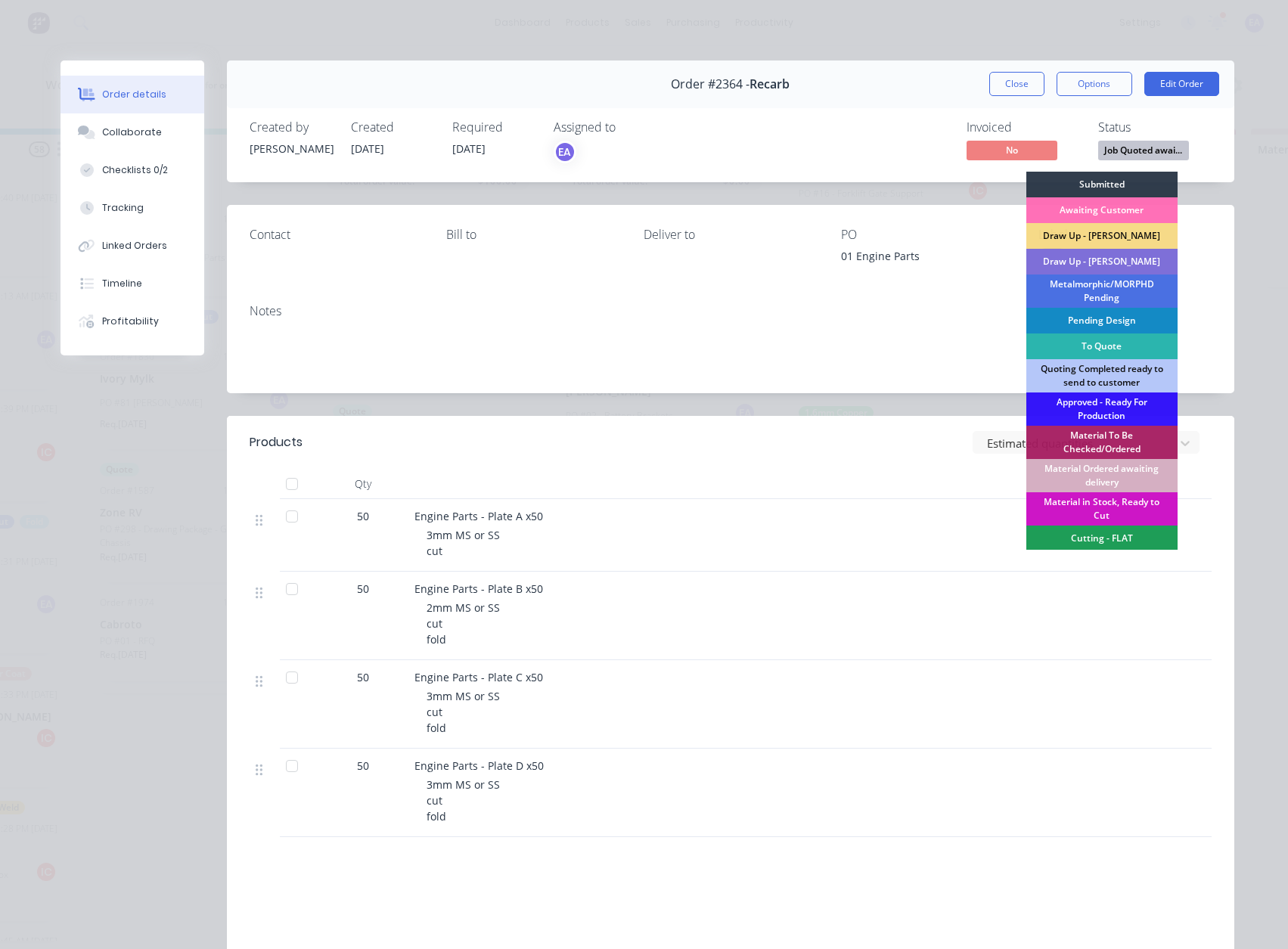
click at [1092, 258] on div "Draw Up - [PERSON_NAME]" at bounding box center [1101, 261] width 151 height 25
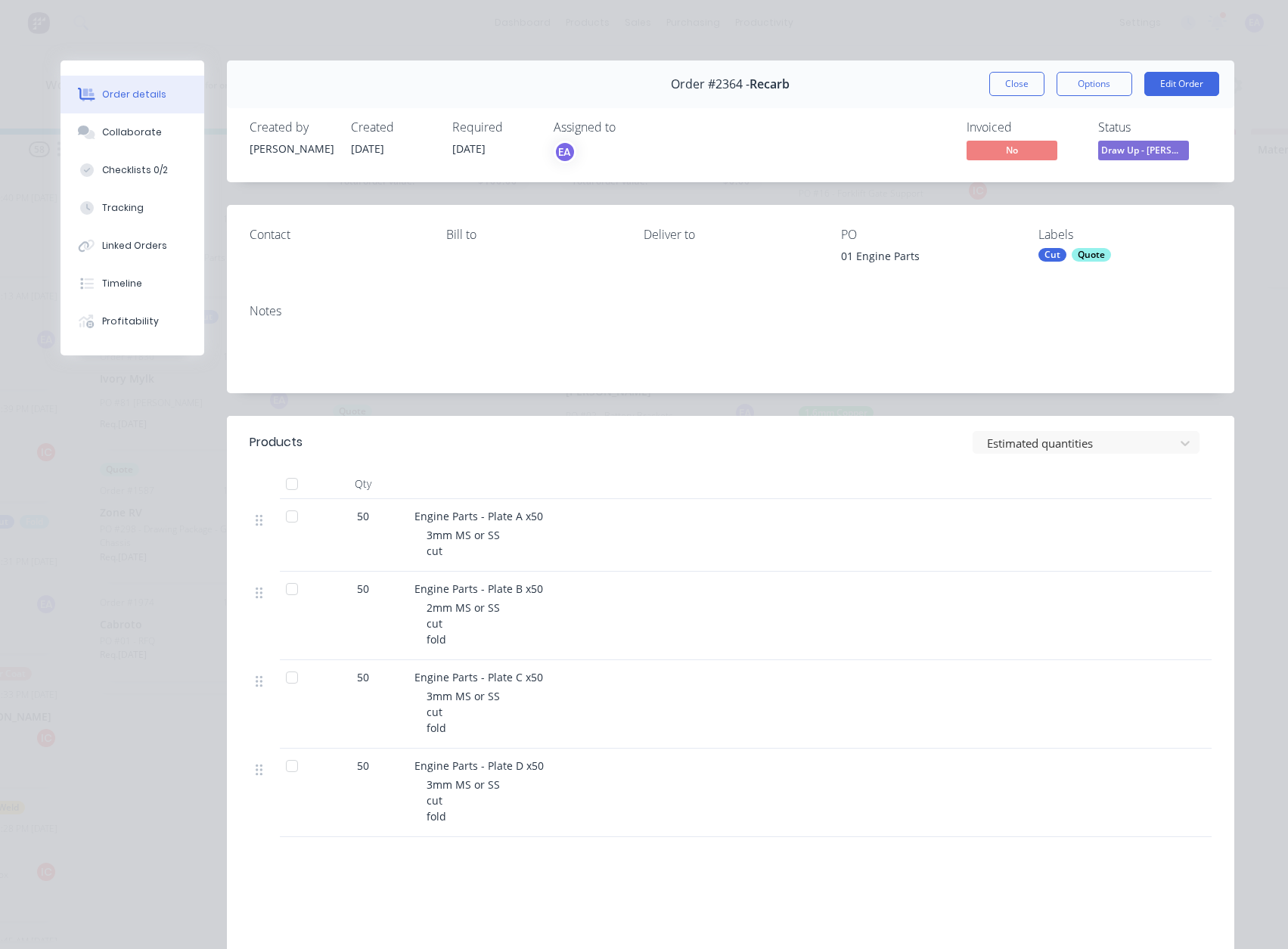
drag, startPoint x: 998, startPoint y: 78, endPoint x: 558, endPoint y: 590, distance: 675.1
click at [999, 74] on button "Close" at bounding box center [1016, 84] width 55 height 25
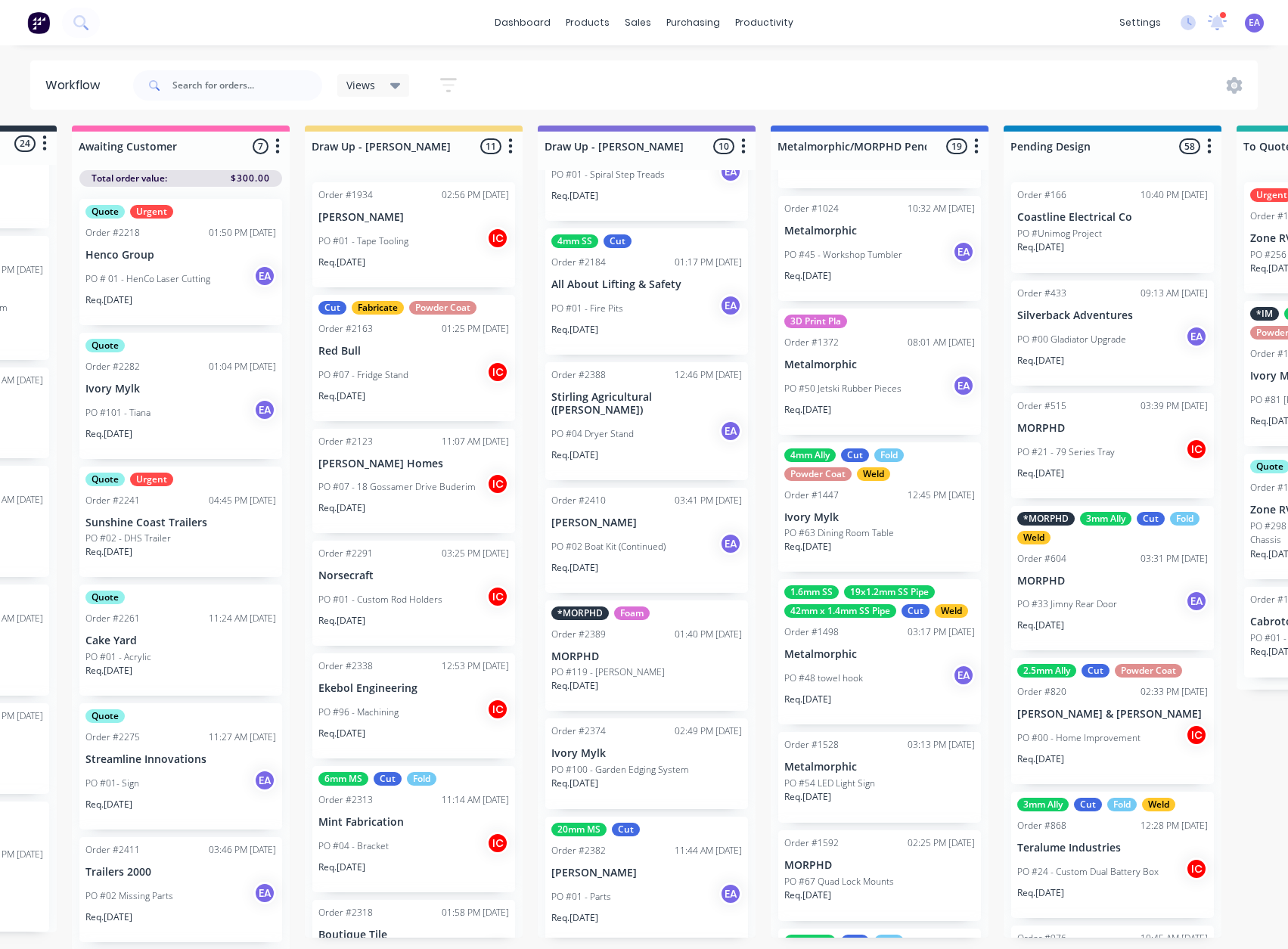
scroll to position [20, 0]
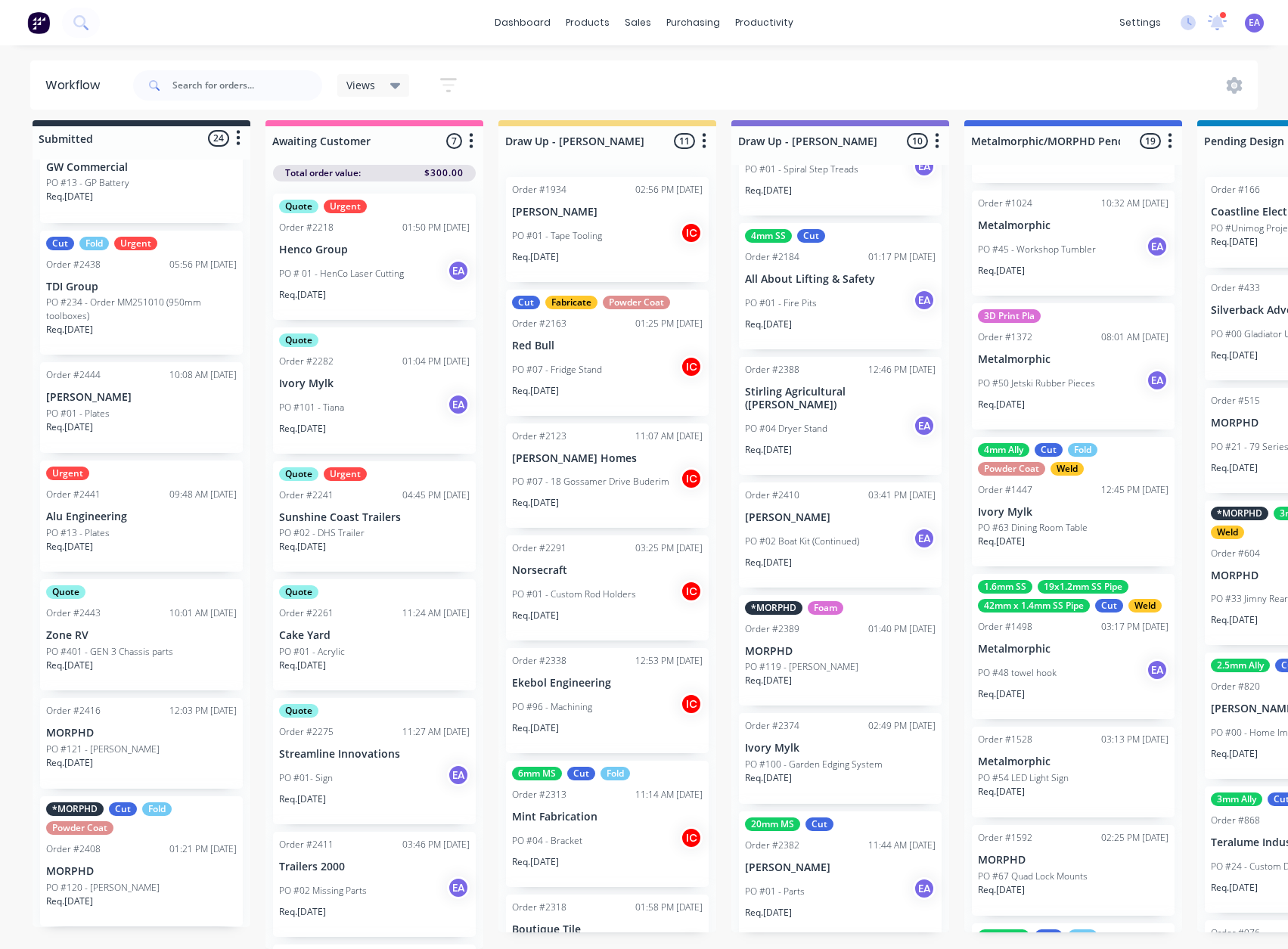
drag, startPoint x: 570, startPoint y: 647, endPoint x: 326, endPoint y: 711, distance: 252.3
